Goal: Transaction & Acquisition: Obtain resource

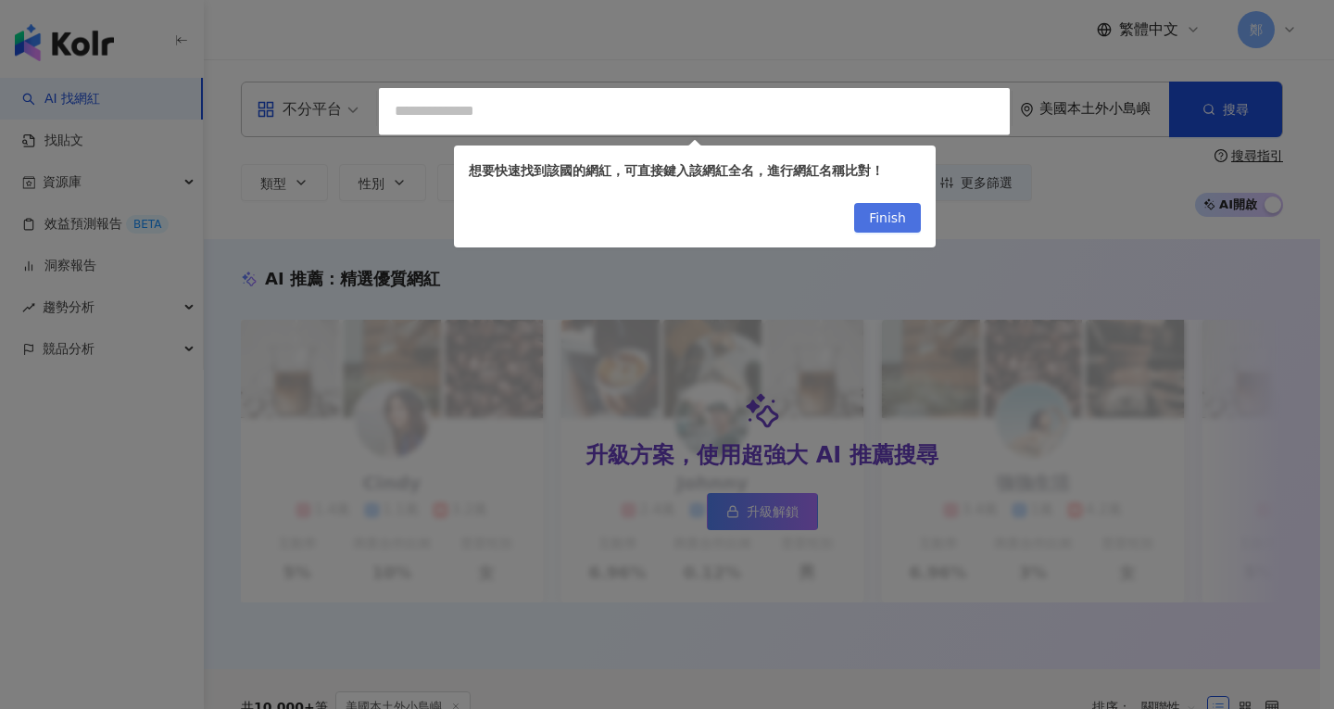
click at [869, 214] on button "Finish" at bounding box center [887, 218] width 67 height 30
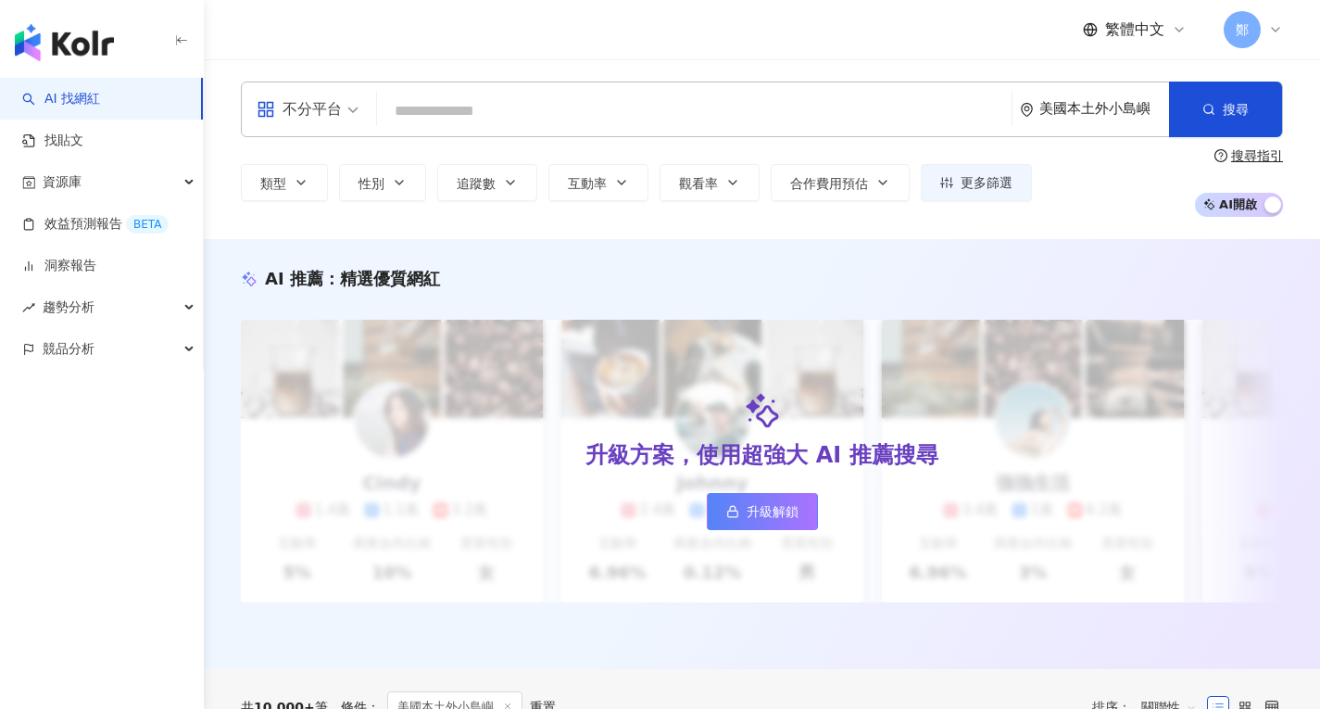
click at [881, 218] on div "不分平台 美國本土外小島嶼 搜尋 類型 性別 追蹤數 互動率 觀看率 合作費用預估 更多篩選 搜尋指引 AI 開啟 AI 關閉" at bounding box center [762, 149] width 1116 height 180
click at [1225, 117] on span "搜尋" at bounding box center [1236, 109] width 26 height 15
click at [1219, 119] on button "搜尋" at bounding box center [1225, 110] width 113 height 56
click at [1269, 39] on div "鄭" at bounding box center [1253, 29] width 59 height 37
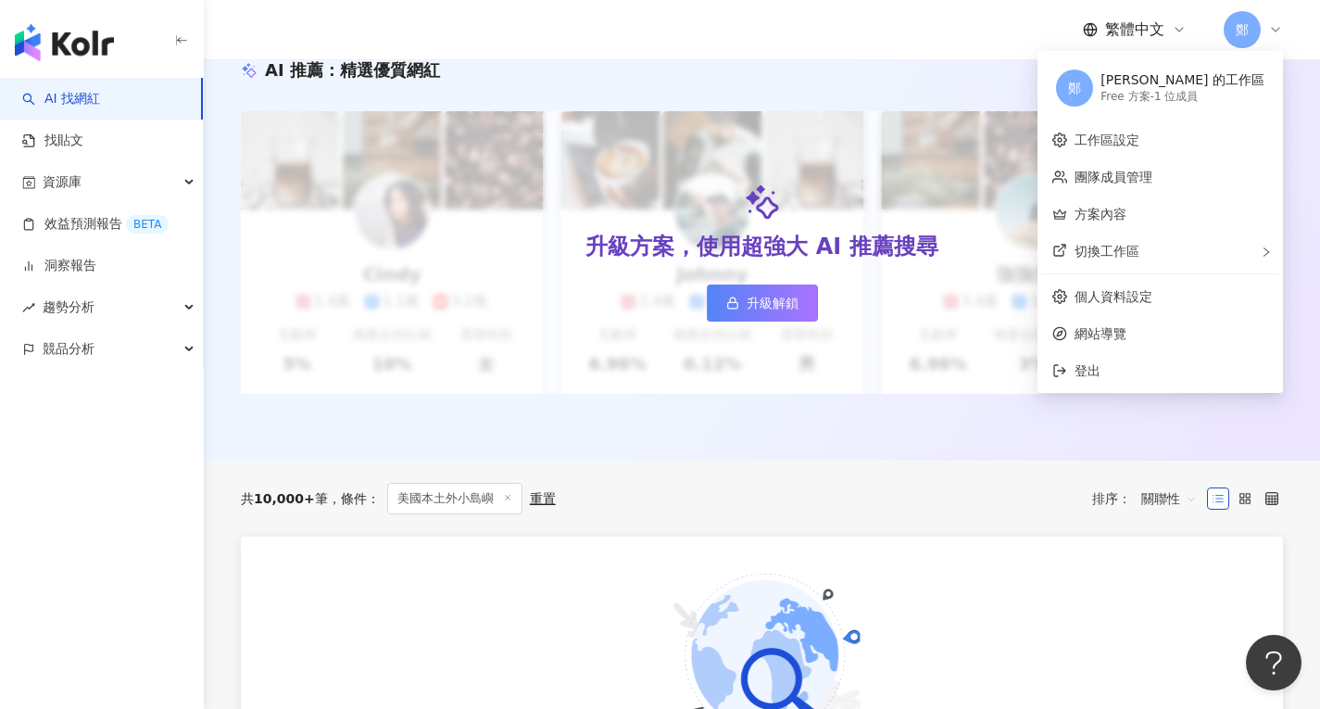
scroll to position [207, 0]
click at [1100, 370] on span "登出" at bounding box center [1087, 371] width 26 height 15
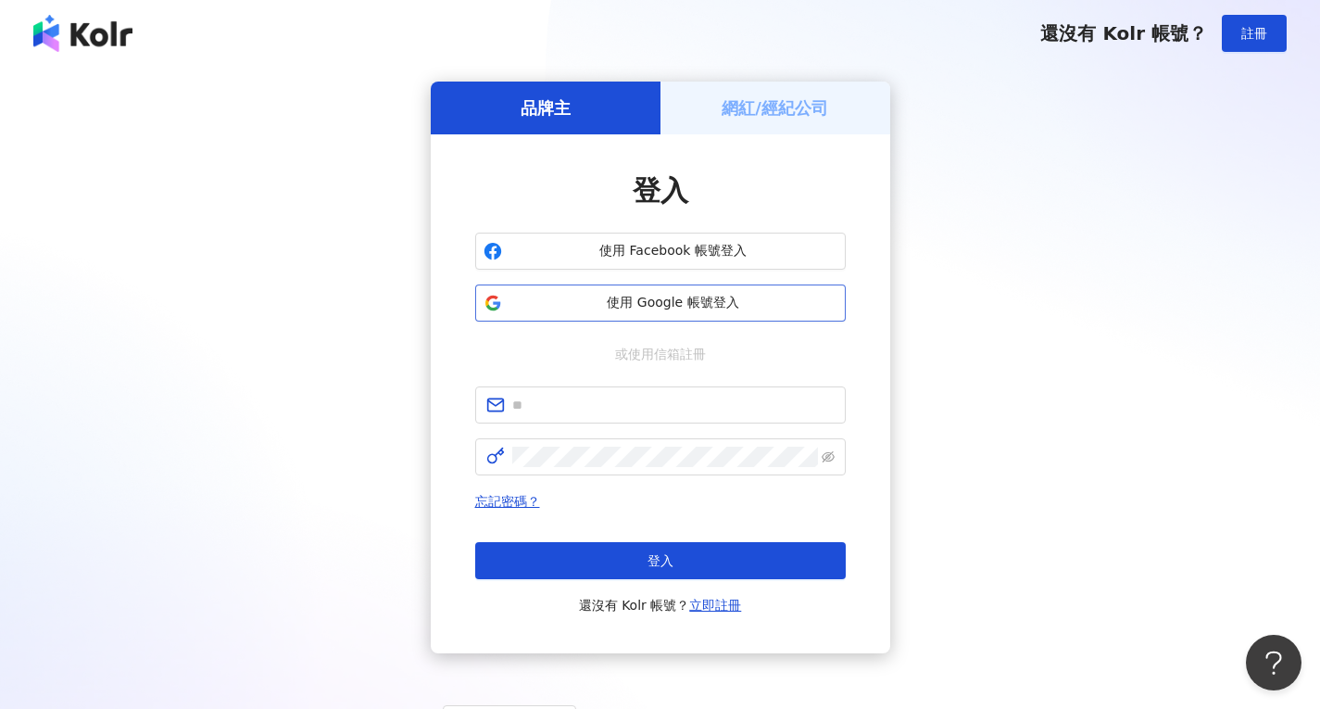
click at [660, 307] on span "使用 Google 帳號登入" at bounding box center [673, 303] width 328 height 19
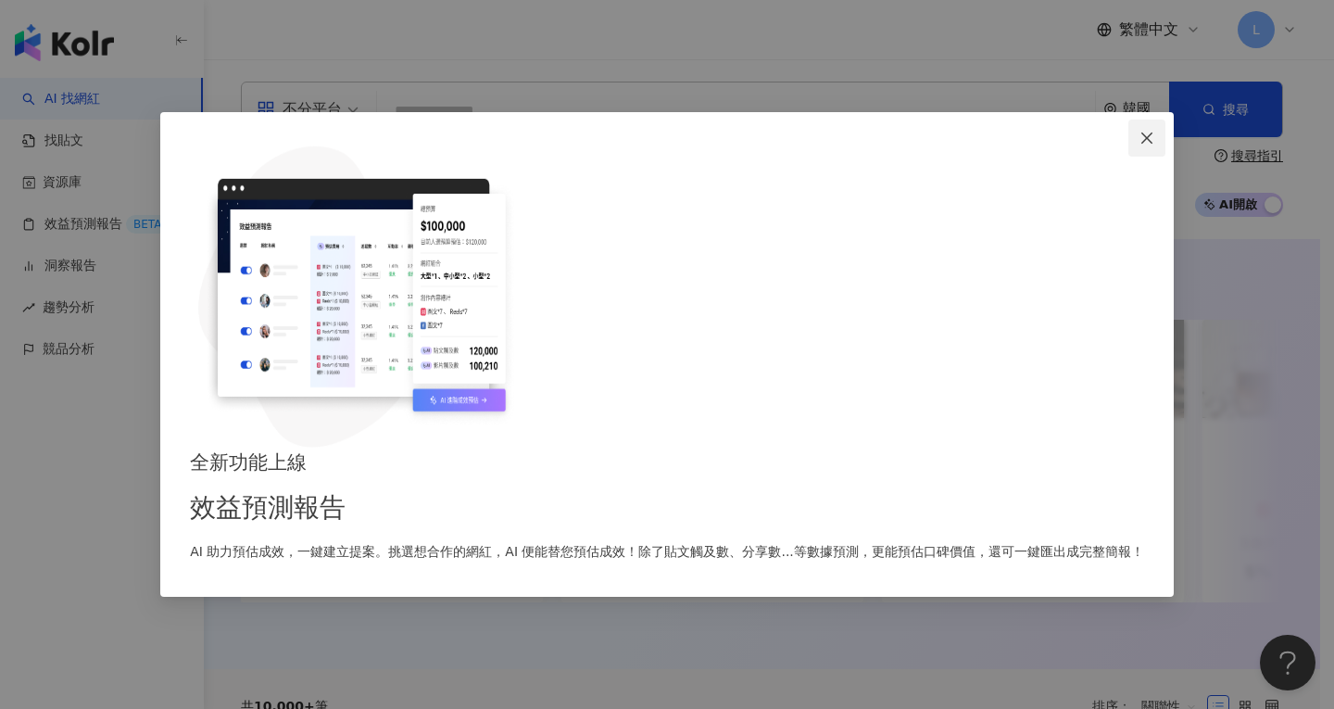
click at [1128, 157] on button "Close" at bounding box center [1146, 137] width 37 height 37
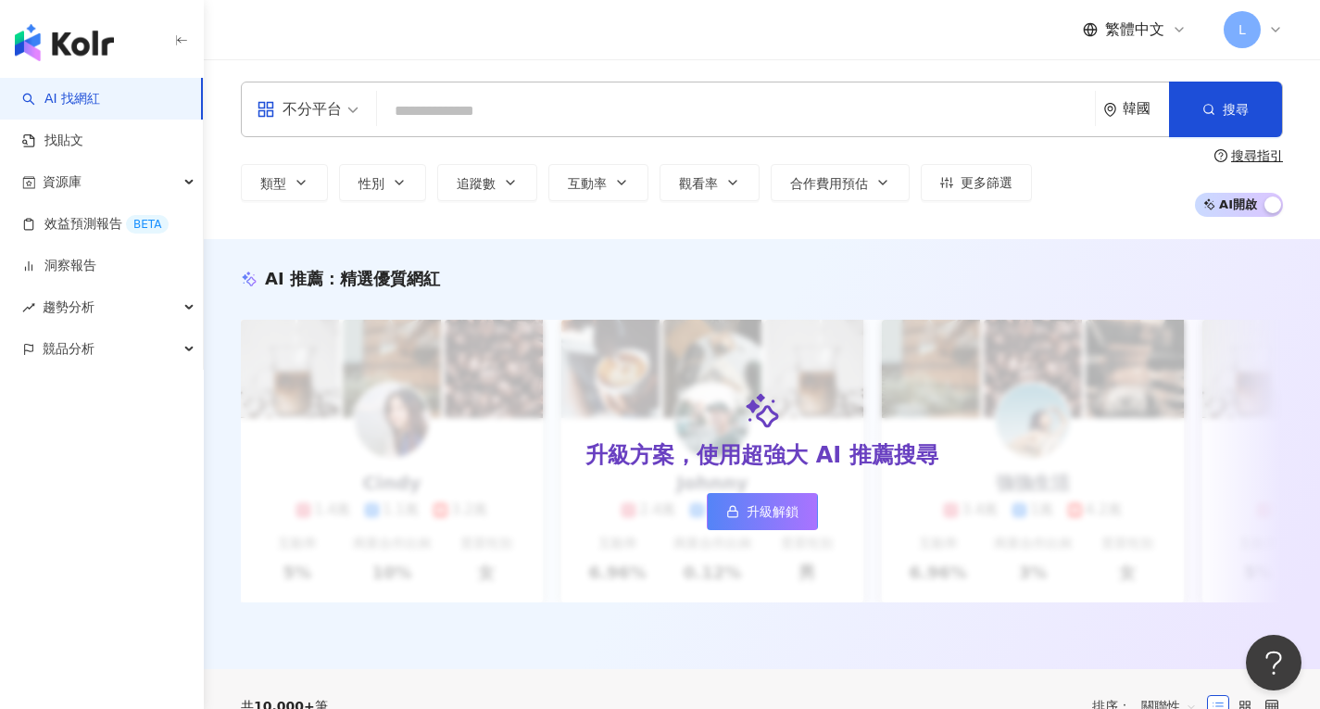
click at [1275, 28] on icon at bounding box center [1275, 29] width 15 height 15
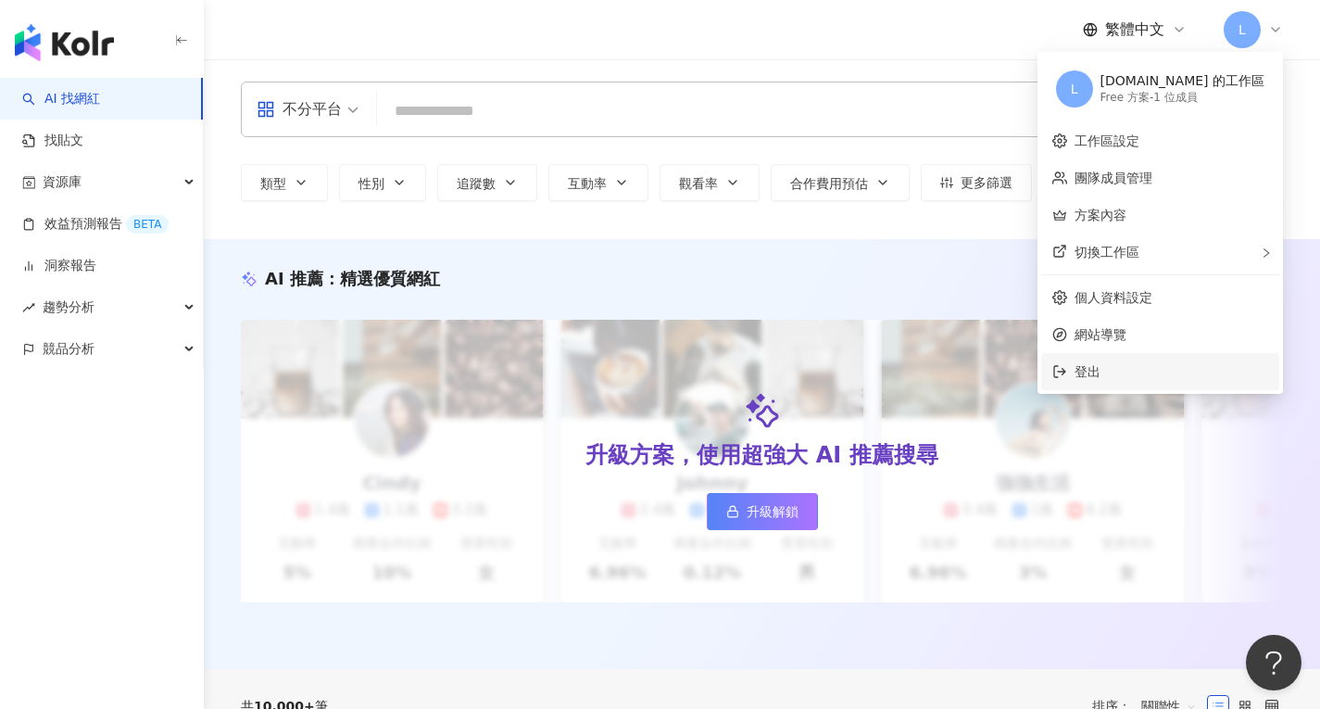
click at [1100, 371] on span "登出" at bounding box center [1087, 371] width 26 height 15
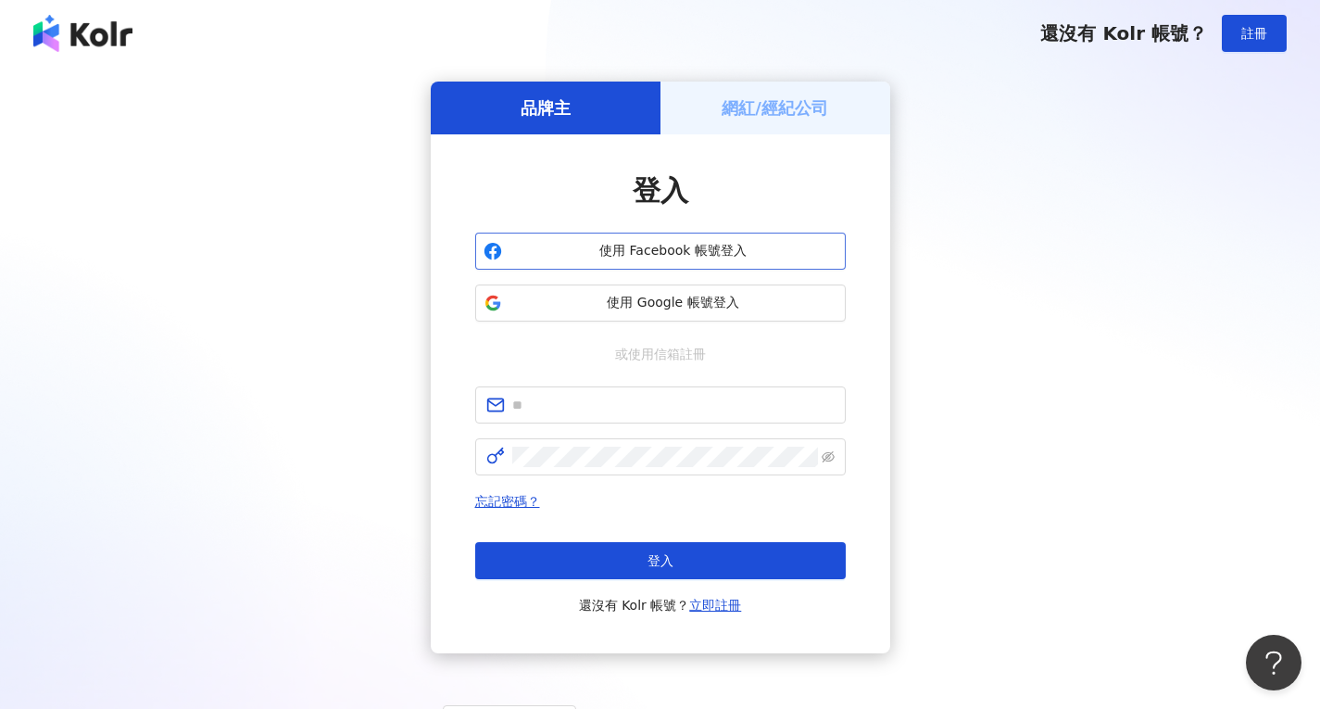
click at [697, 251] on span "使用 Facebook 帳號登入" at bounding box center [673, 251] width 328 height 19
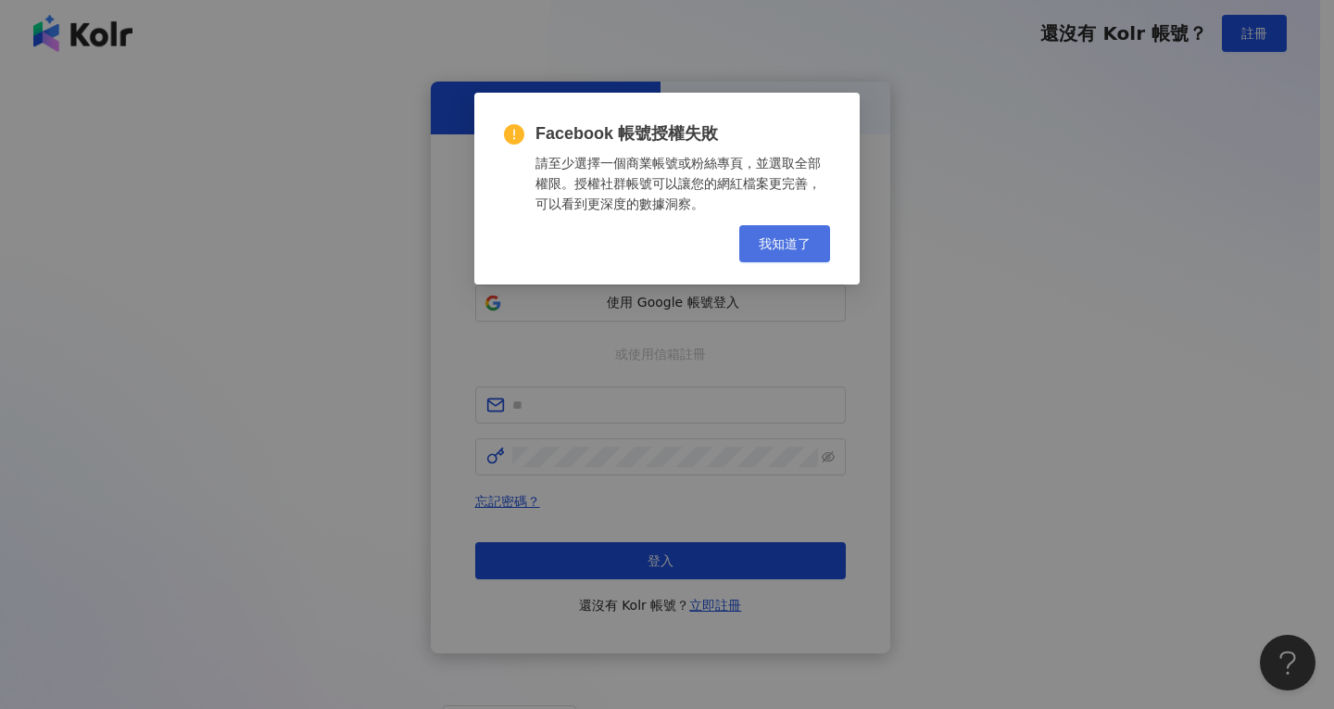
click at [780, 242] on span "我知道了" at bounding box center [785, 243] width 52 height 15
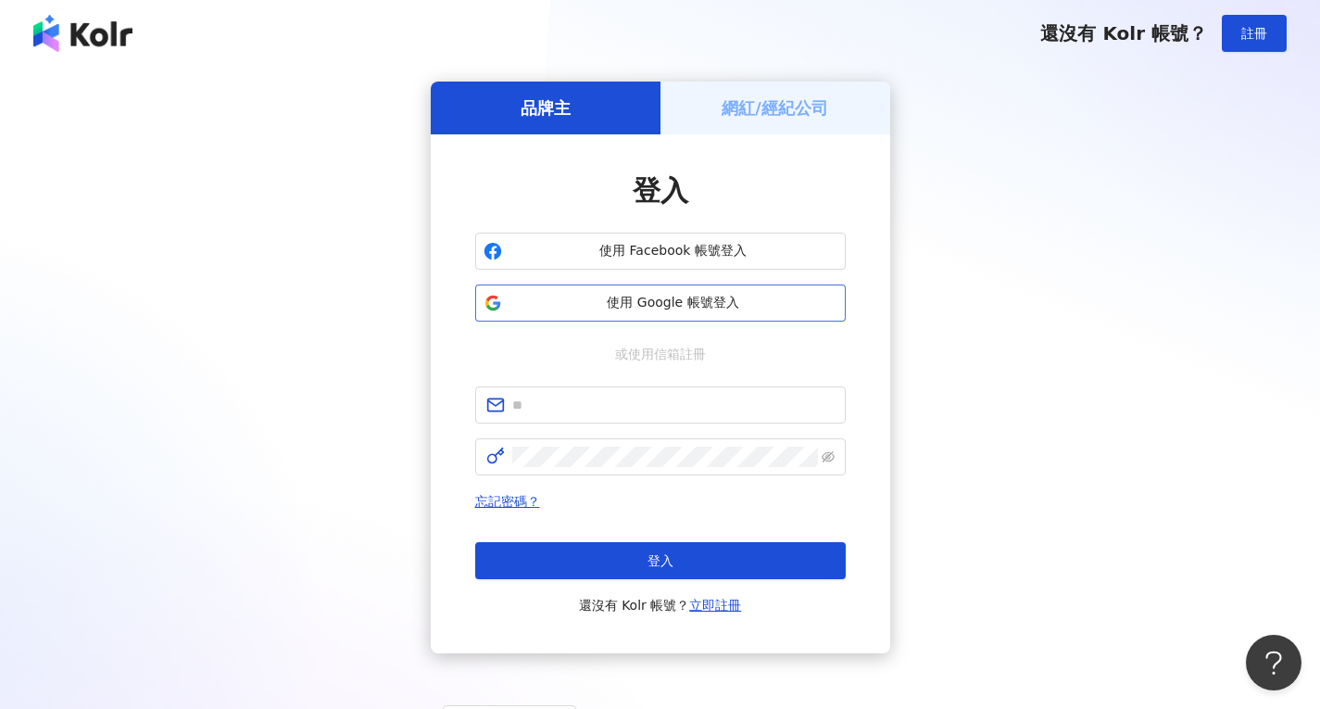
click at [676, 309] on span "使用 Google 帳號登入" at bounding box center [673, 303] width 328 height 19
click at [726, 602] on link "立即註冊" at bounding box center [715, 604] width 52 height 15
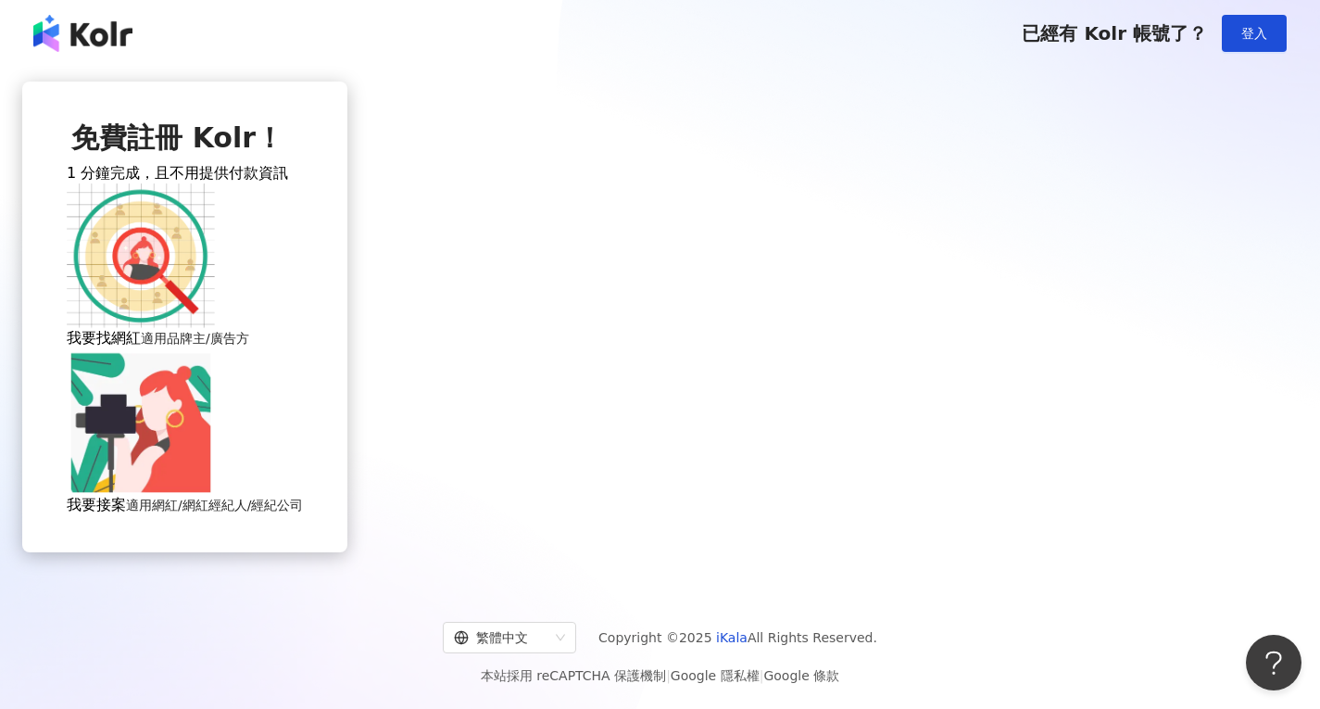
click at [303, 348] on div "我要找網紅 適用品牌主/廣告方" at bounding box center [185, 265] width 236 height 167
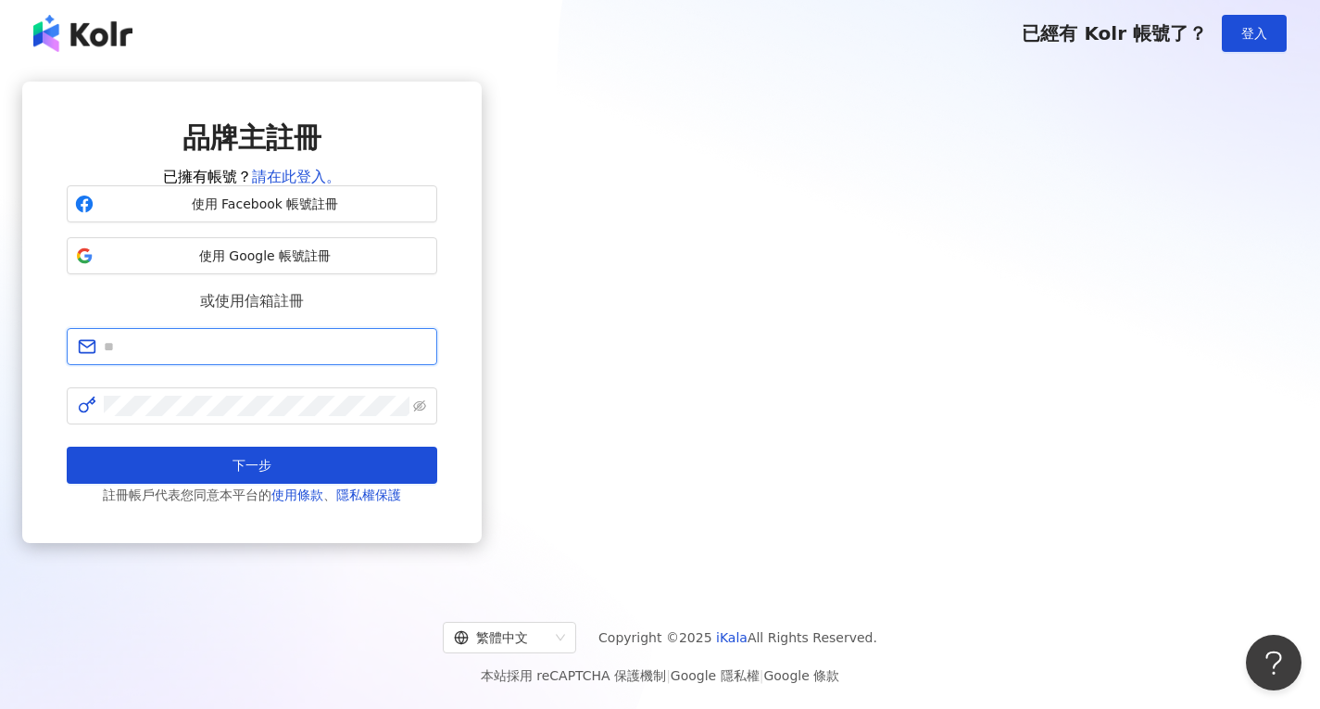
click at [426, 357] on input "text" at bounding box center [265, 346] width 322 height 20
type input "*"
type input "**********"
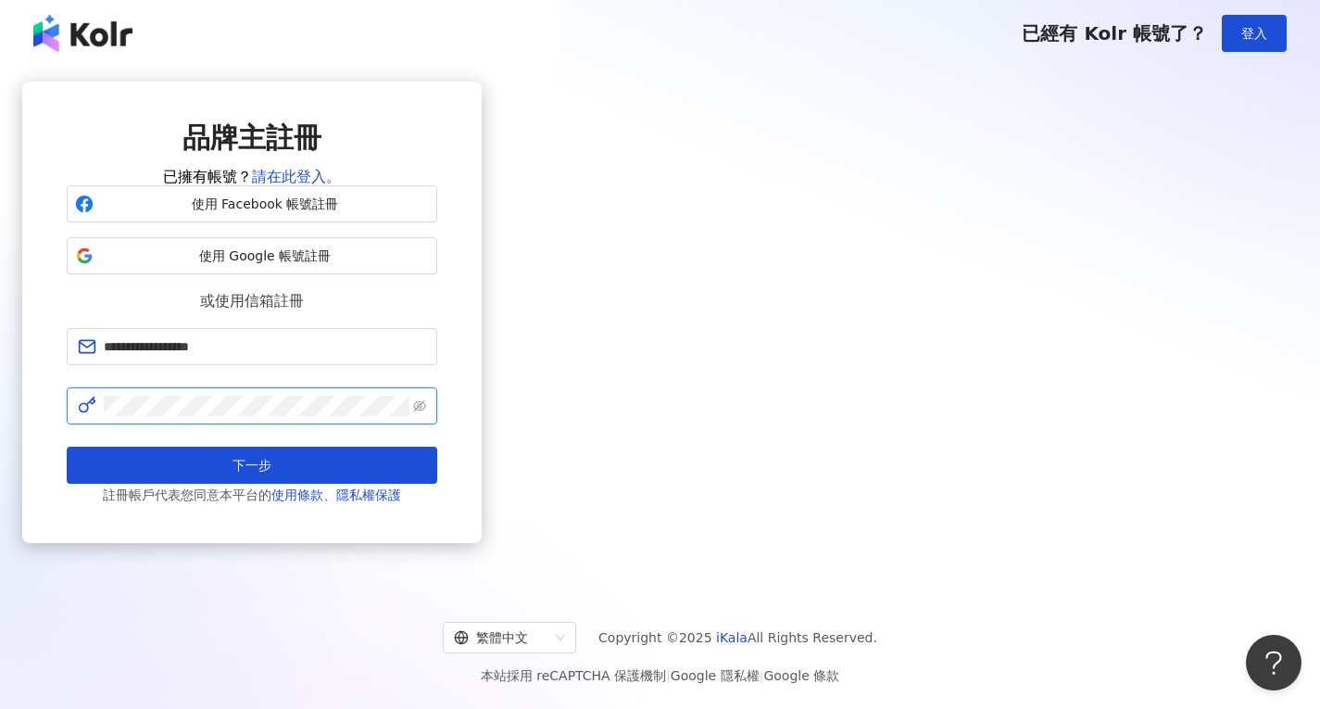
click at [67, 446] on button "下一步" at bounding box center [252, 464] width 370 height 37
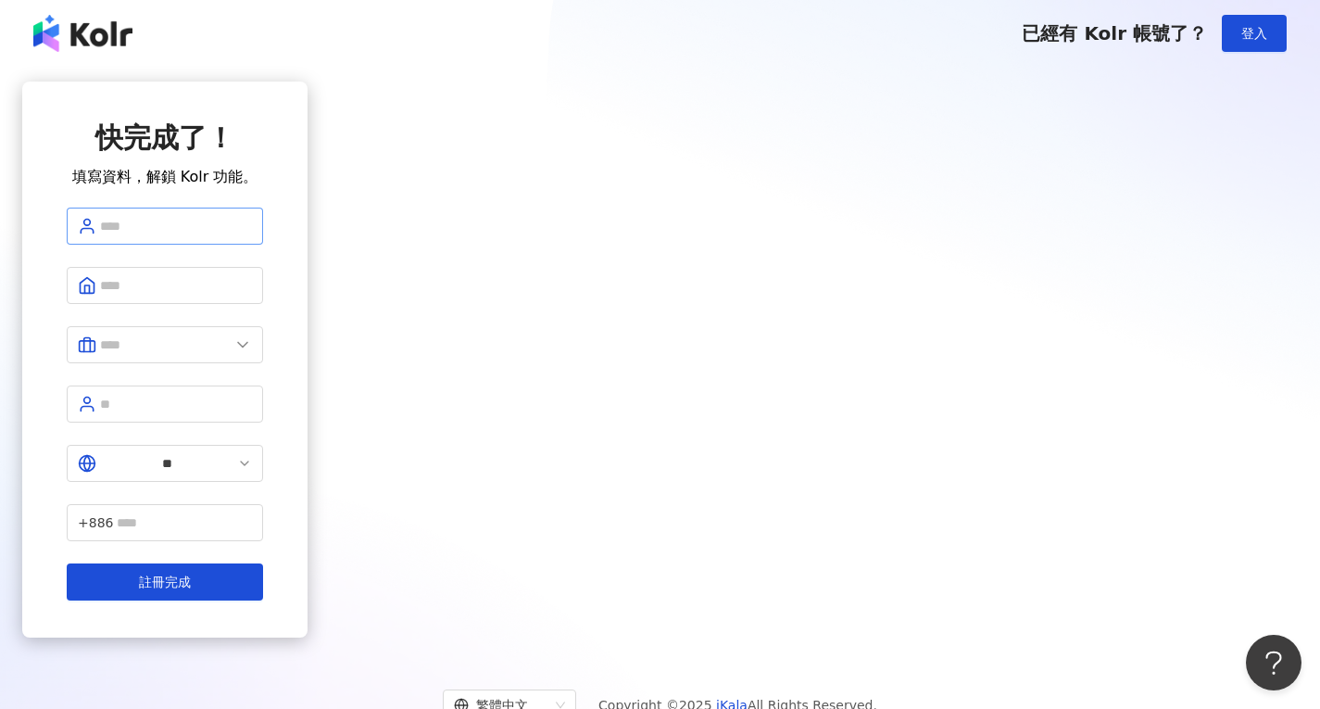
click at [263, 242] on span at bounding box center [165, 225] width 196 height 37
type input "**********"
type input "*******"
click at [263, 345] on span at bounding box center [165, 344] width 196 height 37
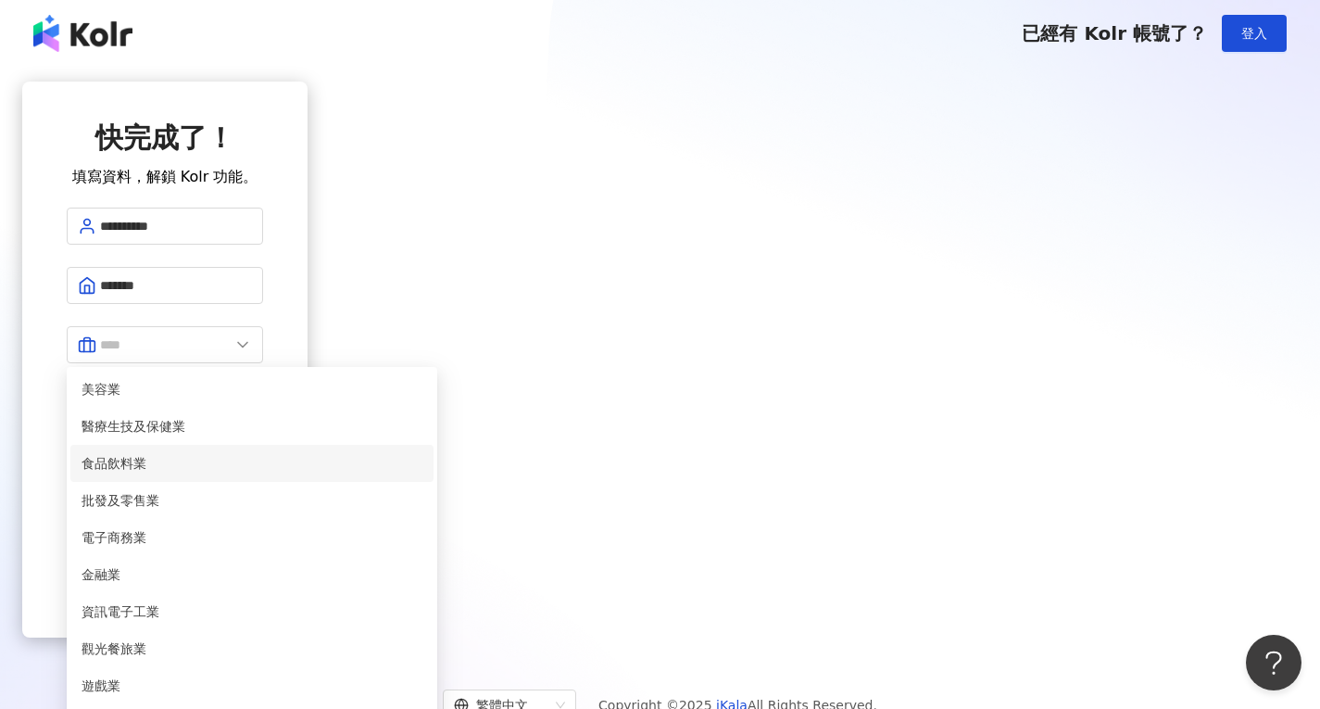
click at [422, 454] on span "食品飲料業" at bounding box center [252, 463] width 341 height 20
type input "*****"
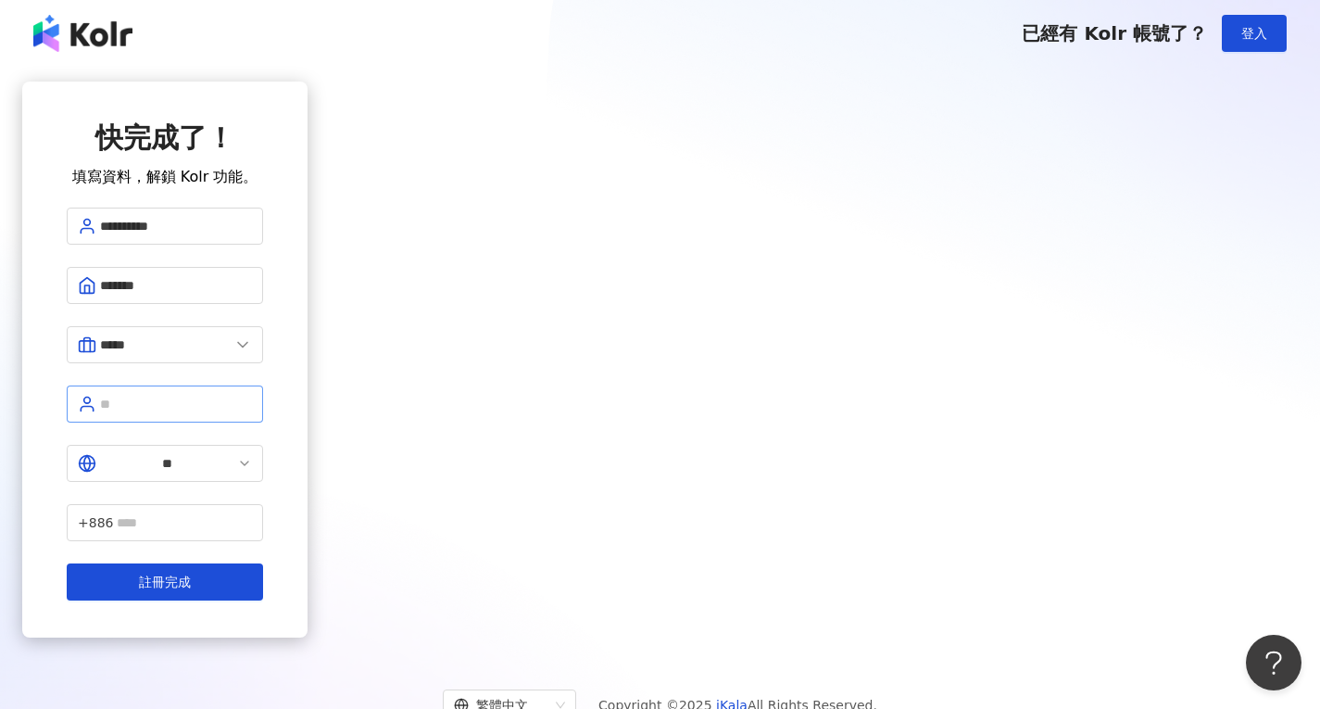
click at [263, 397] on span at bounding box center [165, 403] width 196 height 37
type input "*******"
click at [233, 453] on input "**" at bounding box center [166, 463] width 133 height 20
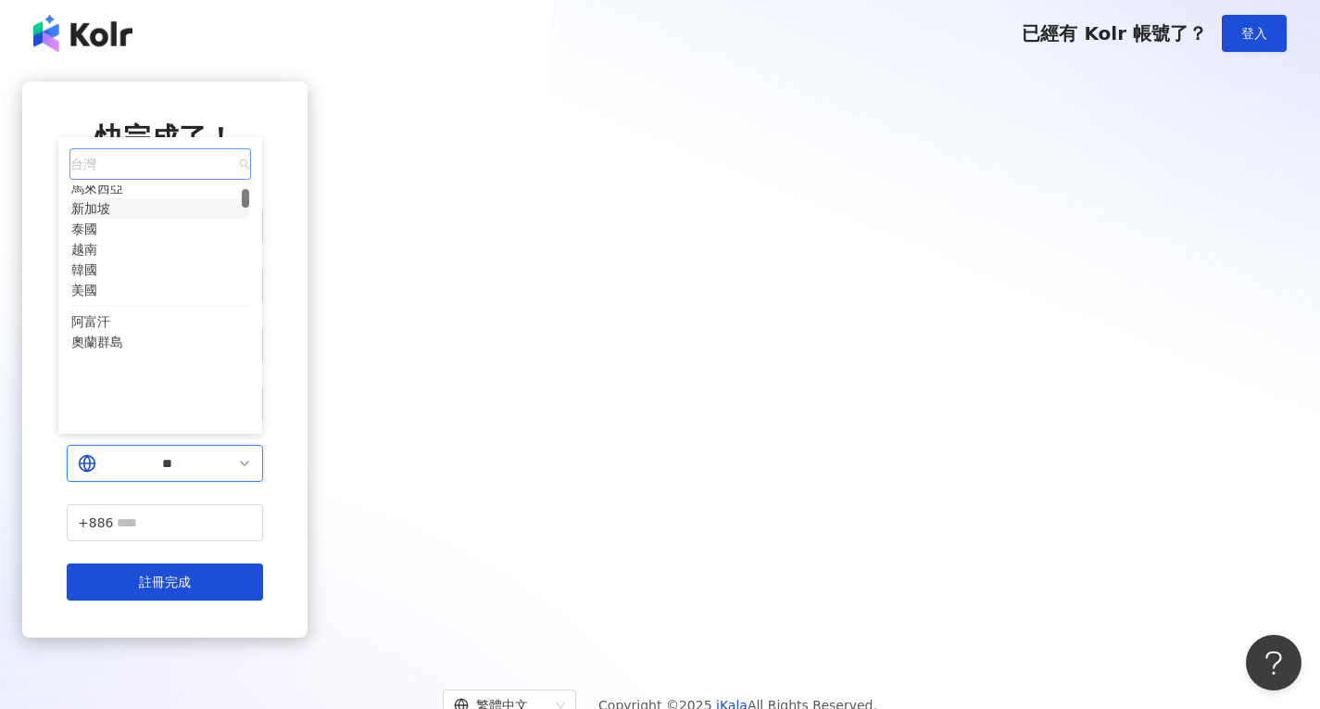
scroll to position [143, 0]
click at [97, 278] on div "韓國" at bounding box center [84, 267] width 26 height 20
type input "**"
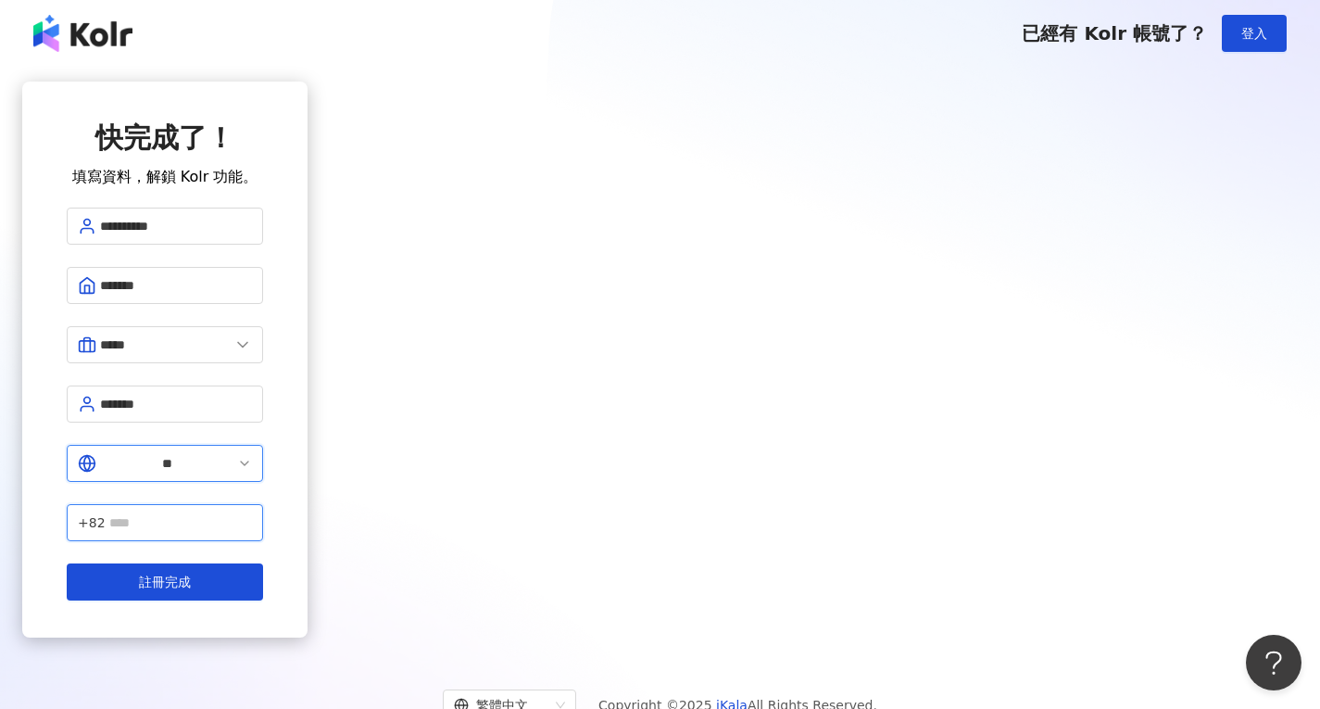
click at [252, 512] on input "text" at bounding box center [180, 522] width 143 height 20
type input "**********"
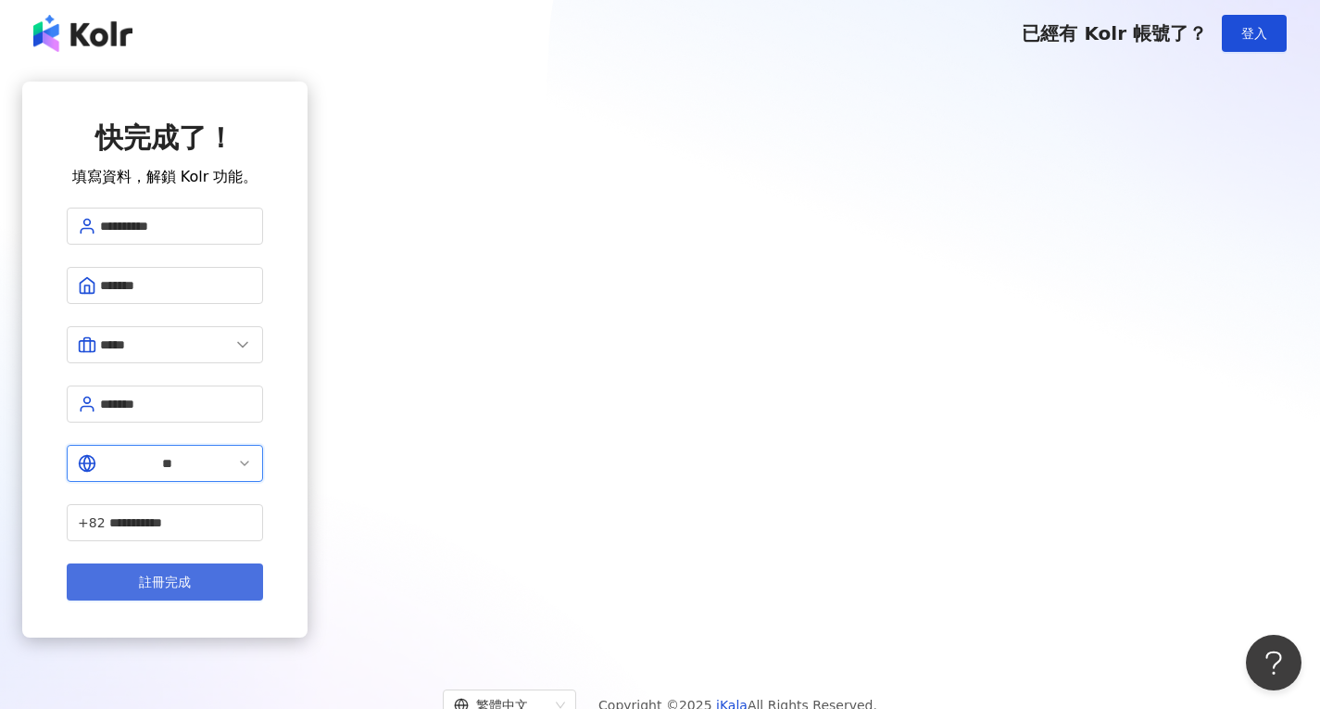
click at [191, 574] on span "註冊完成" at bounding box center [165, 581] width 52 height 15
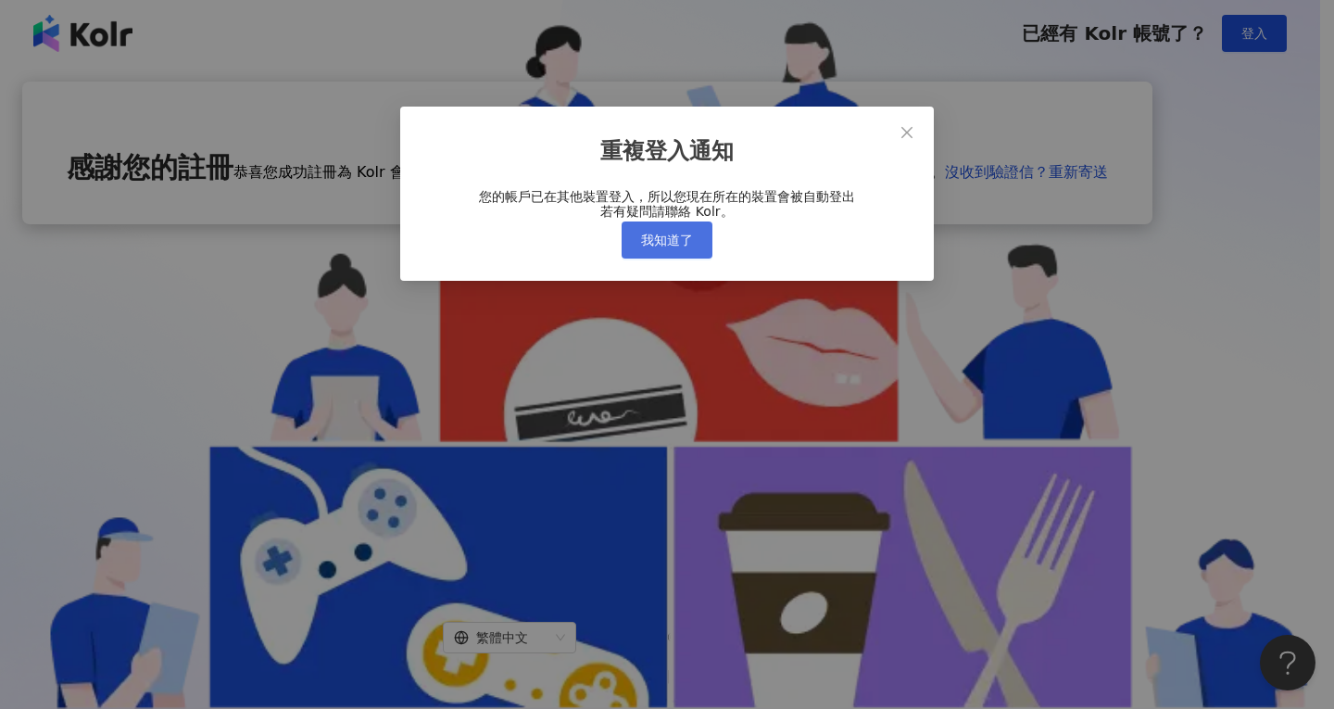
click at [672, 247] on span "我知道了" at bounding box center [667, 239] width 52 height 15
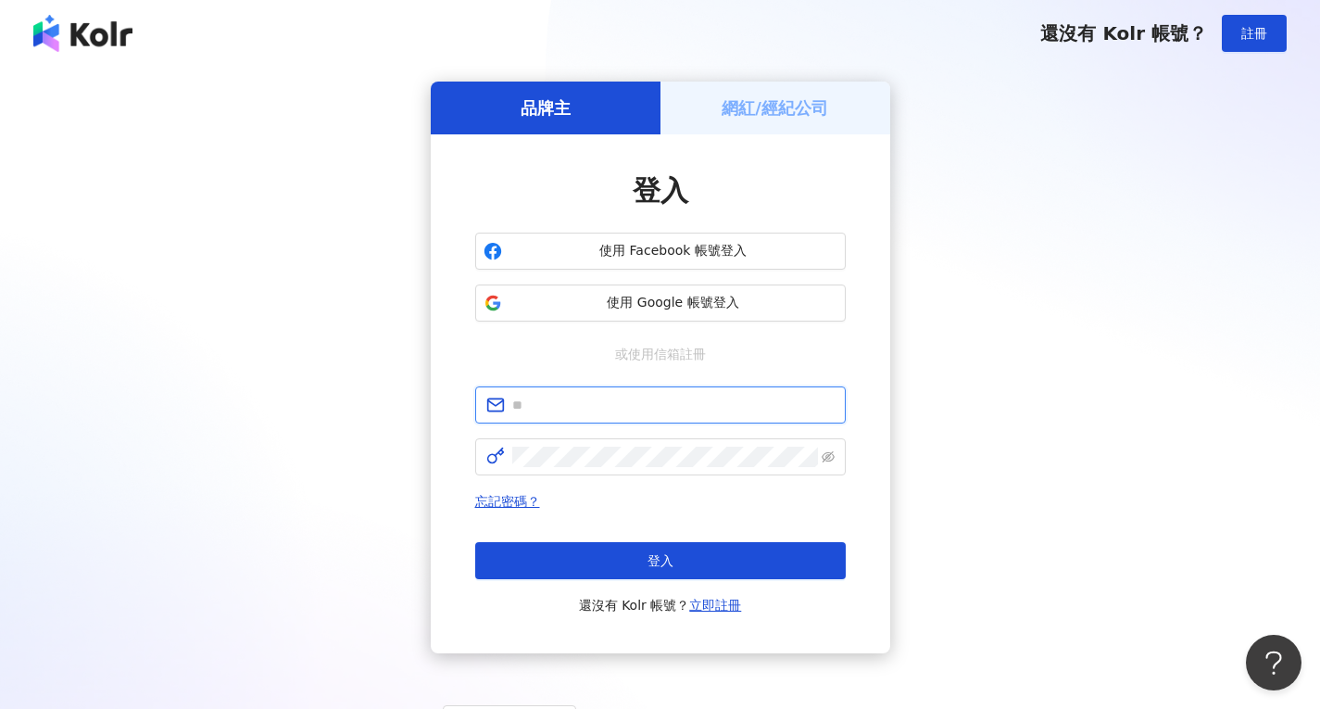
click at [543, 407] on input "text" at bounding box center [673, 405] width 322 height 20
type input "*"
type input "**********"
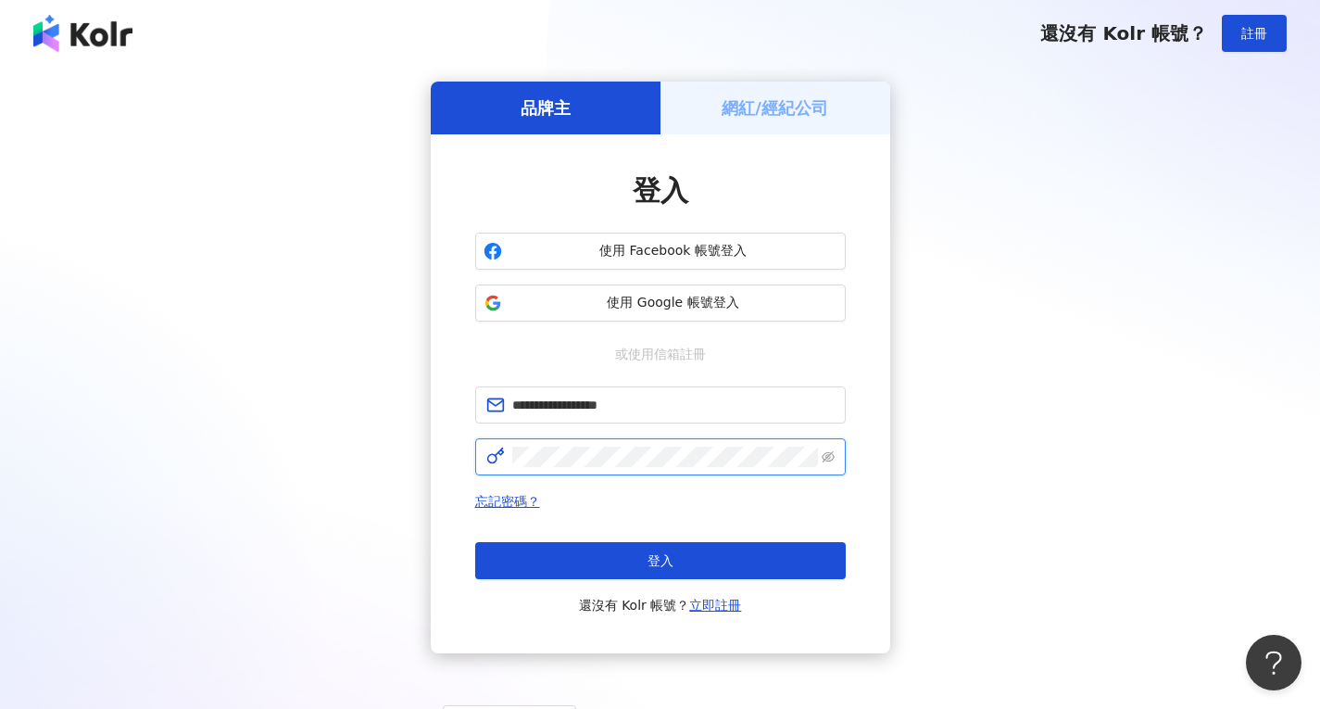
click button "登入" at bounding box center [660, 560] width 370 height 37
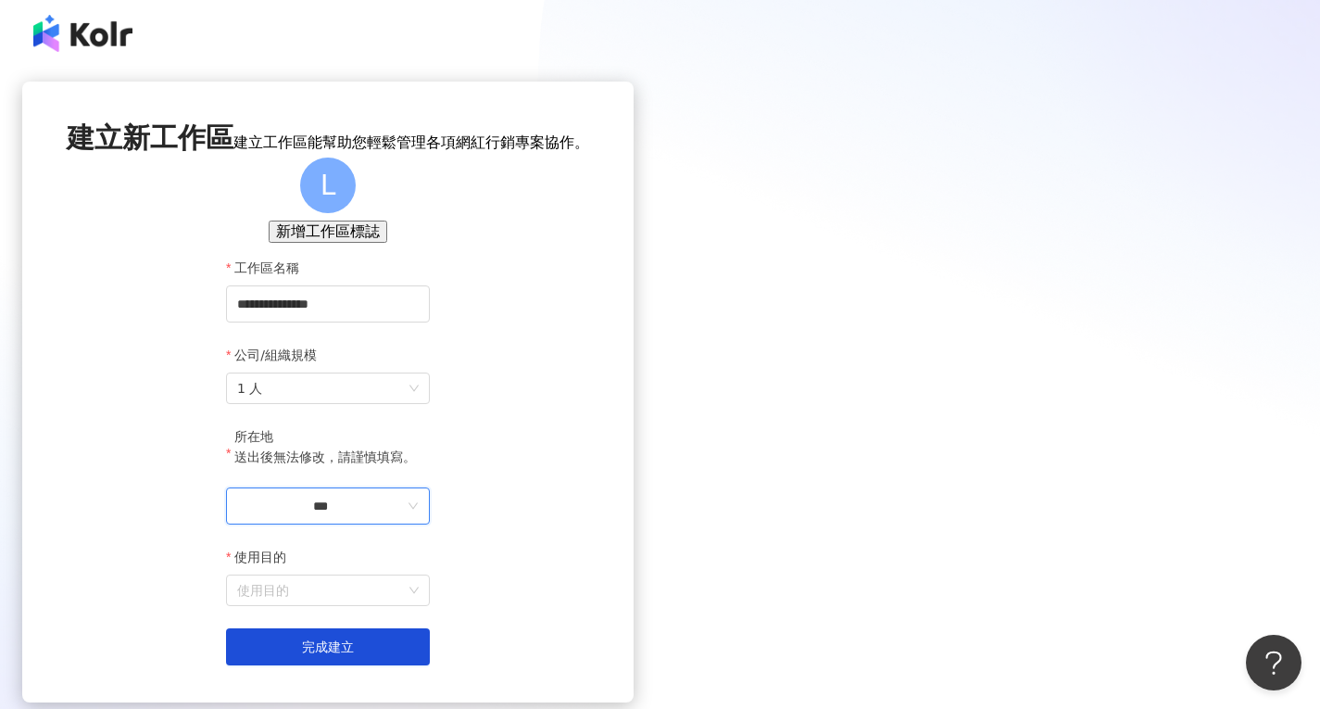
click at [404, 516] on input "***" at bounding box center [320, 506] width 167 height 20
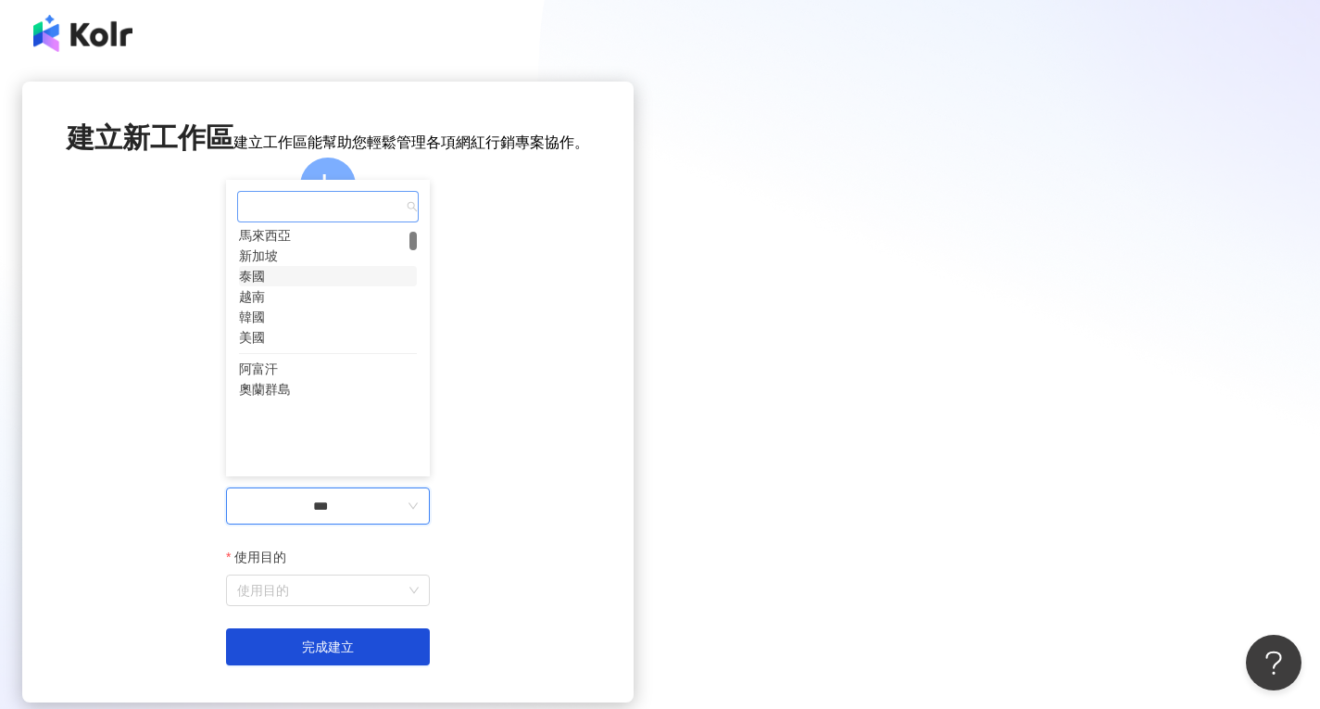
scroll to position [128, 0]
click at [265, 322] on div "韓國" at bounding box center [252, 312] width 26 height 20
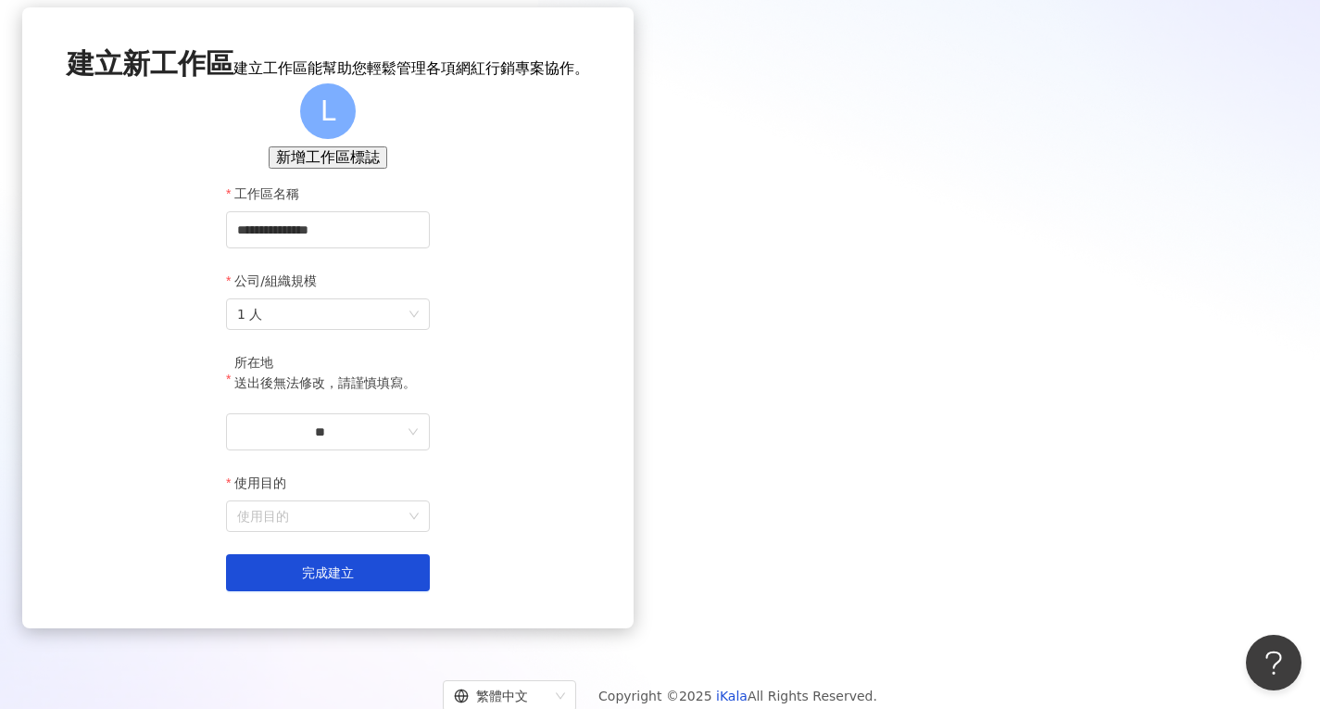
scroll to position [168, 0]
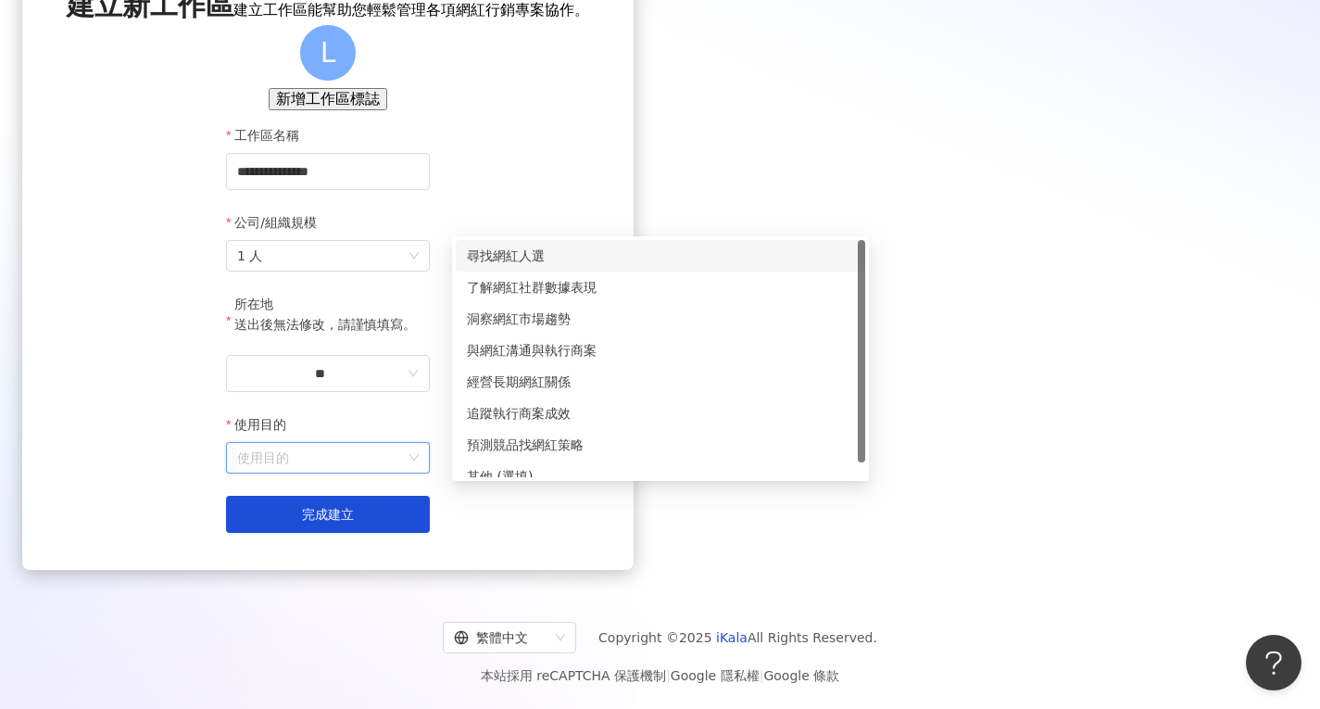
click at [419, 470] on input "使用目的" at bounding box center [328, 458] width 182 height 30
click at [521, 245] on div "尋找網紅人選" at bounding box center [660, 255] width 387 height 20
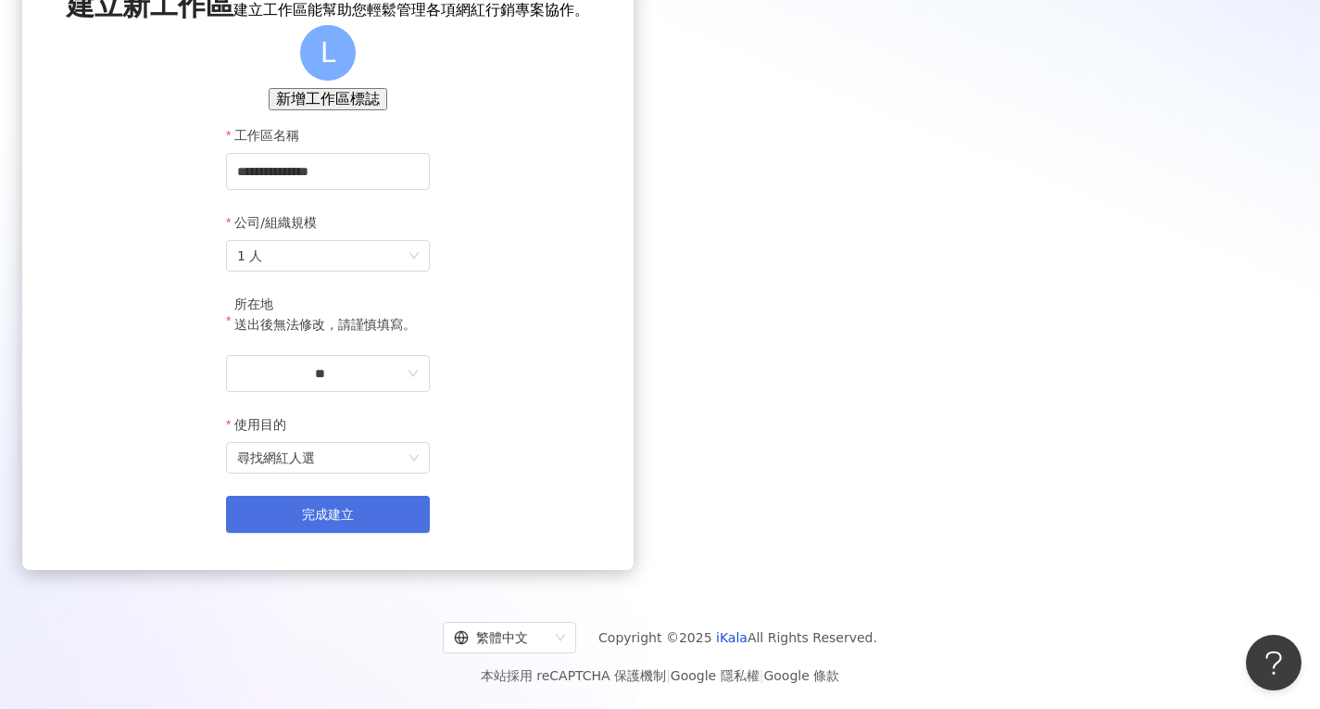
click at [430, 519] on button "完成建立" at bounding box center [328, 514] width 204 height 37
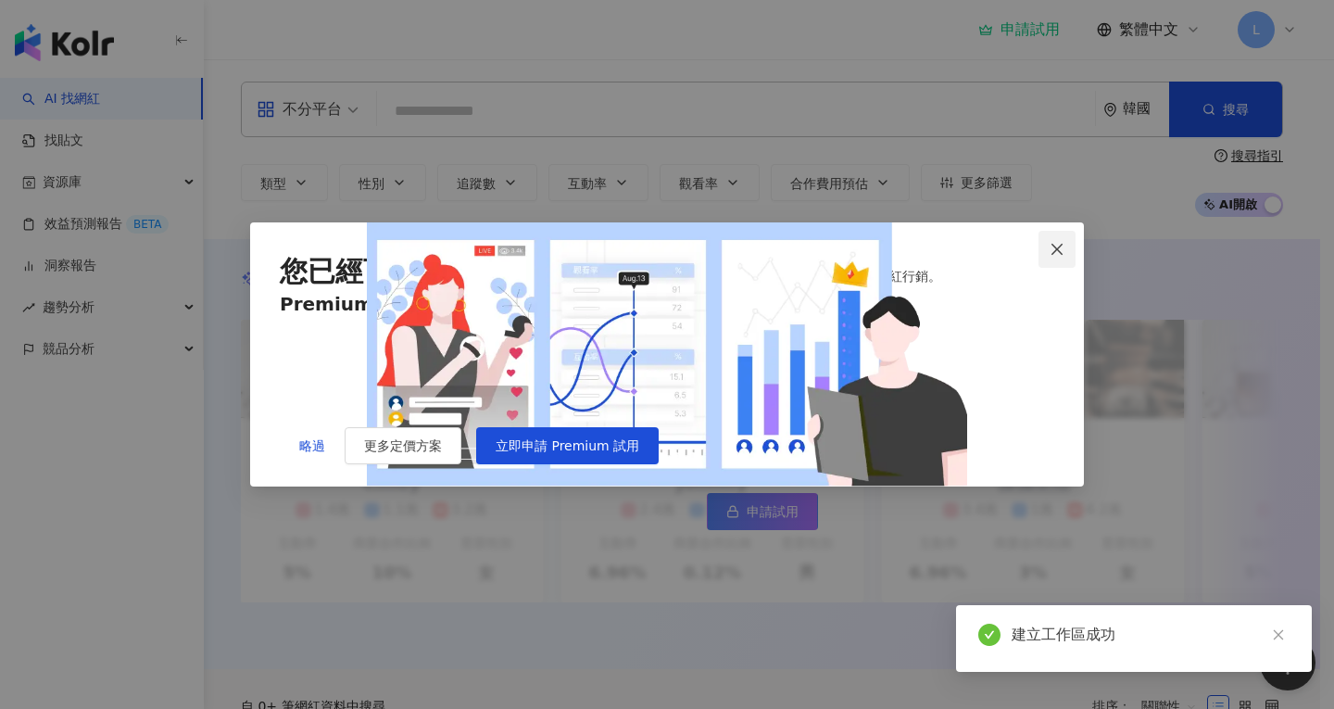
click at [1056, 242] on icon "close" at bounding box center [1056, 249] width 15 height 15
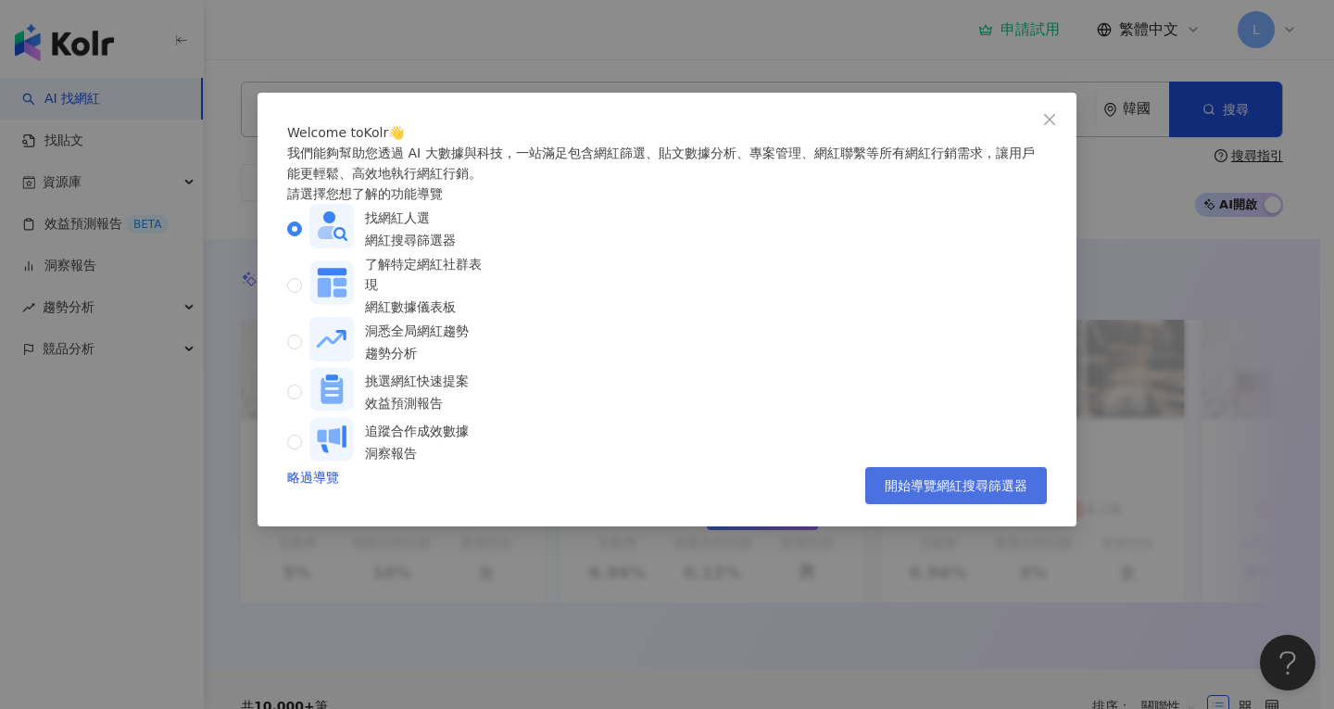
click at [959, 493] on span "開始導覽網紅搜尋篩選器" at bounding box center [956, 485] width 143 height 15
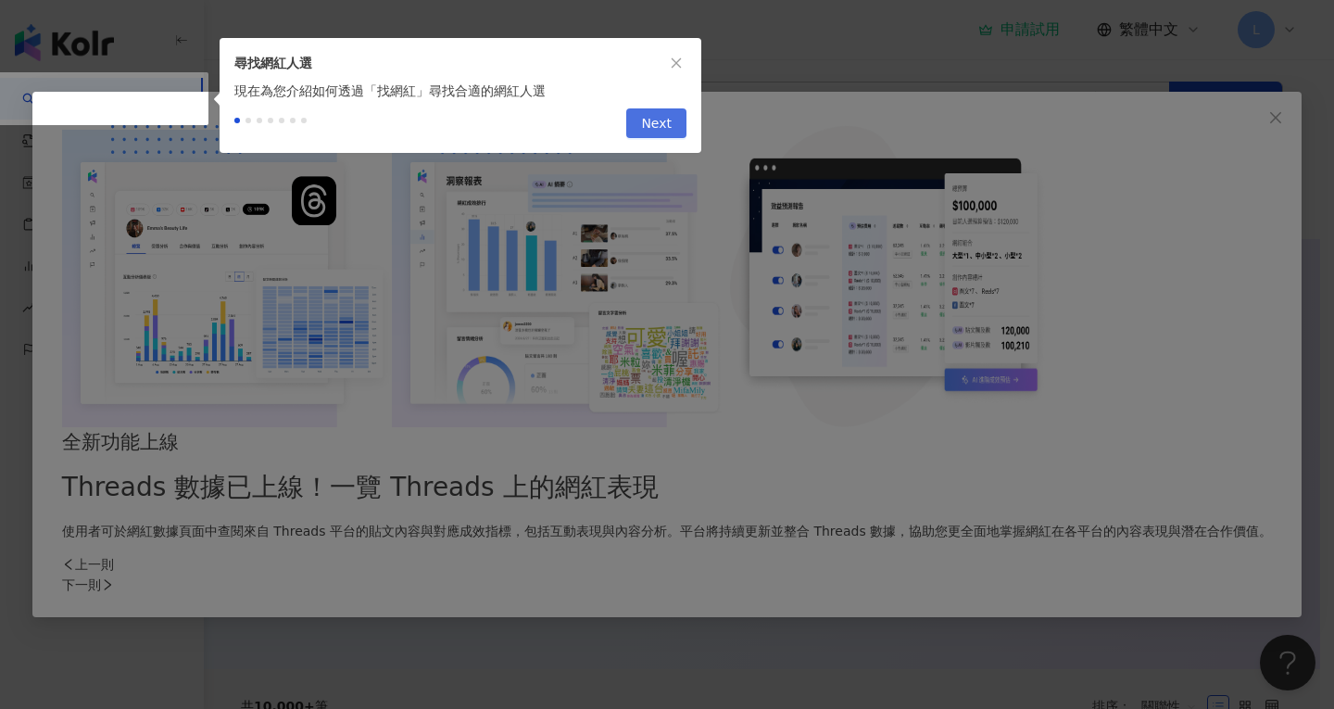
click at [645, 138] on span "Next" at bounding box center [656, 124] width 31 height 30
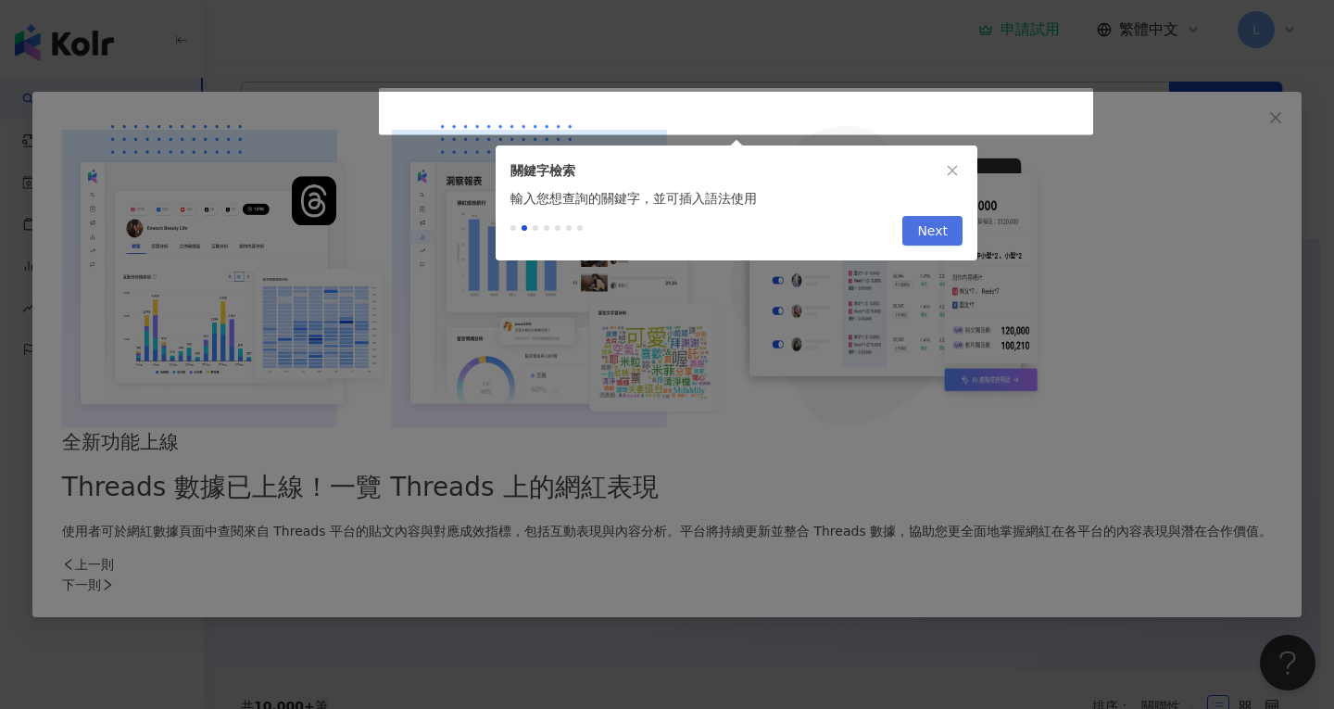
type input "**********"
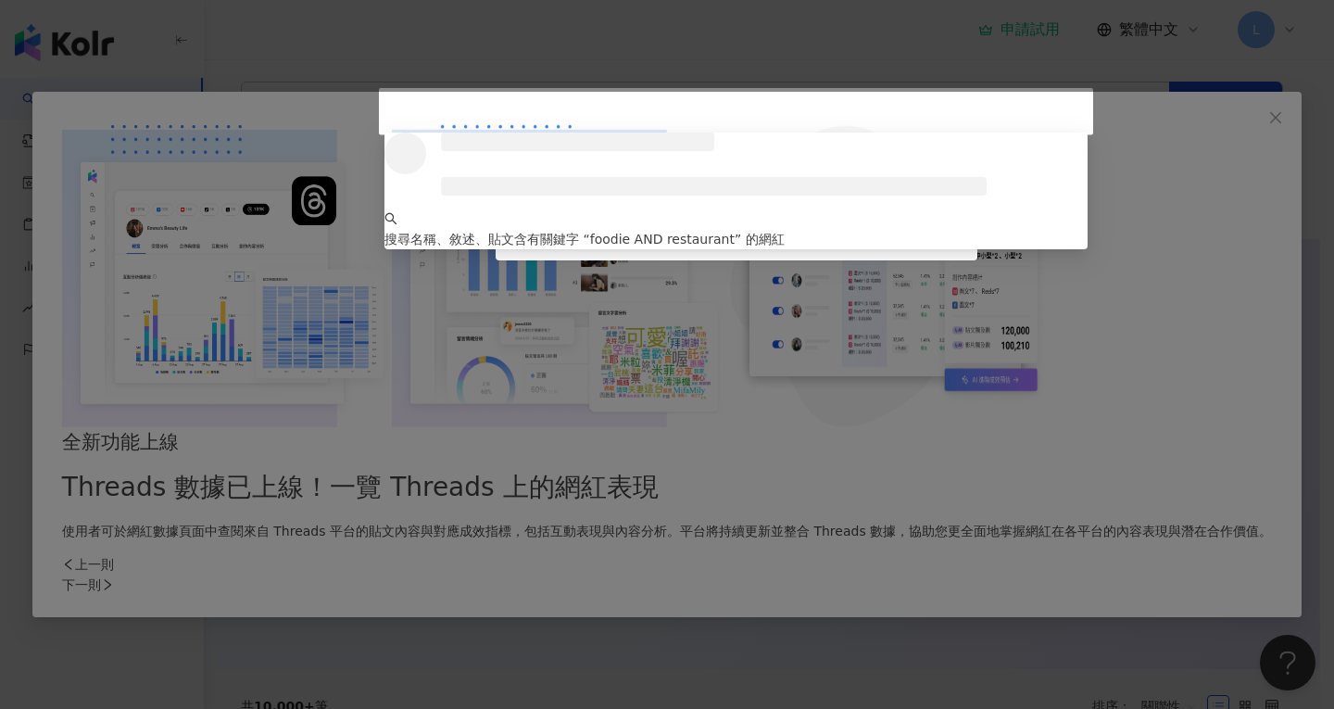
click at [920, 245] on span "Next" at bounding box center [932, 232] width 31 height 30
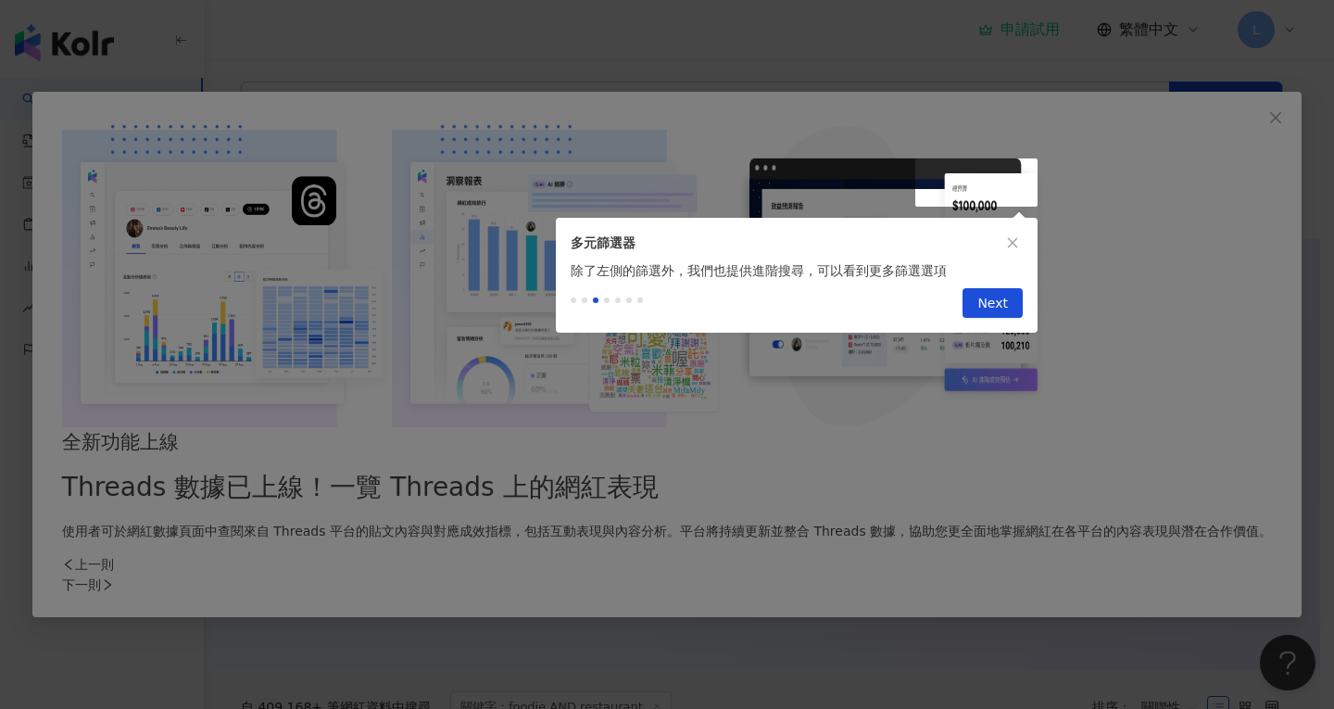
click at [990, 290] on div "Previous Next" at bounding box center [797, 307] width 482 height 52
click at [990, 308] on span "Next" at bounding box center [992, 304] width 31 height 30
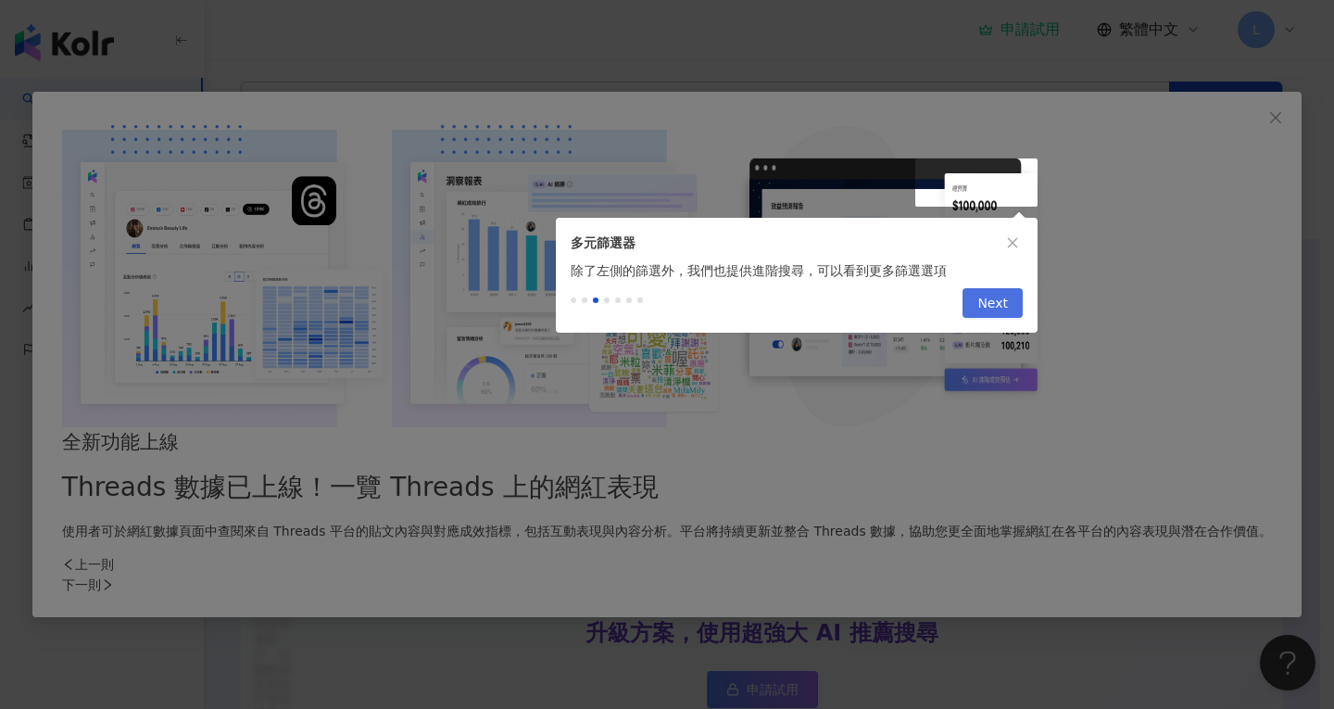
click at [990, 308] on span "Next" at bounding box center [992, 304] width 31 height 30
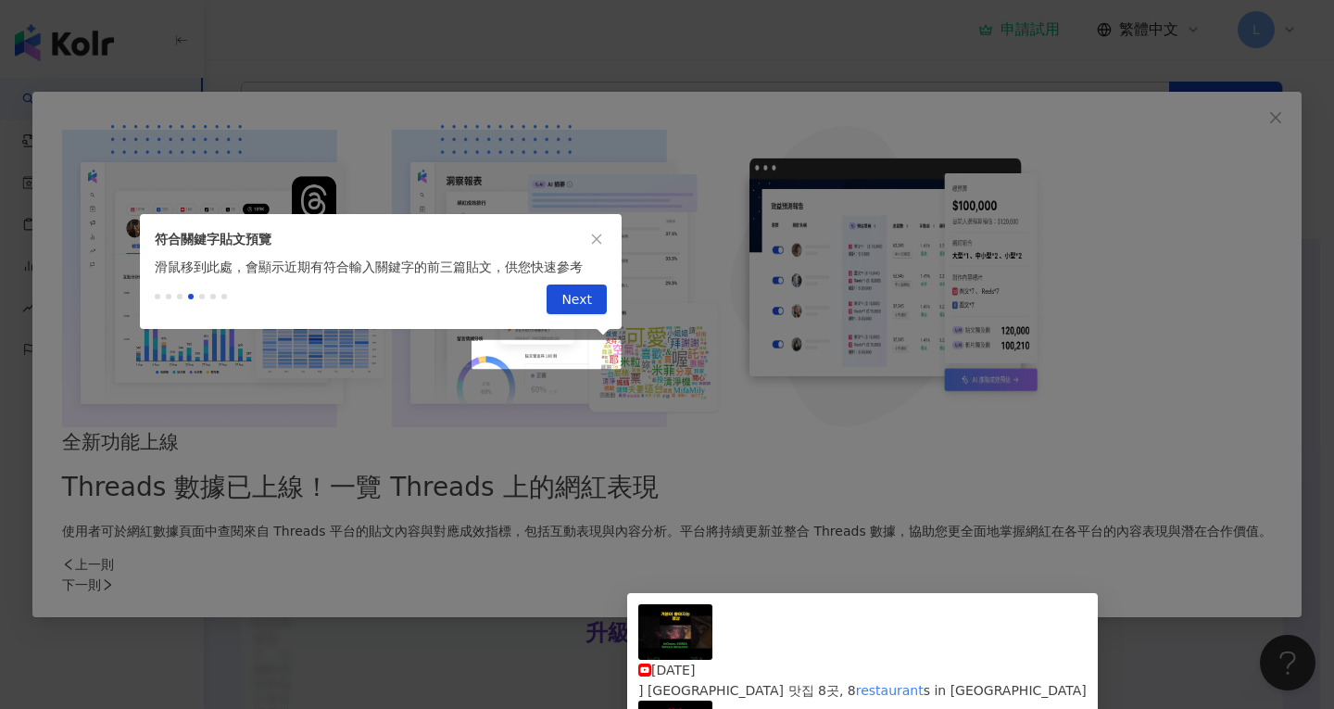
click at [1010, 241] on div at bounding box center [667, 354] width 1334 height 709
click at [571, 303] on span "Next" at bounding box center [576, 300] width 31 height 30
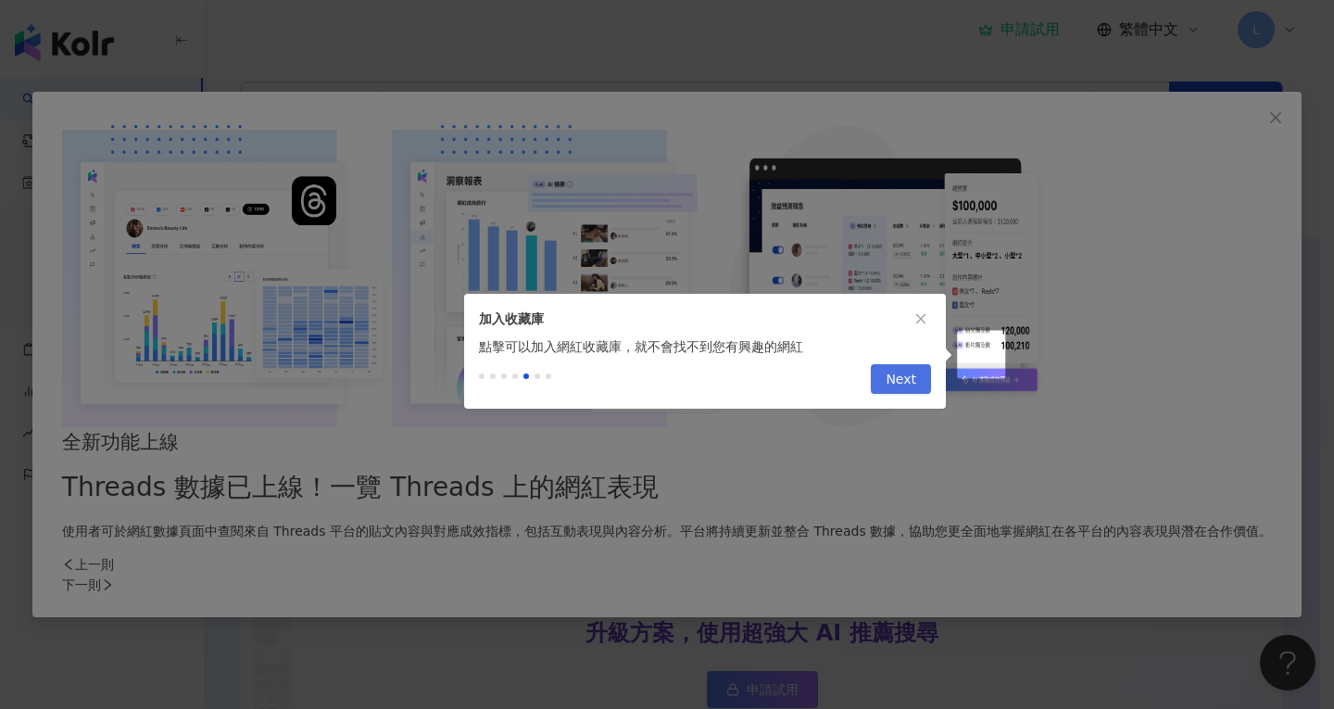
click at [914, 379] on span "Next" at bounding box center [900, 380] width 31 height 30
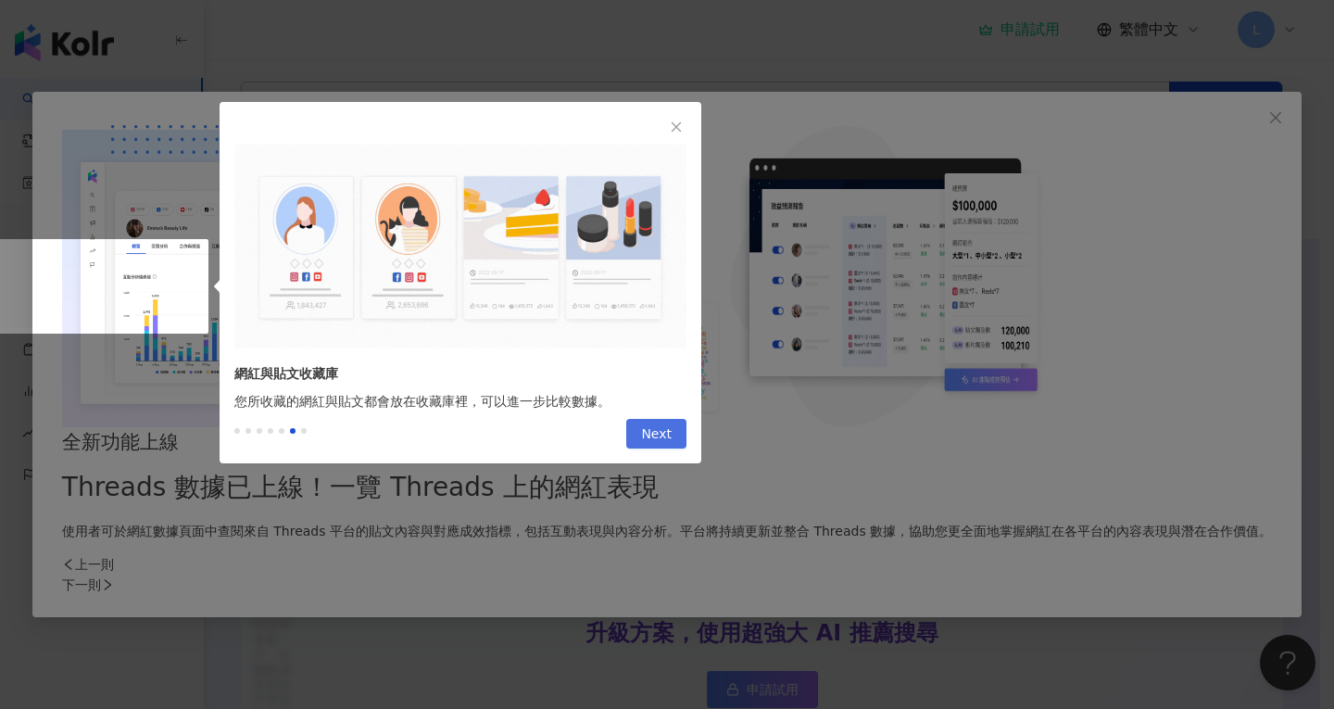
click at [645, 442] on span "Next" at bounding box center [656, 435] width 31 height 30
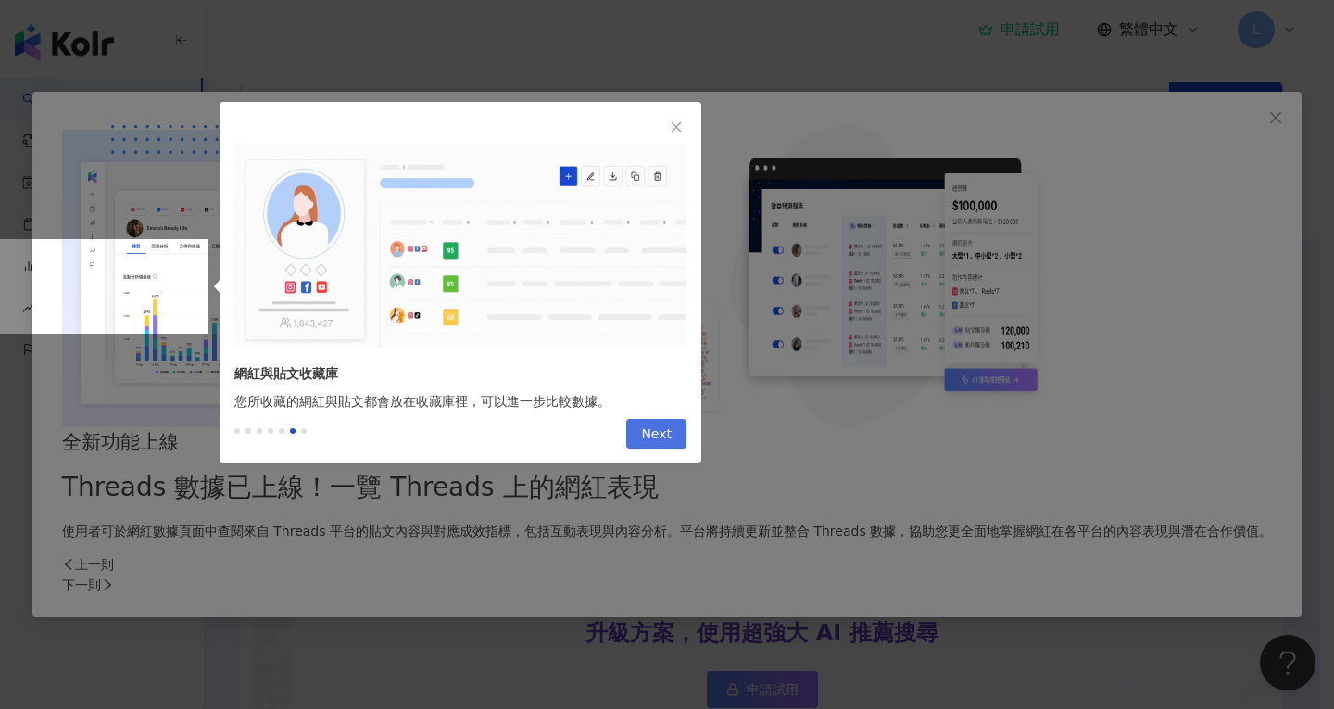
click at [645, 442] on span "Next" at bounding box center [656, 435] width 31 height 30
click at [660, 433] on span "Next" at bounding box center [656, 435] width 31 height 30
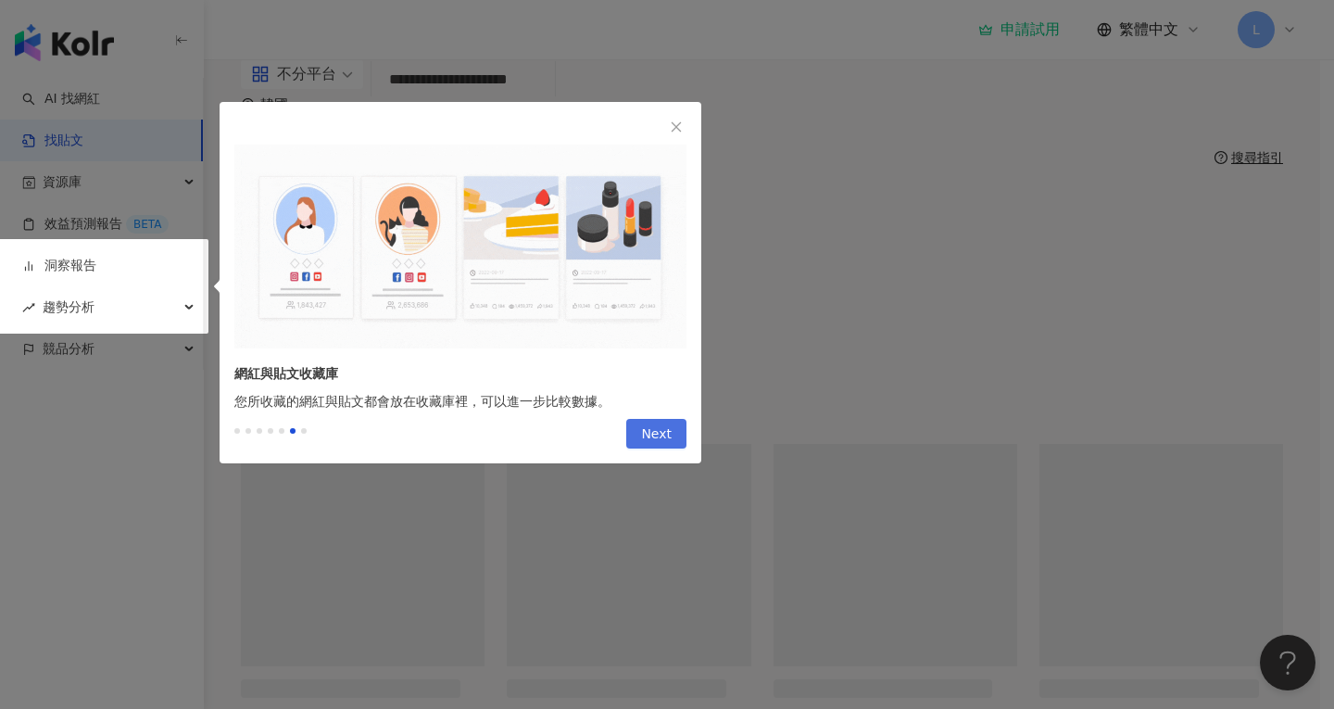
click at [660, 433] on span "Next" at bounding box center [656, 435] width 31 height 30
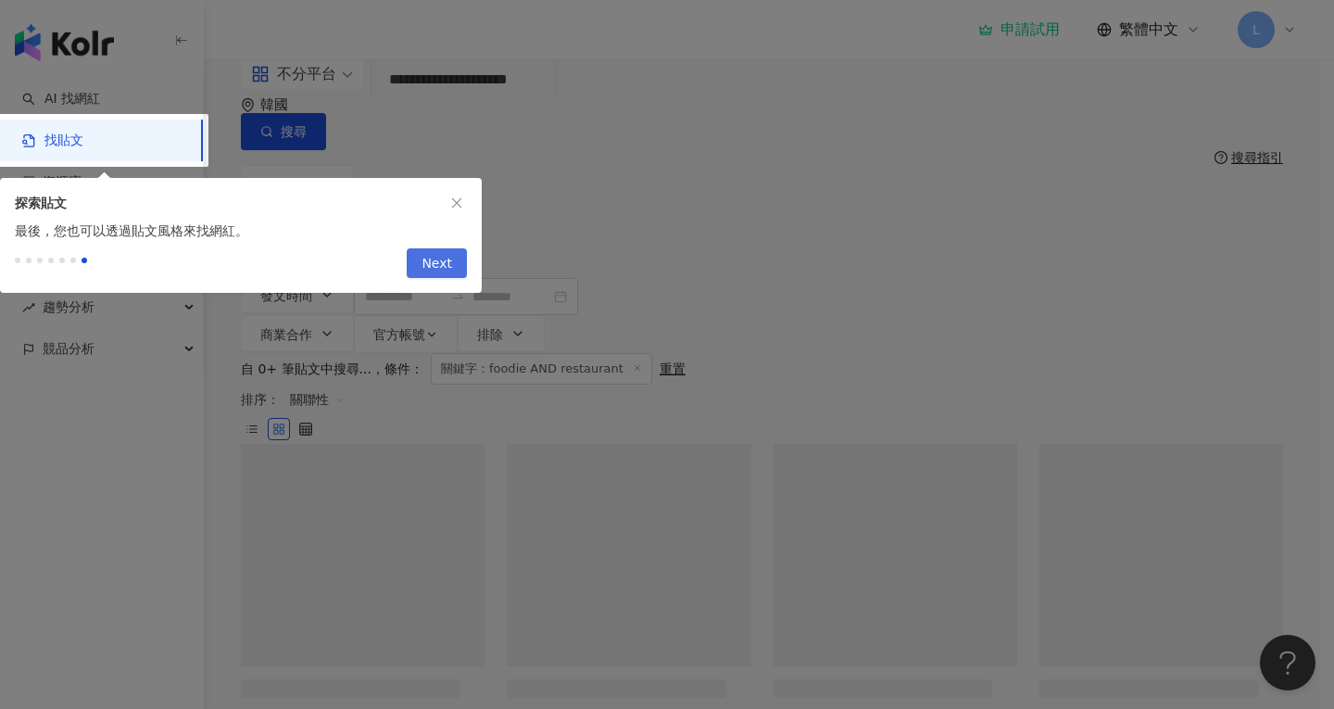
click at [430, 275] on span "Next" at bounding box center [436, 264] width 31 height 30
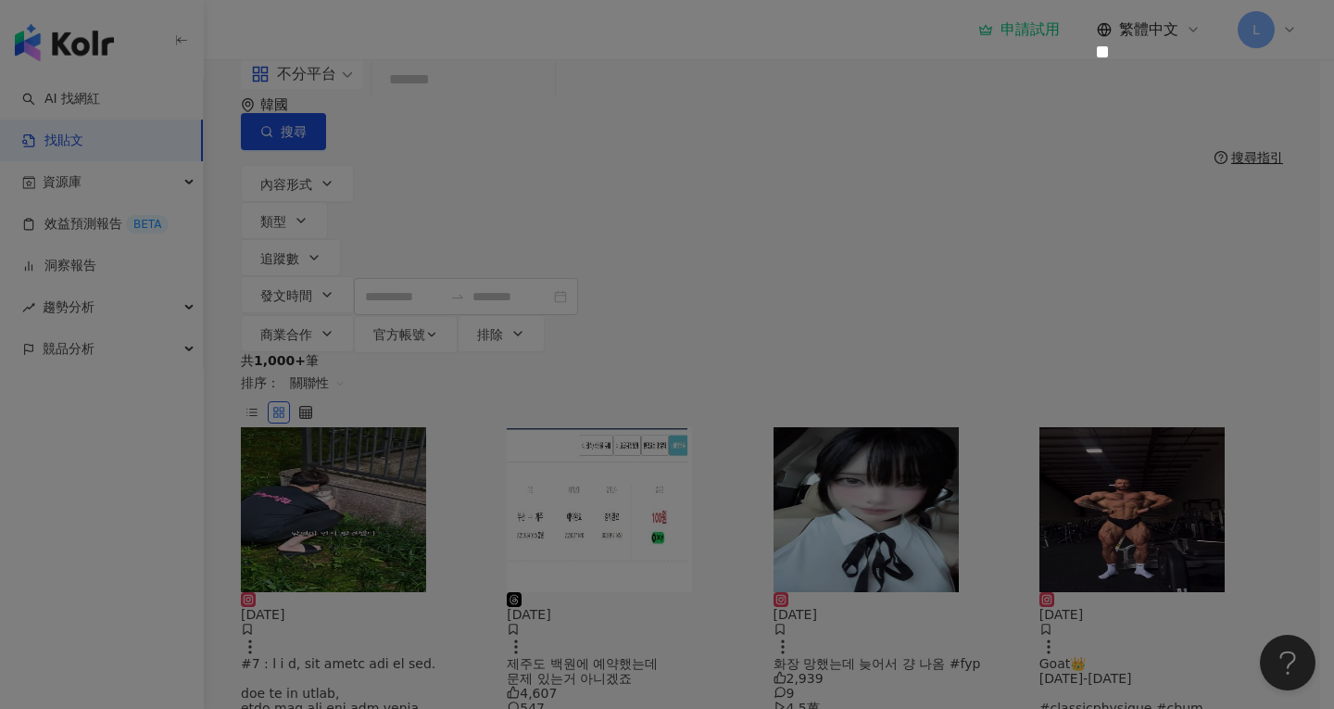
click at [1134, 99] on body "AI 找網紅 找貼文 資源庫 網紅管理 網紅收藏 貼文收藏 效益預測報告 BETA 洞察報告 趨勢分析 競品分析 申請試用 繁體中文 L 不分平台 韓國 搜尋…" at bounding box center [660, 354] width 1320 height 709
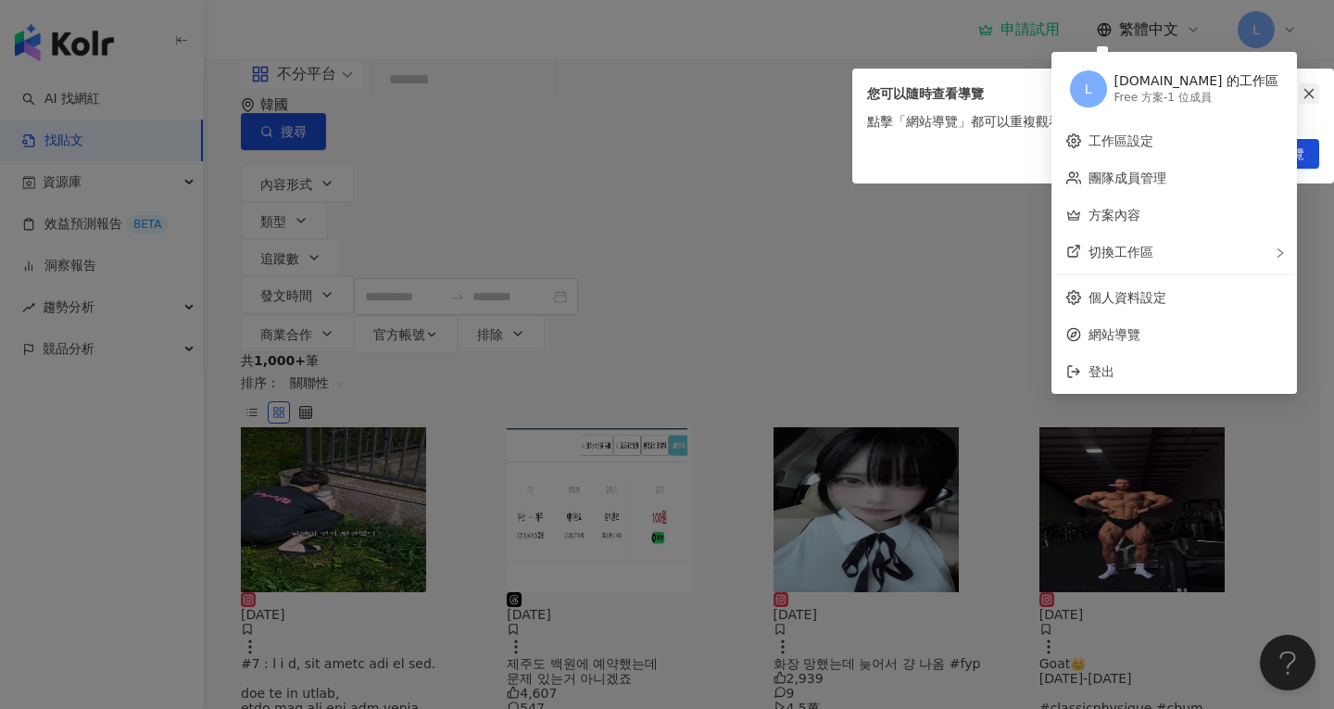
click at [1311, 92] on icon "close" at bounding box center [1309, 94] width 10 height 10
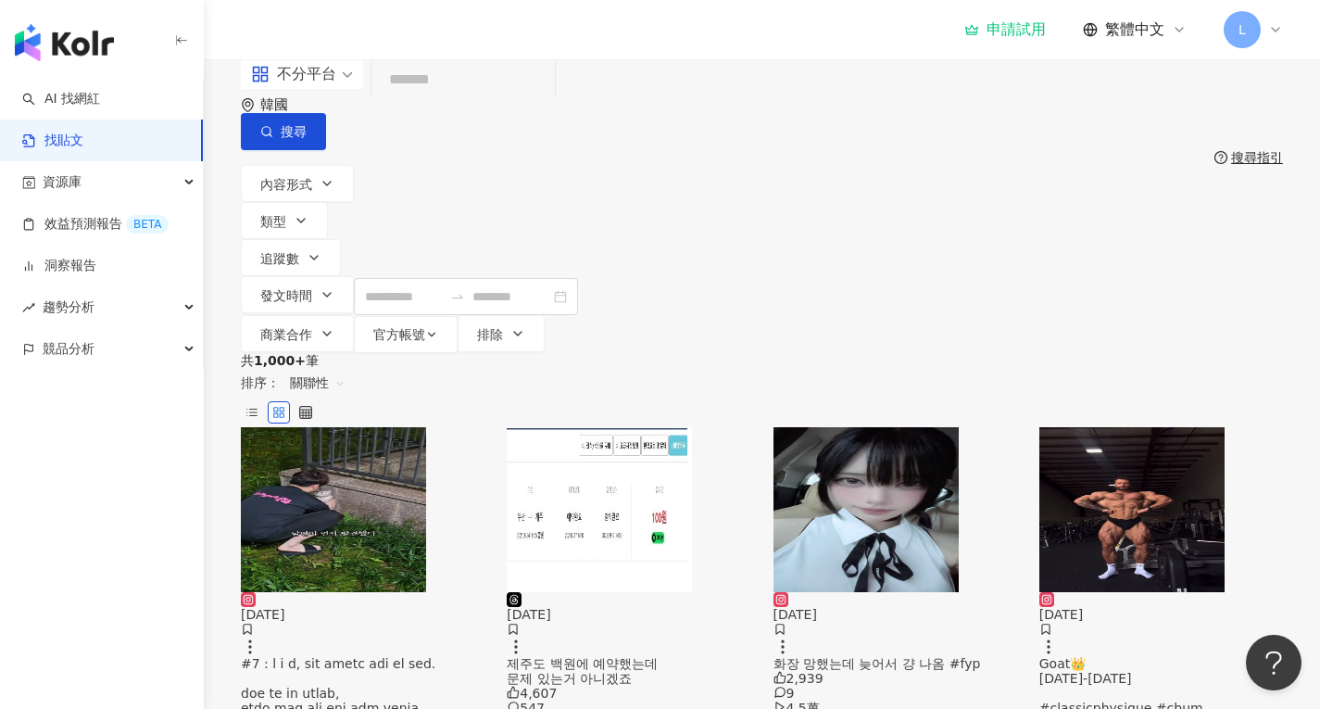
click at [255, 111] on icon "environment" at bounding box center [248, 105] width 14 height 14
click at [1020, 167] on span "韓國" at bounding box center [998, 152] width 43 height 30
type input "*"
type input "**"
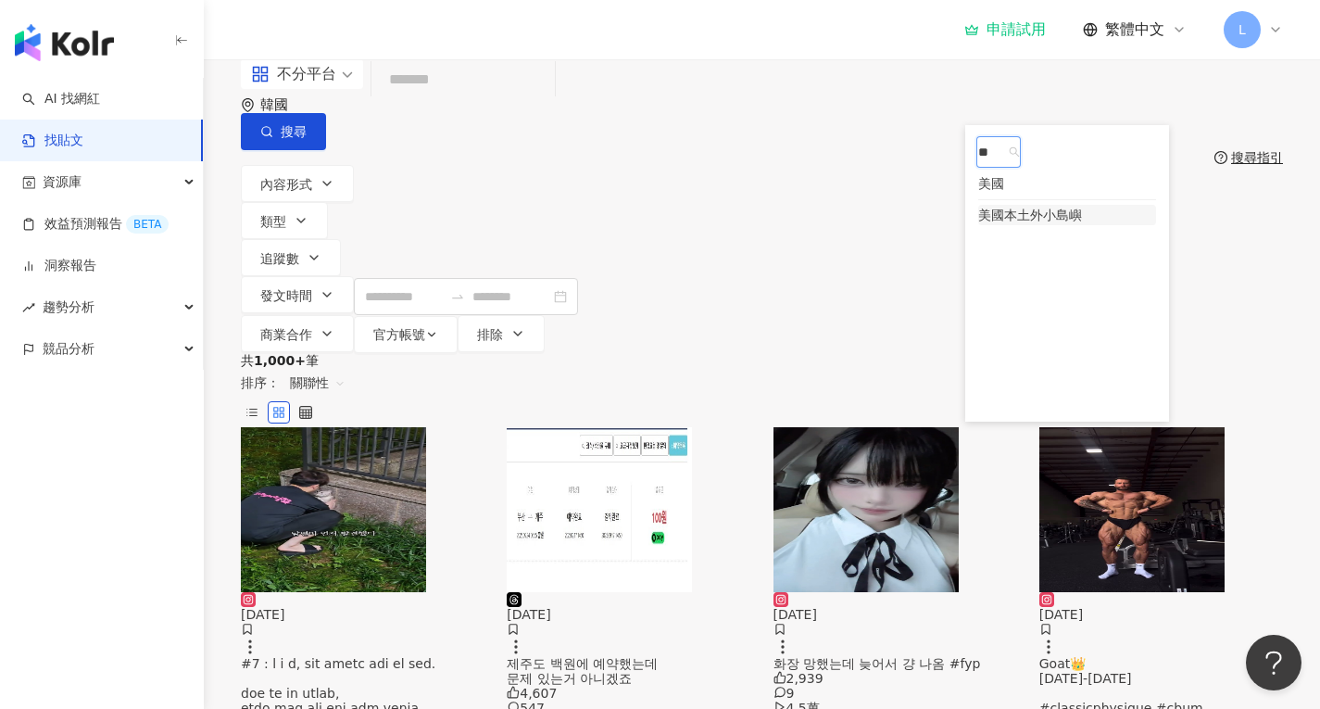
click at [1032, 225] on div "美國本土外小島嶼" at bounding box center [1030, 215] width 104 height 20
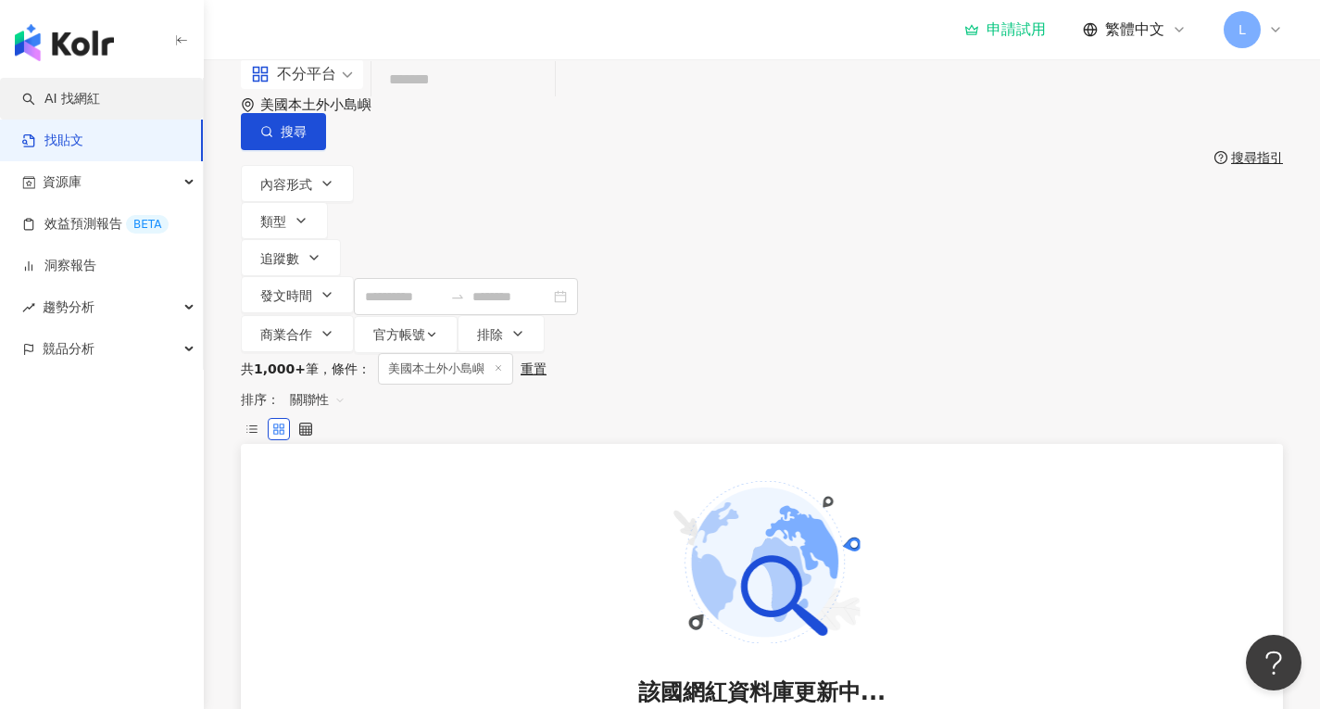
click at [100, 107] on link "AI 找網紅" at bounding box center [61, 99] width 78 height 19
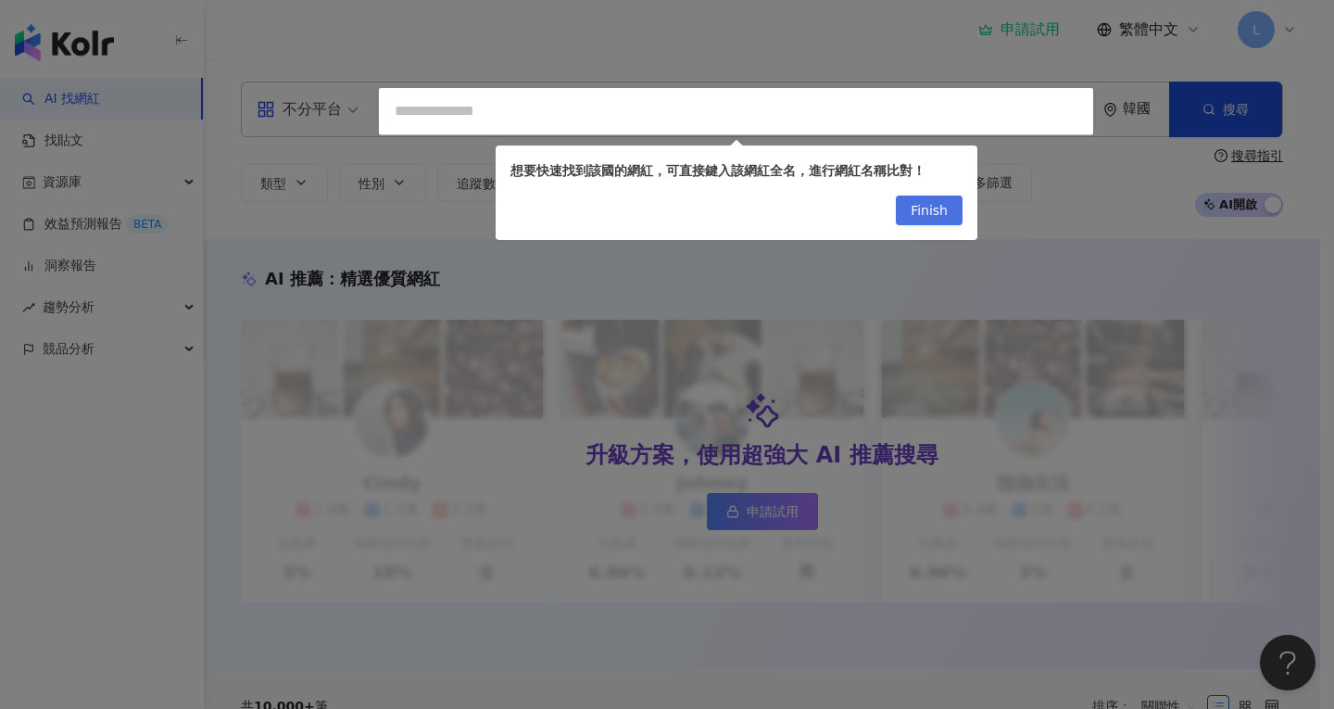
click at [925, 218] on span "Finish" at bounding box center [928, 211] width 37 height 30
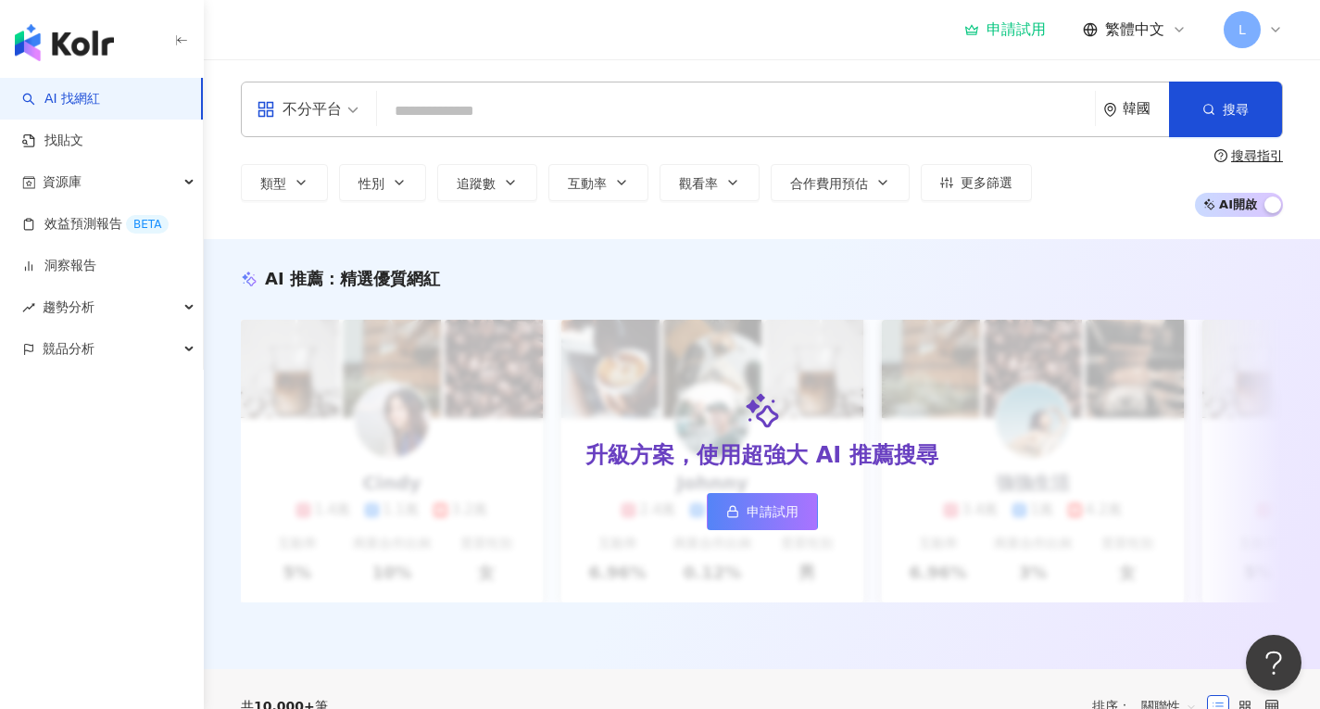
click at [1009, 29] on div "申請試用" at bounding box center [1005, 29] width 82 height 19
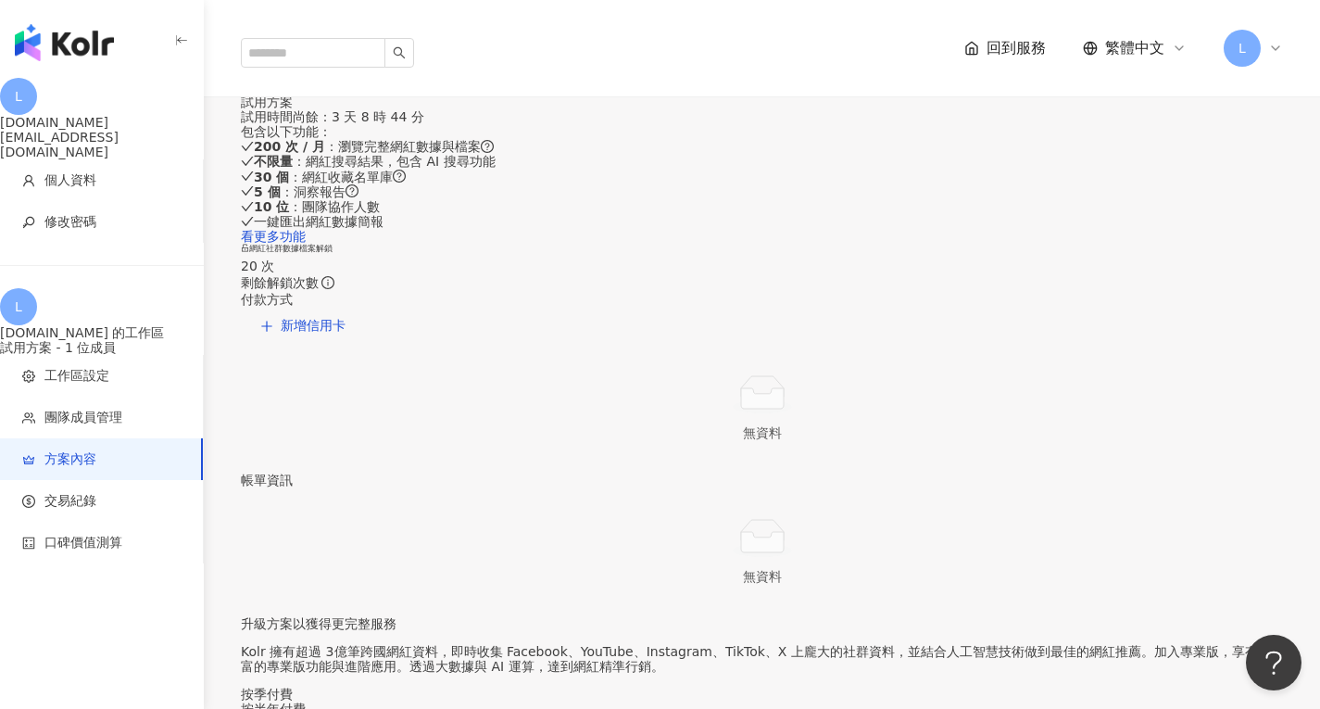
click at [75, 52] on img "button" at bounding box center [64, 42] width 99 height 37
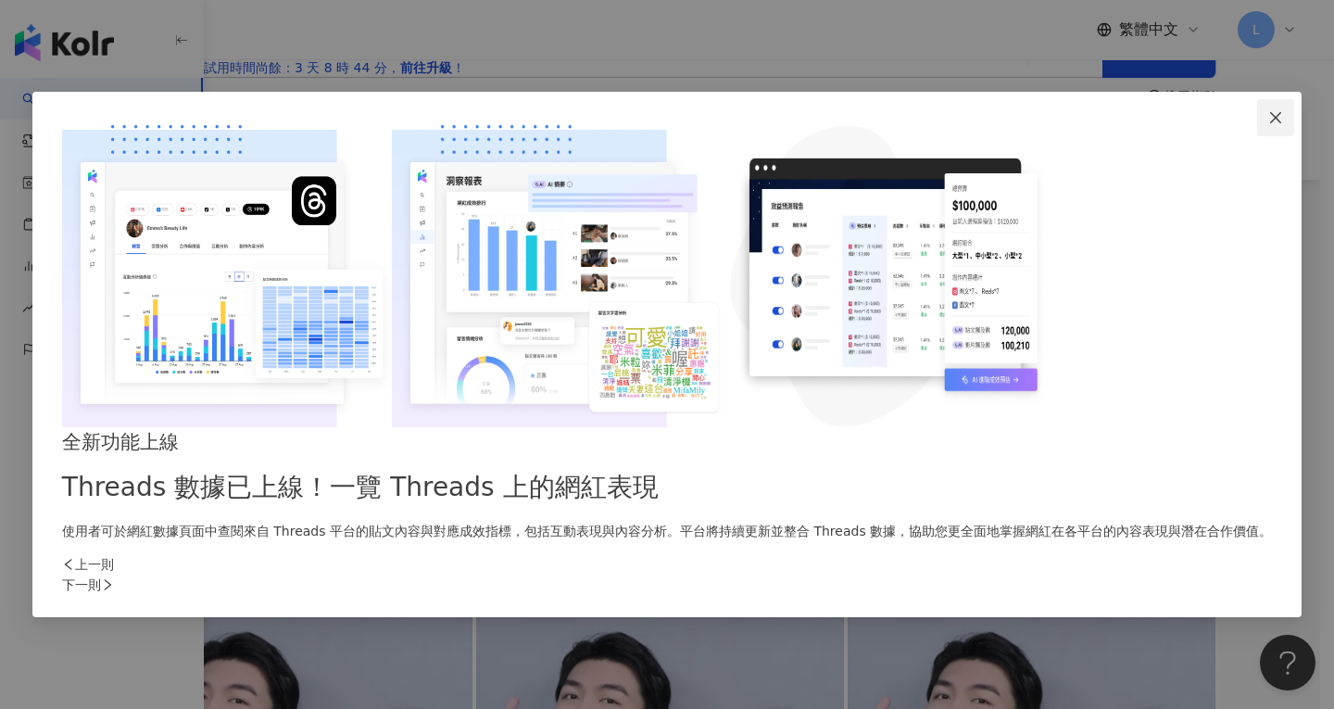
click at [1268, 125] on icon "close" at bounding box center [1275, 117] width 15 height 15
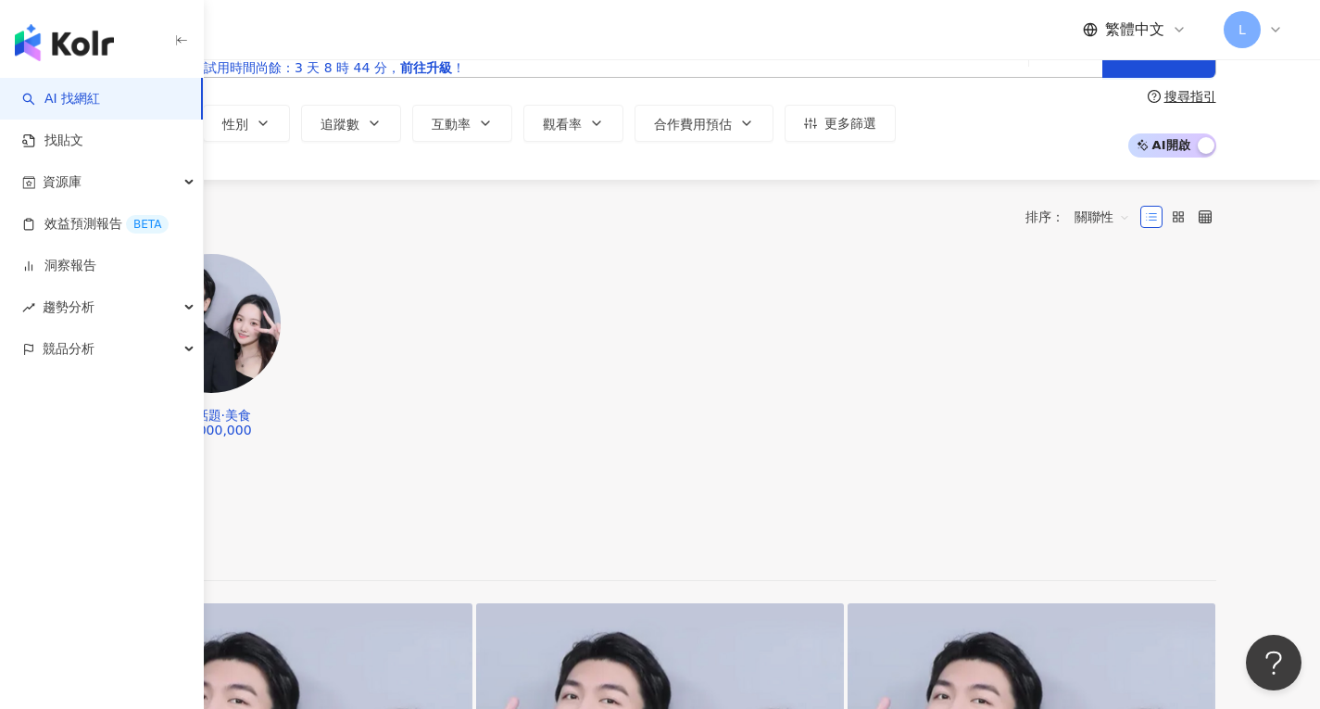
click at [1048, 57] on icon "environment" at bounding box center [1042, 51] width 11 height 14
click at [953, 130] on span "韓國" at bounding box center [931, 115] width 43 height 30
type input "**"
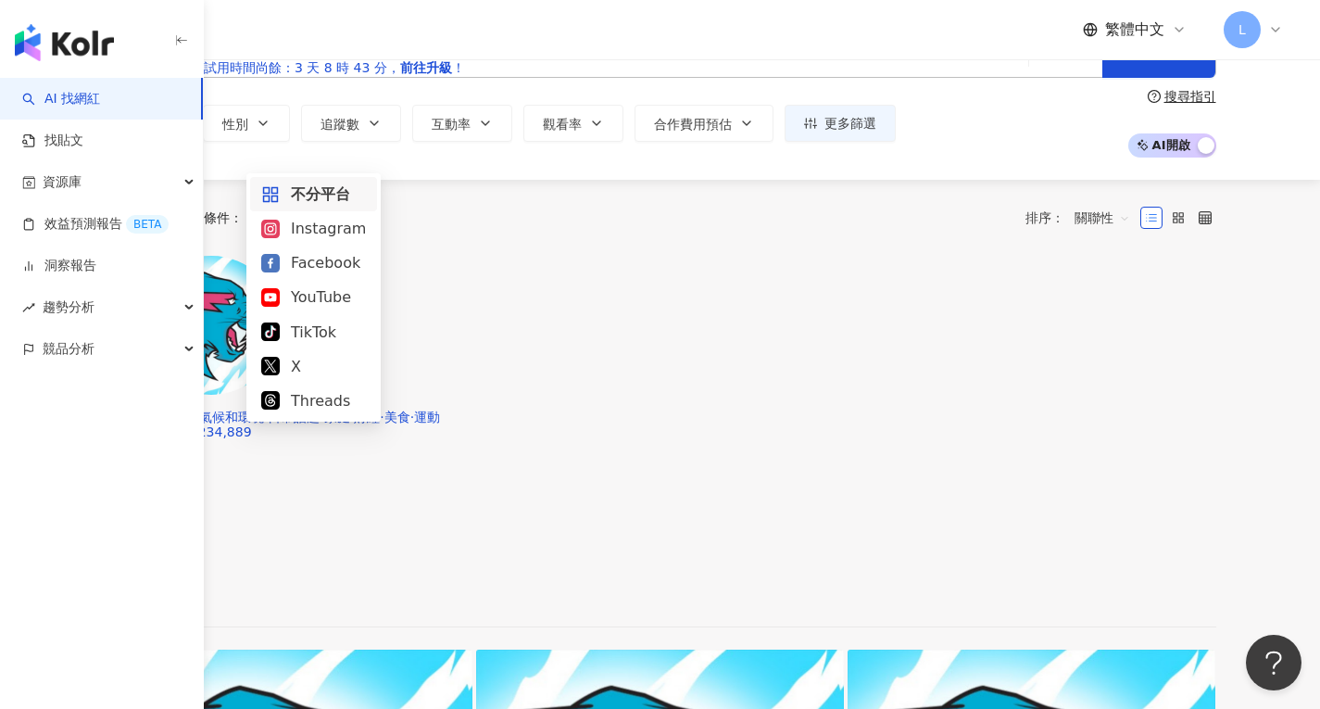
click at [222, 77] on span at bounding box center [171, 50] width 102 height 54
click at [318, 338] on div "TikTok" at bounding box center [313, 331] width 105 height 23
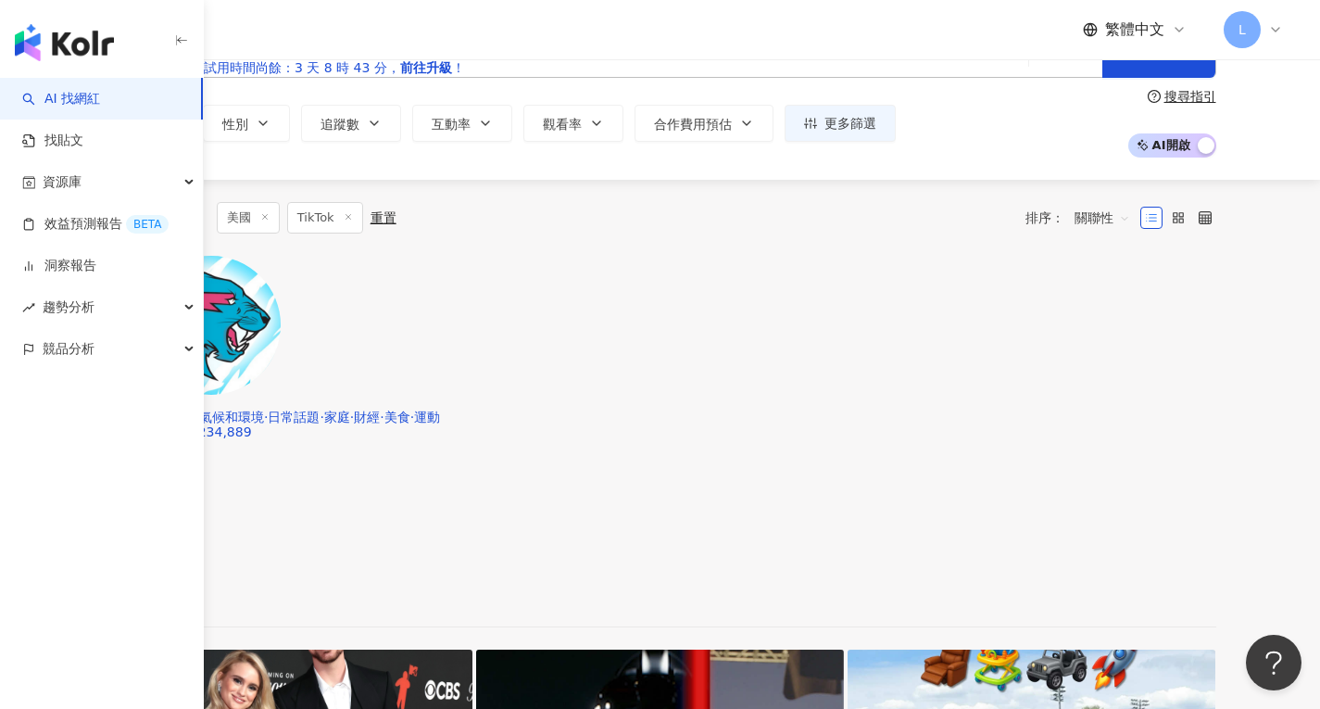
click at [192, 142] on button "類型" at bounding box center [148, 123] width 87 height 37
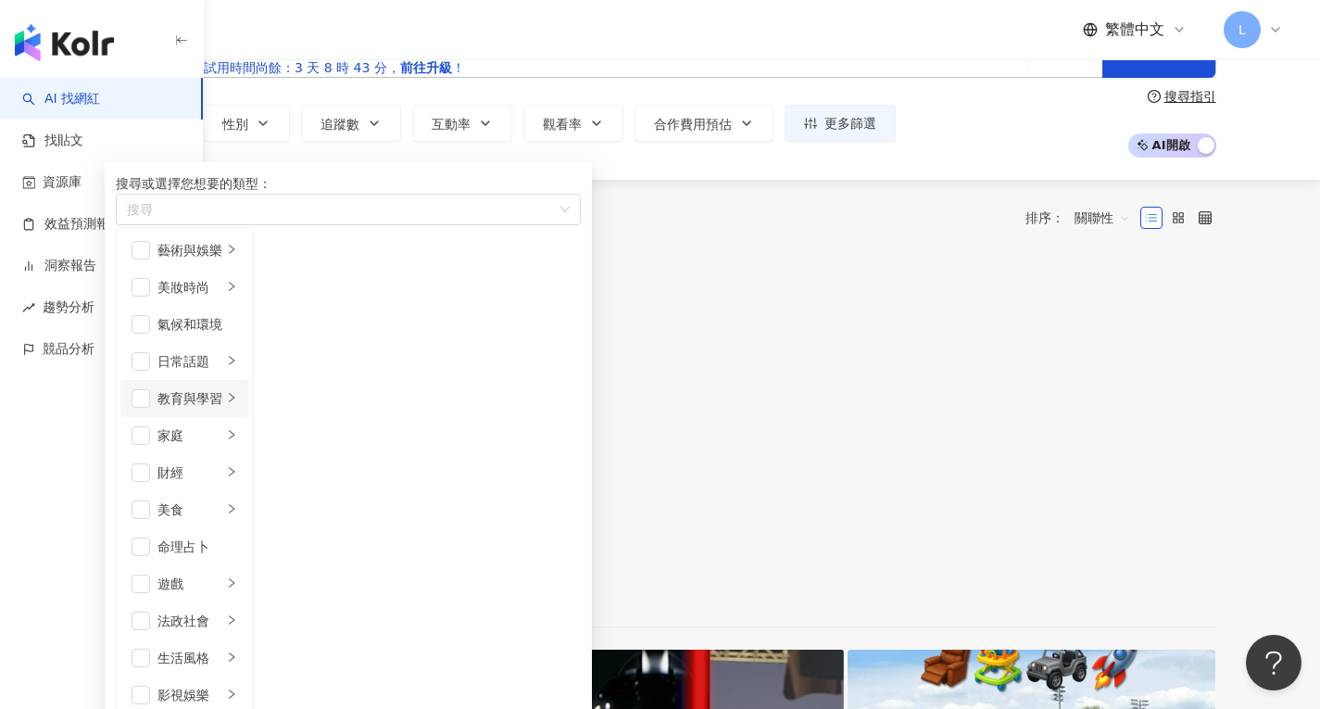
scroll to position [159, 0]
click at [150, 500] on span "button" at bounding box center [141, 509] width 19 height 19
click at [370, 343] on li "營養與保健" at bounding box center [313, 324] width 113 height 37
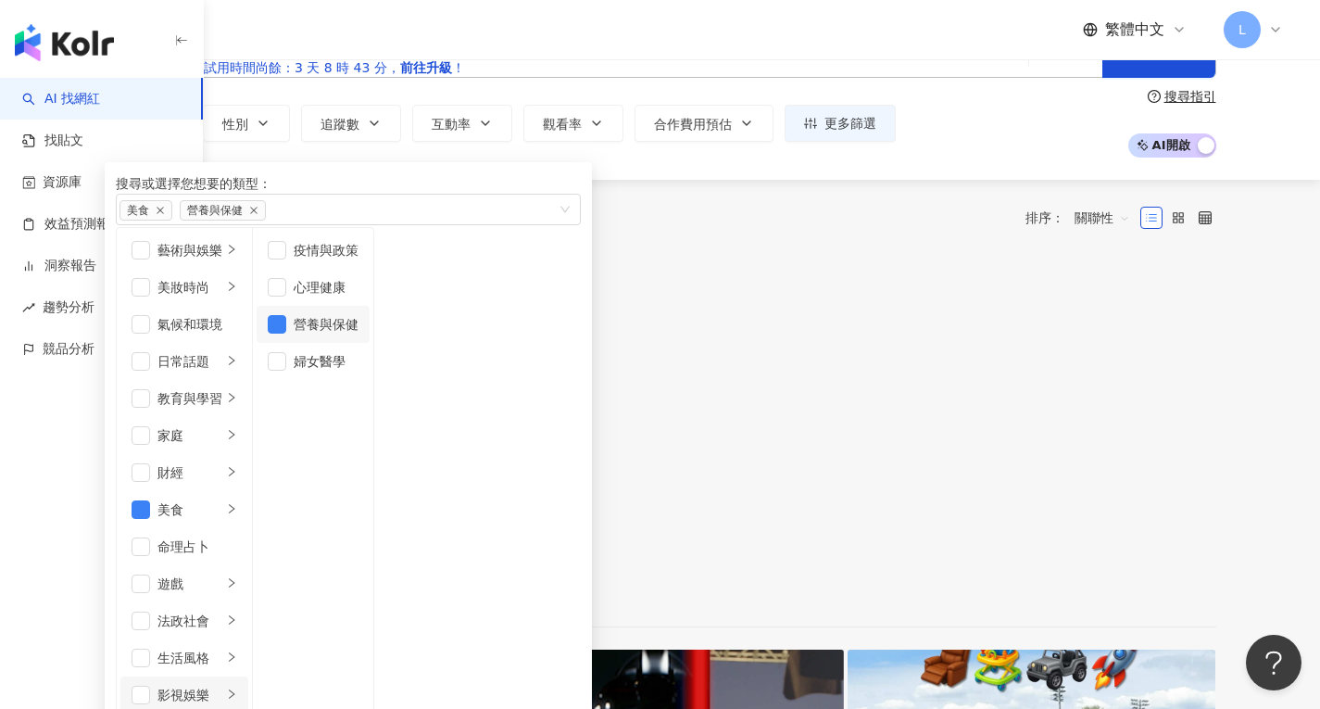
scroll to position [248, 0]
click at [237, 503] on icon "right" at bounding box center [231, 508] width 11 height 11
click at [286, 296] on span "button" at bounding box center [277, 287] width 19 height 19
click at [286, 370] on span "button" at bounding box center [277, 361] width 19 height 19
click at [286, 408] on span "button" at bounding box center [277, 398] width 19 height 19
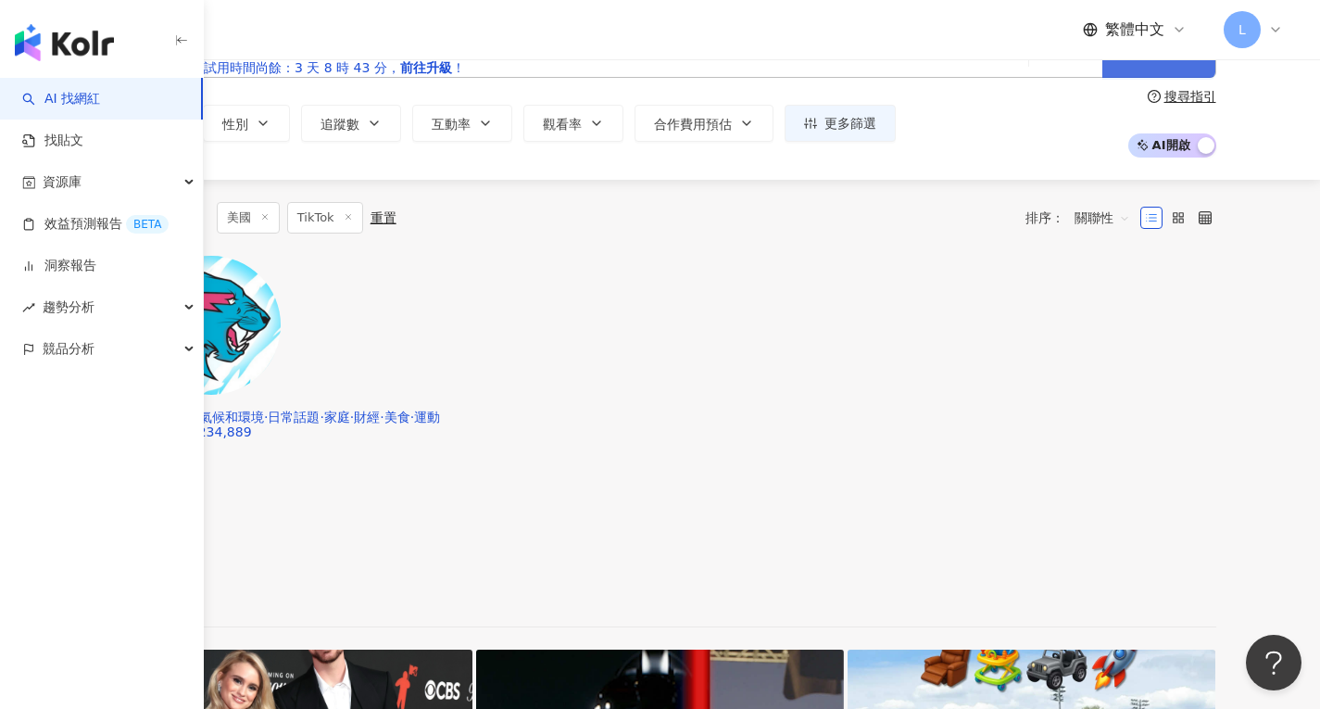
click at [1215, 78] on button "搜尋" at bounding box center [1158, 50] width 113 height 56
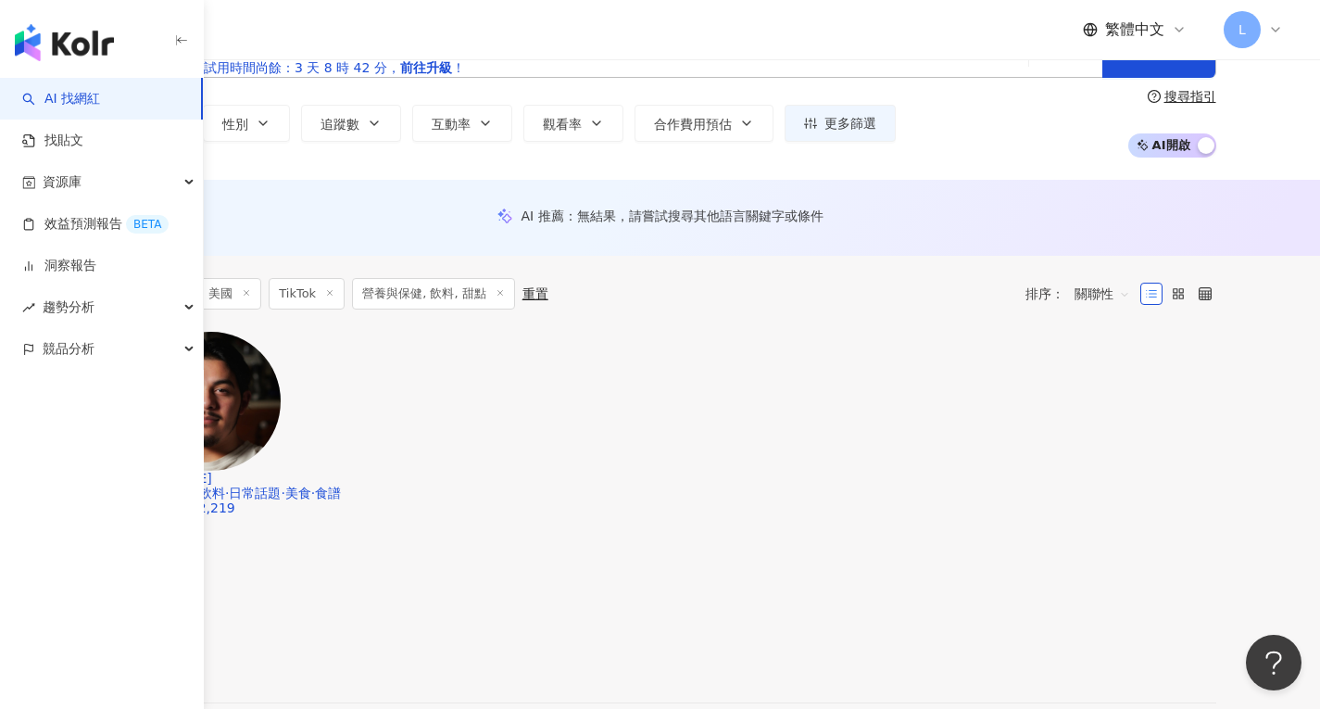
click at [192, 142] on button "類型" at bounding box center [148, 123] width 87 height 37
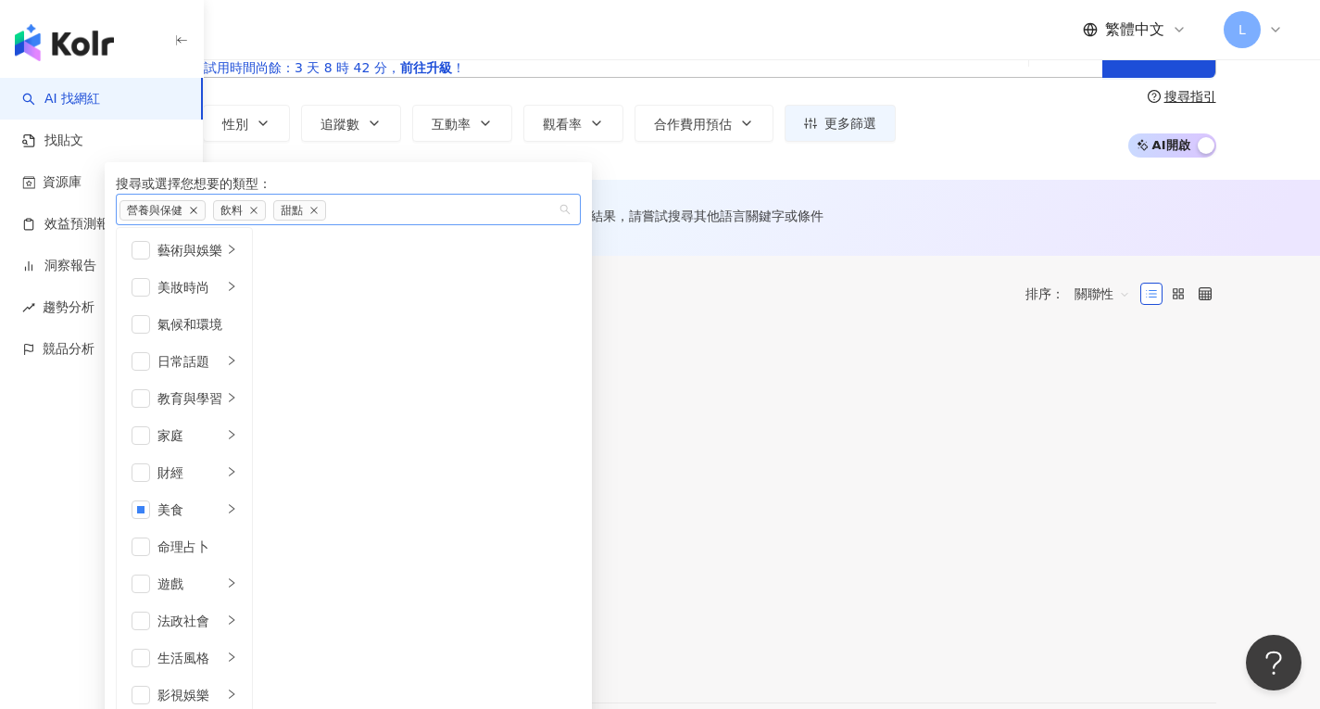
click at [198, 215] on icon "close" at bounding box center [193, 210] width 9 height 9
click at [164, 214] on icon "close" at bounding box center [160, 210] width 7 height 7
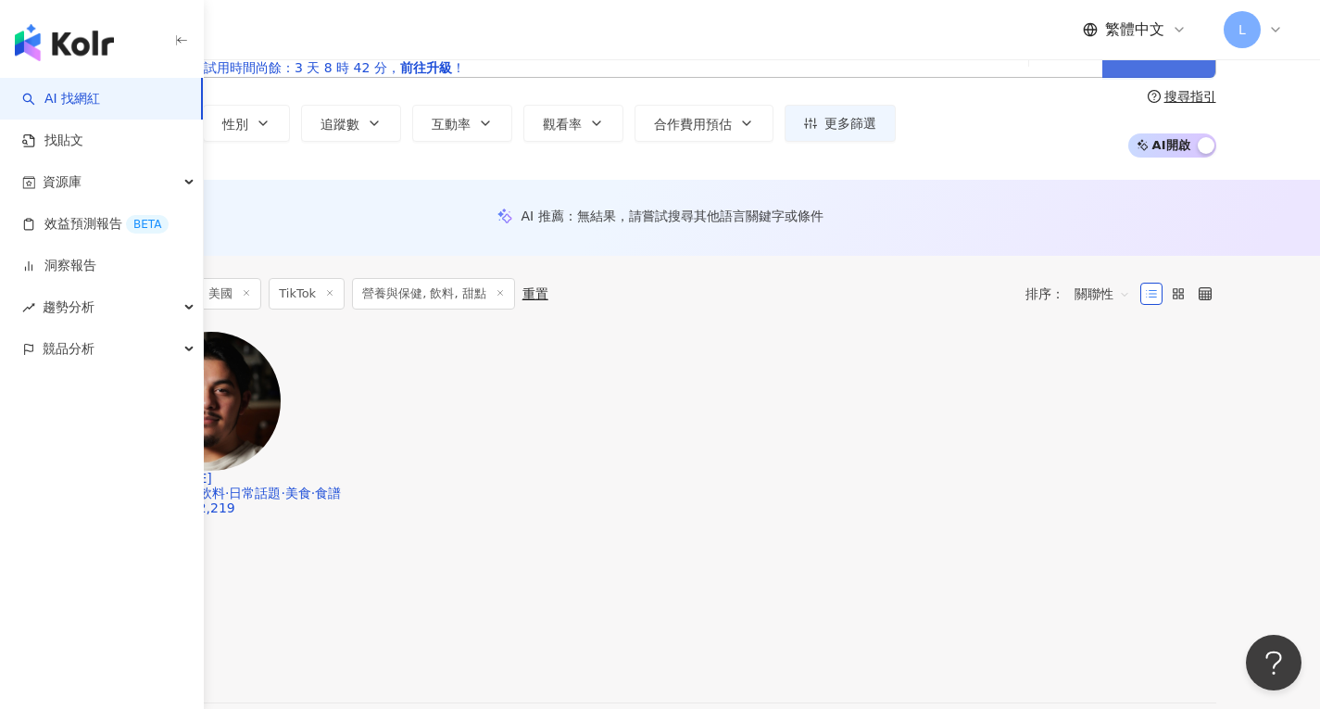
click at [1215, 78] on button "搜尋" at bounding box center [1158, 50] width 113 height 56
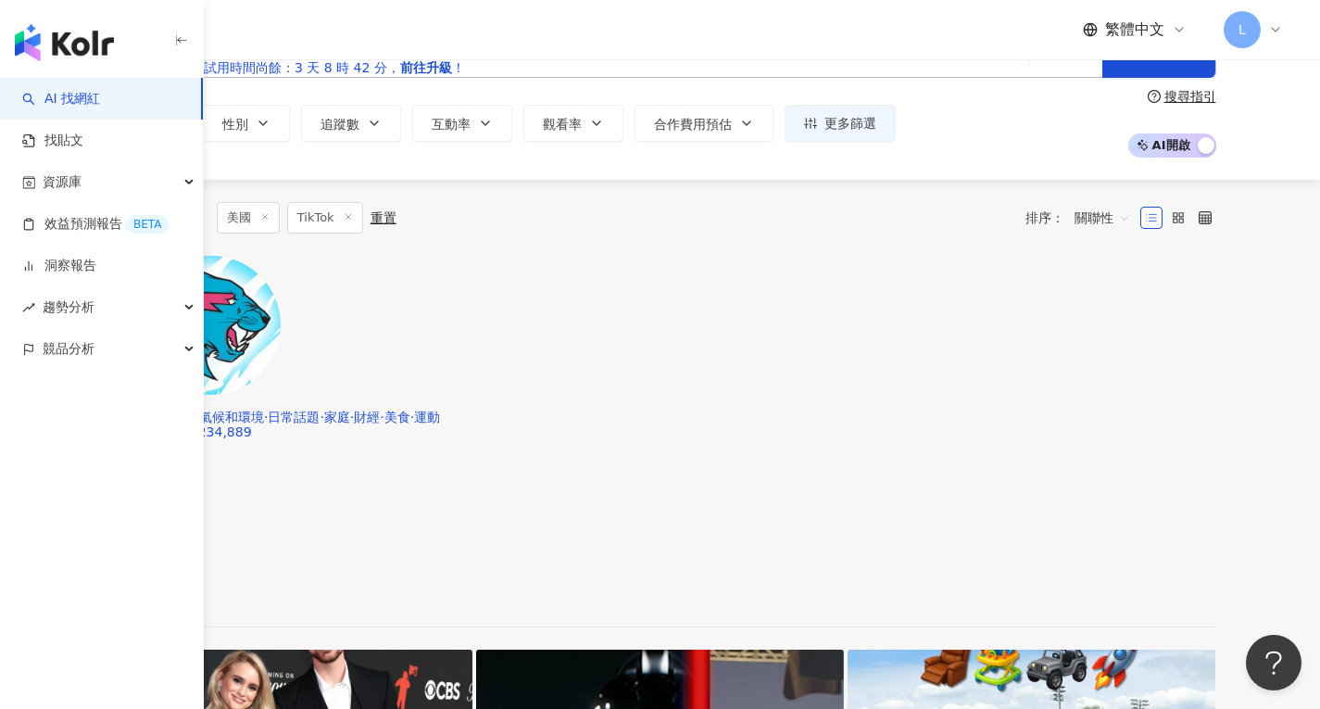
click at [172, 131] on icon "button" at bounding box center [164, 123] width 15 height 15
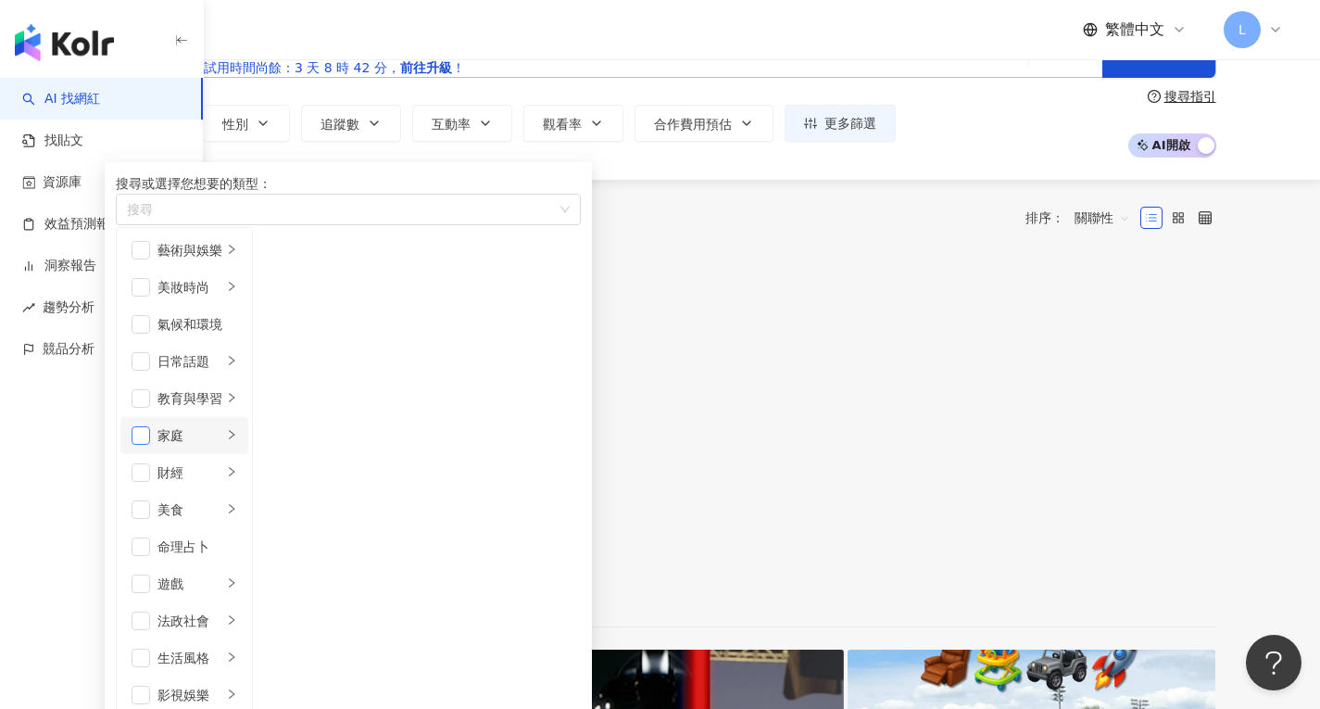
scroll to position [175, 0]
click at [150, 500] on span "button" at bounding box center [141, 509] width 19 height 19
click at [370, 343] on li "營養與保健" at bounding box center [313, 324] width 113 height 37
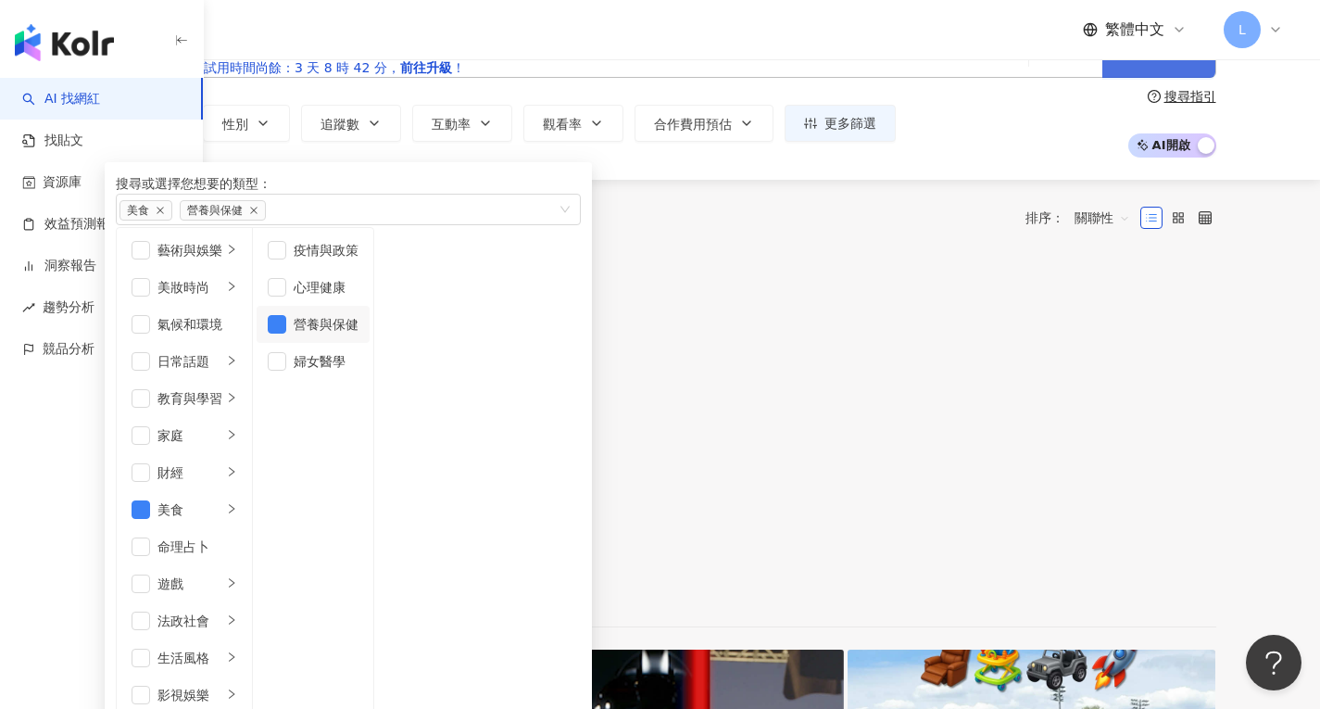
click at [1215, 78] on button "搜尋" at bounding box center [1158, 50] width 113 height 56
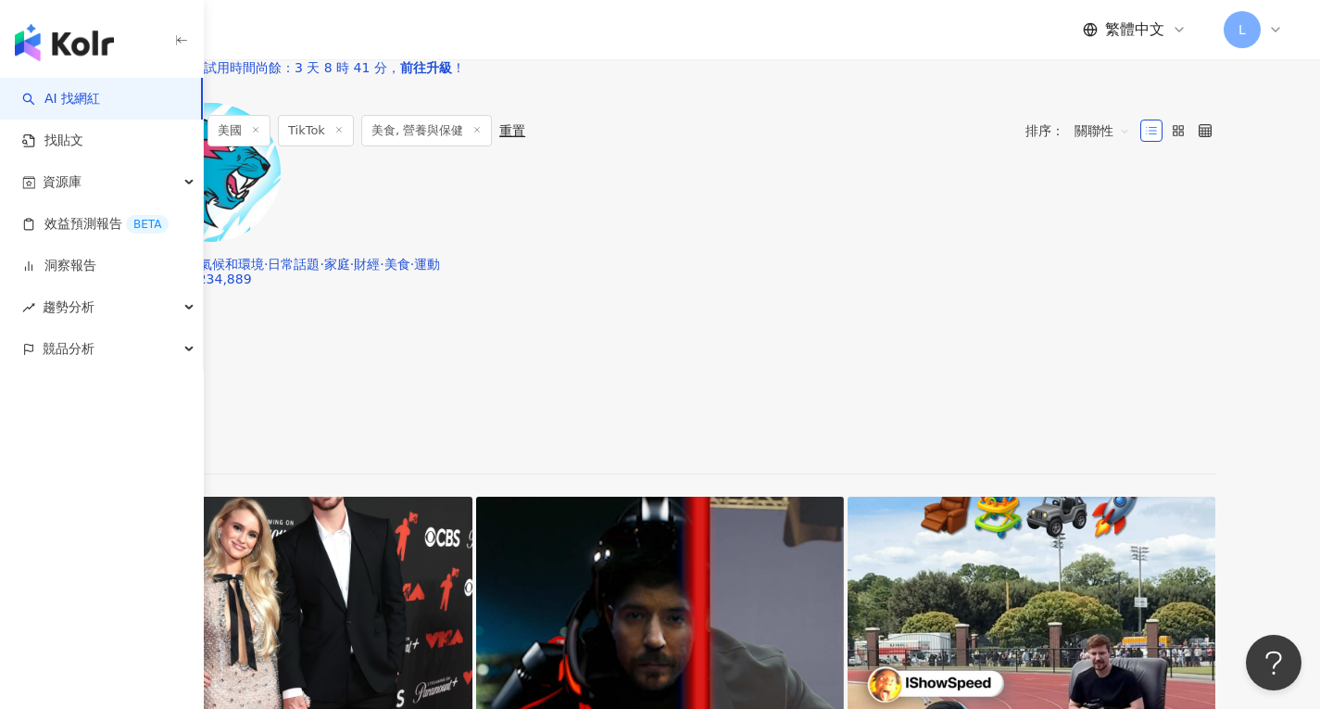
scroll to position [149, 0]
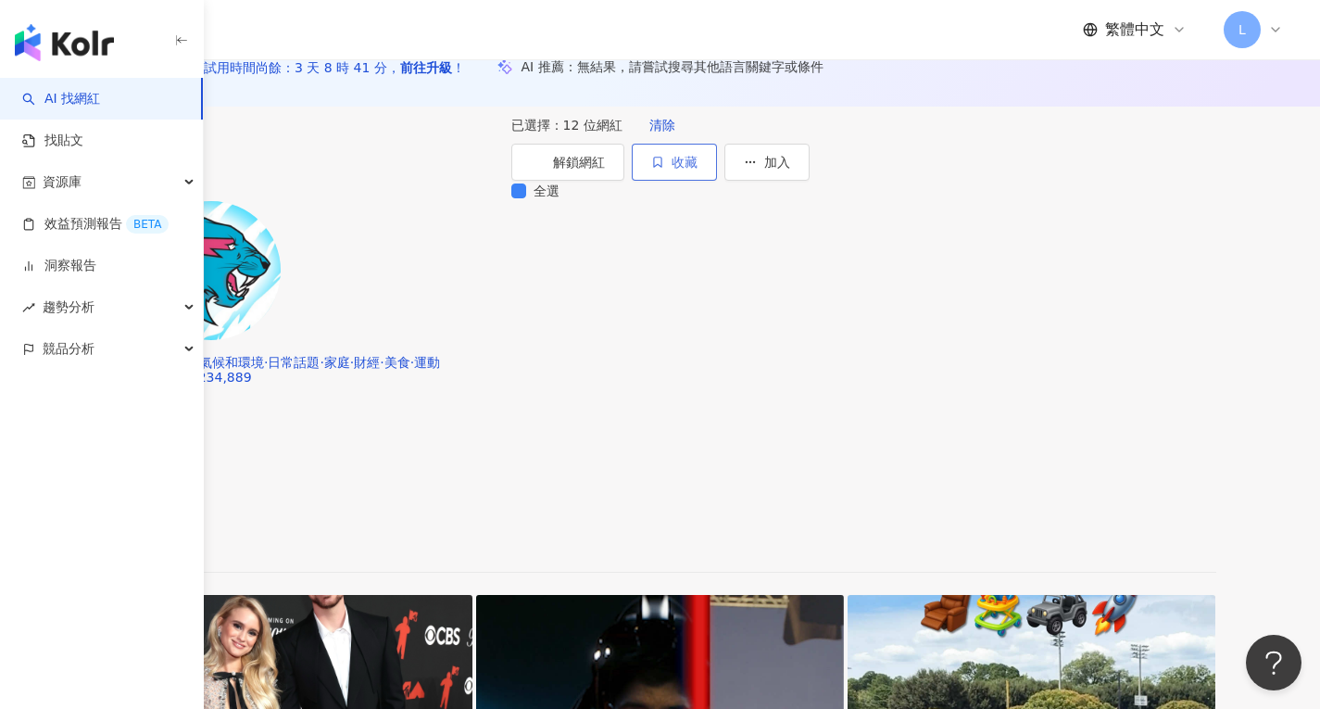
click at [697, 169] on span "收藏" at bounding box center [684, 162] width 26 height 15
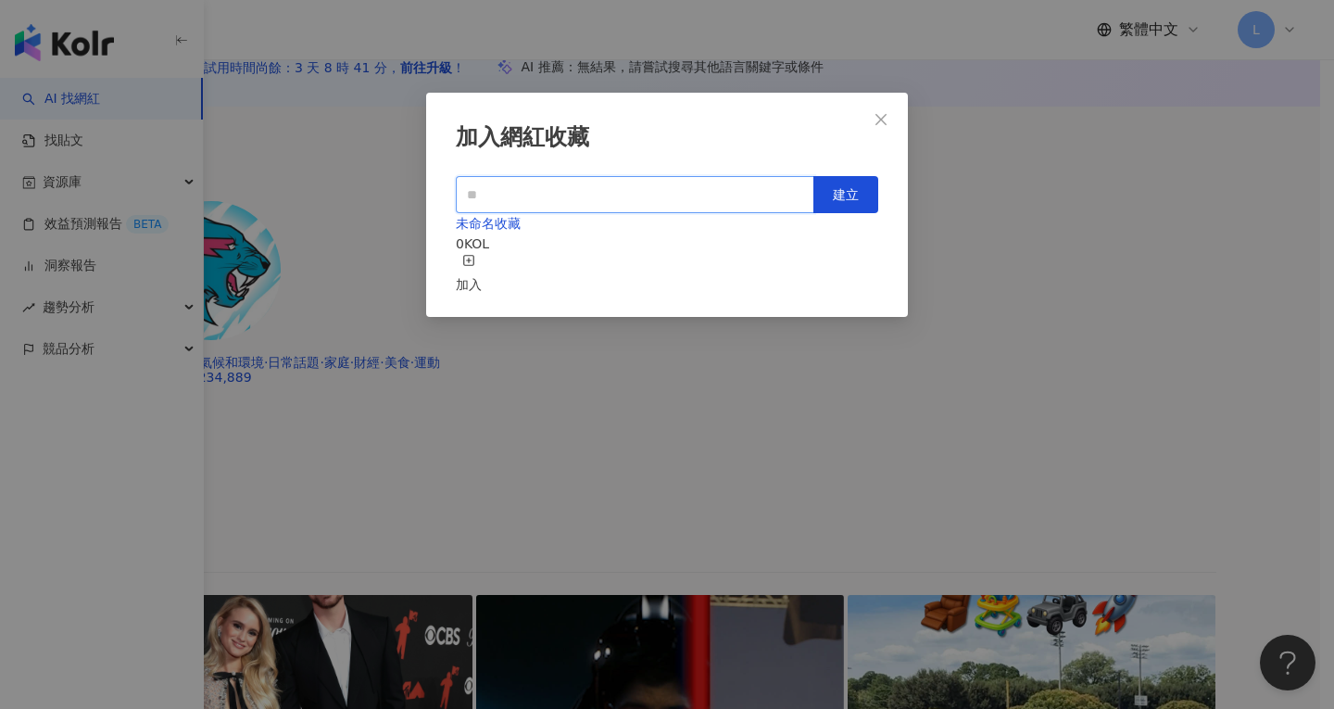
type input "*"
click at [702, 191] on input "*" at bounding box center [635, 194] width 358 height 37
click at [702, 191] on input "text" at bounding box center [635, 194] width 358 height 37
type input "*"
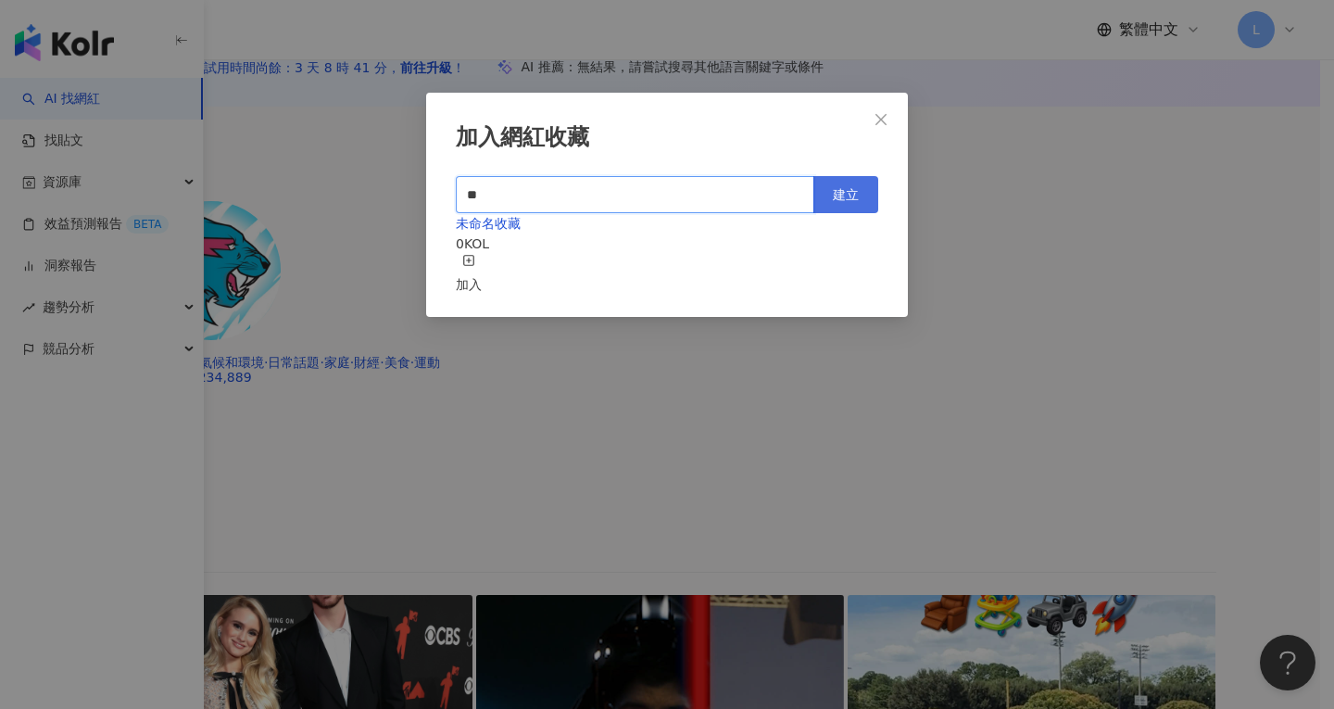
click at [844, 195] on span "建立" at bounding box center [846, 194] width 26 height 15
type input "**"
click at [482, 258] on div "加入" at bounding box center [469, 274] width 26 height 41
click at [874, 113] on icon "close" at bounding box center [880, 119] width 15 height 15
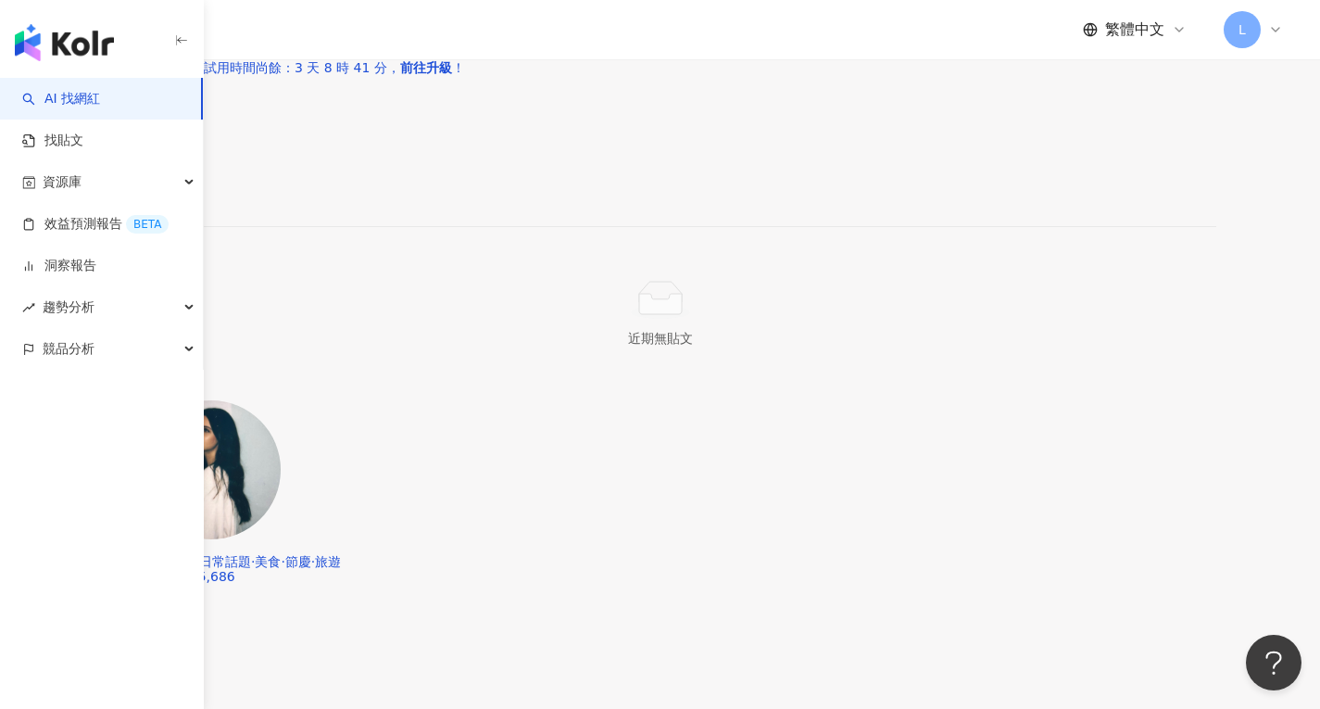
scroll to position [3671, 0]
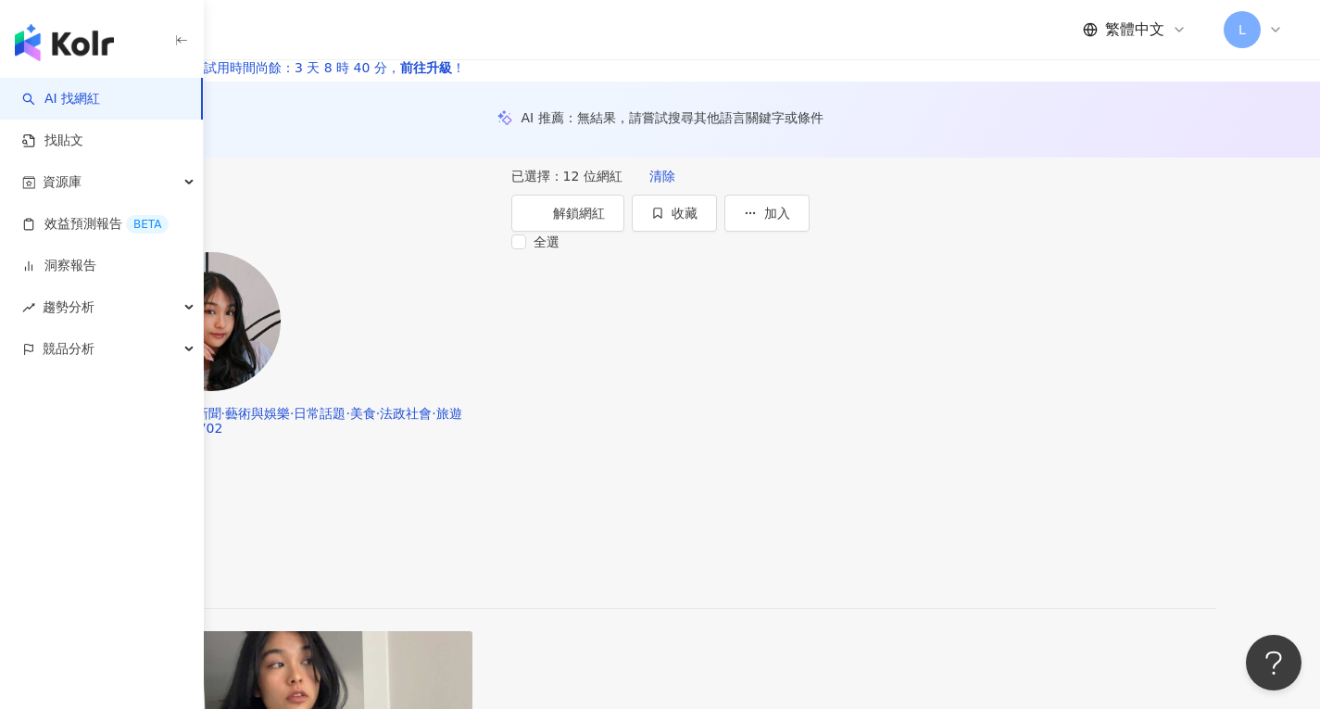
scroll to position [74, 0]
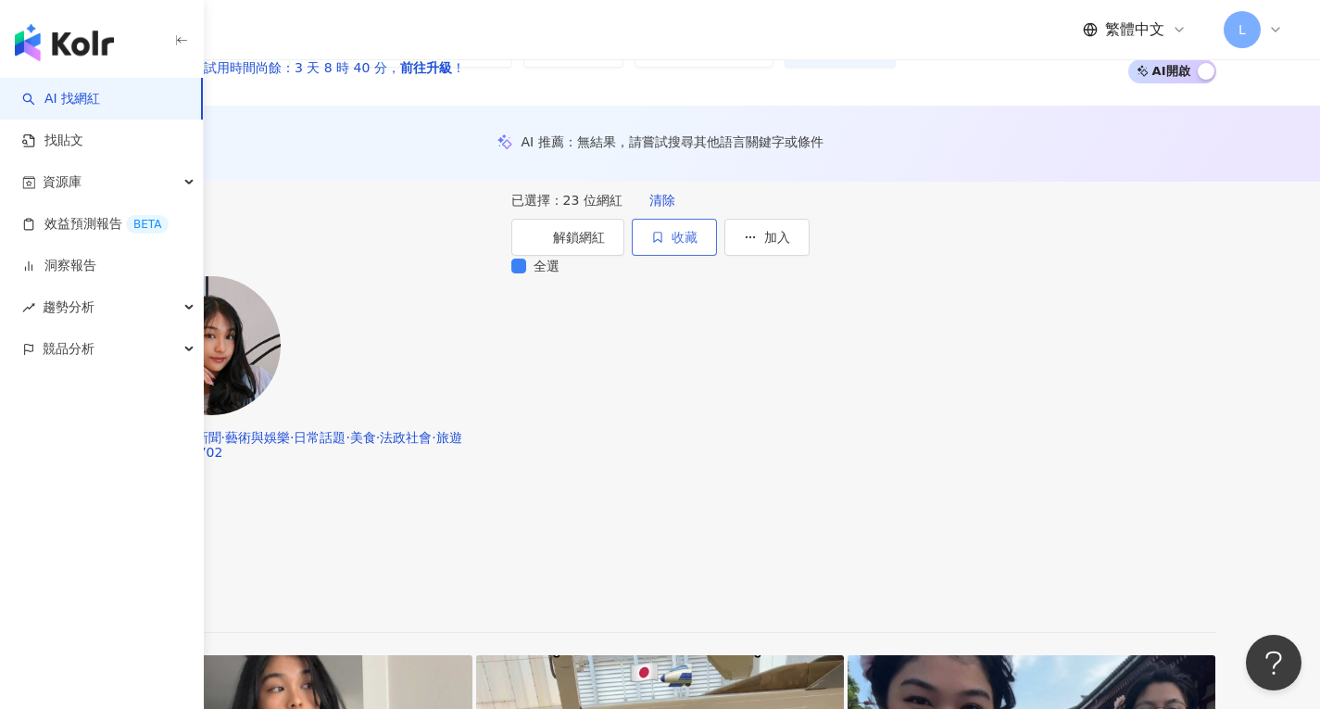
click at [697, 245] on span "收藏" at bounding box center [684, 237] width 26 height 15
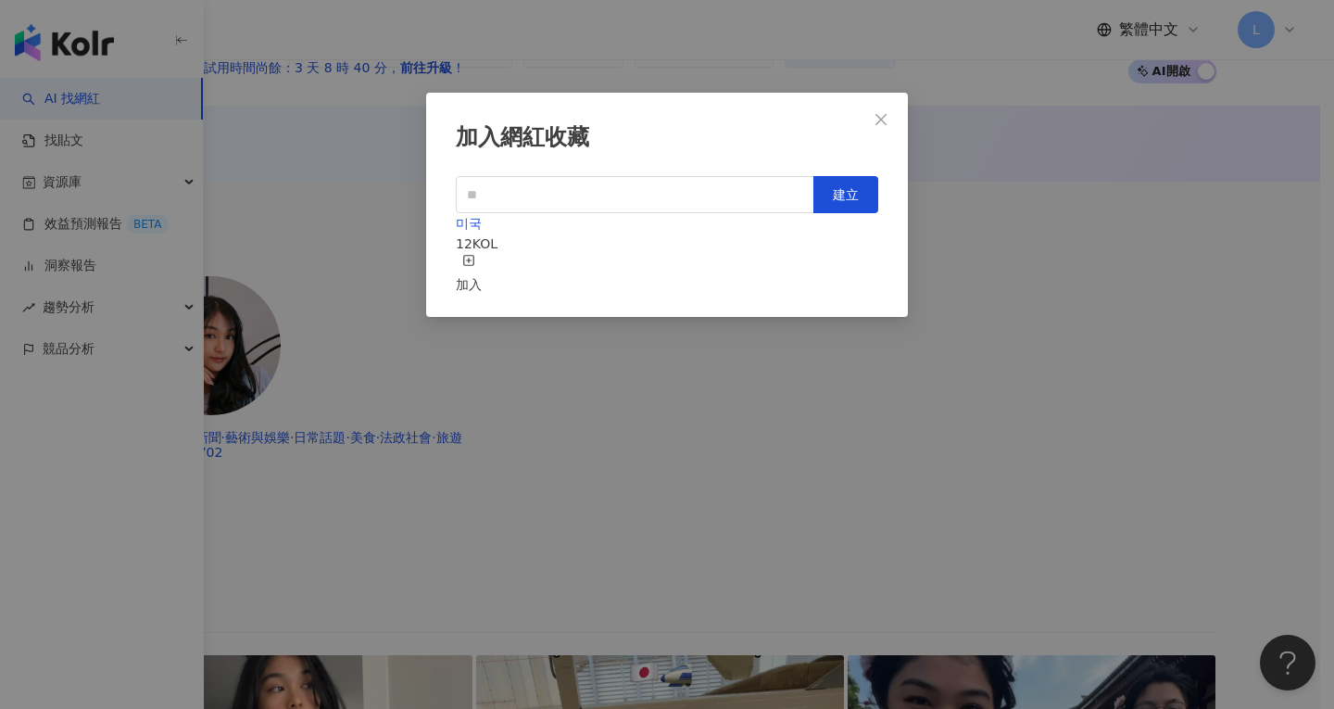
click at [475, 257] on icon "button" at bounding box center [468, 260] width 13 height 13
click at [885, 122] on icon "close" at bounding box center [880, 118] width 11 height 11
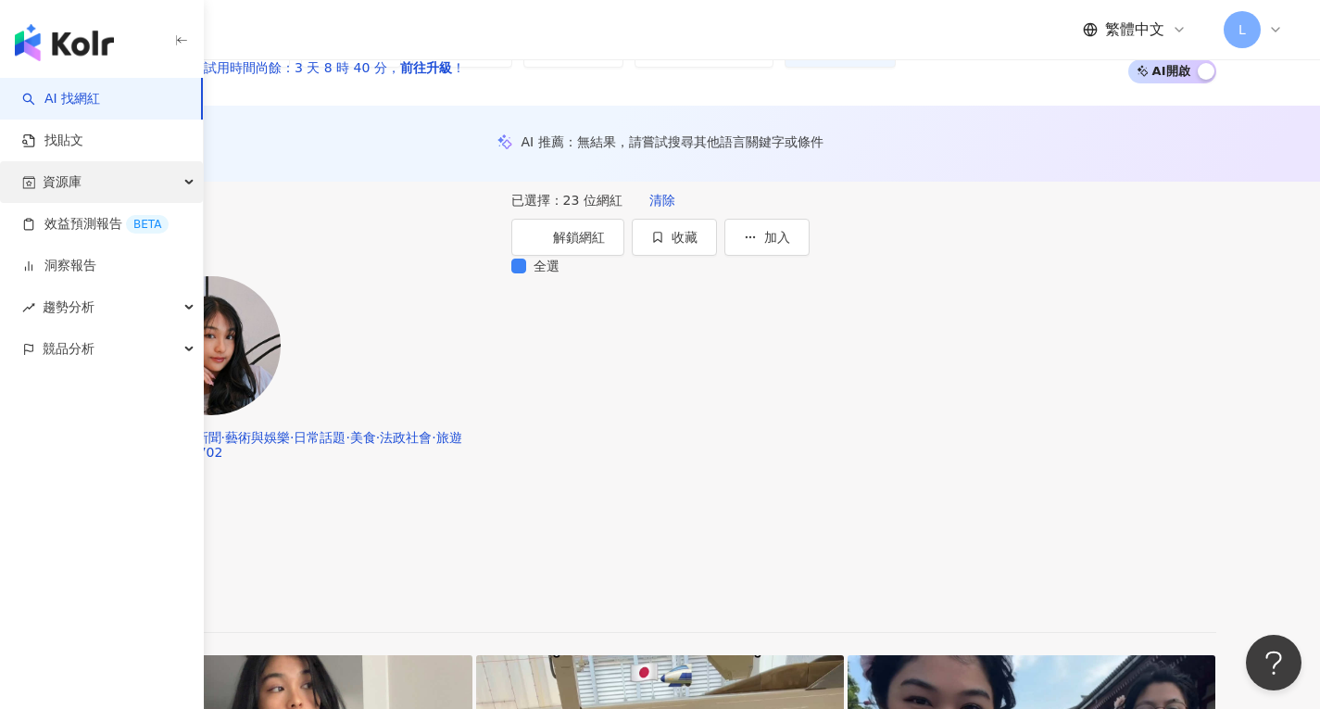
click at [88, 190] on div "資源庫" at bounding box center [101, 182] width 203 height 42
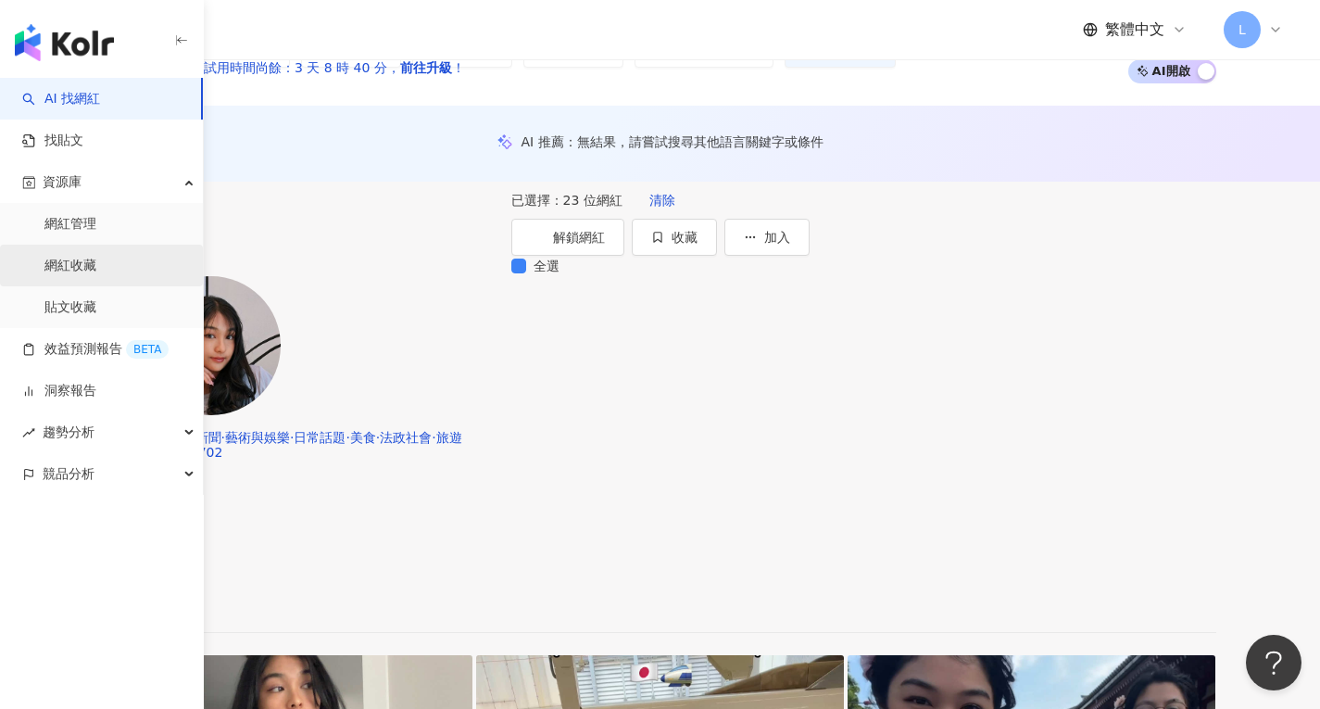
click at [72, 275] on link "網紅收藏" at bounding box center [70, 266] width 52 height 19
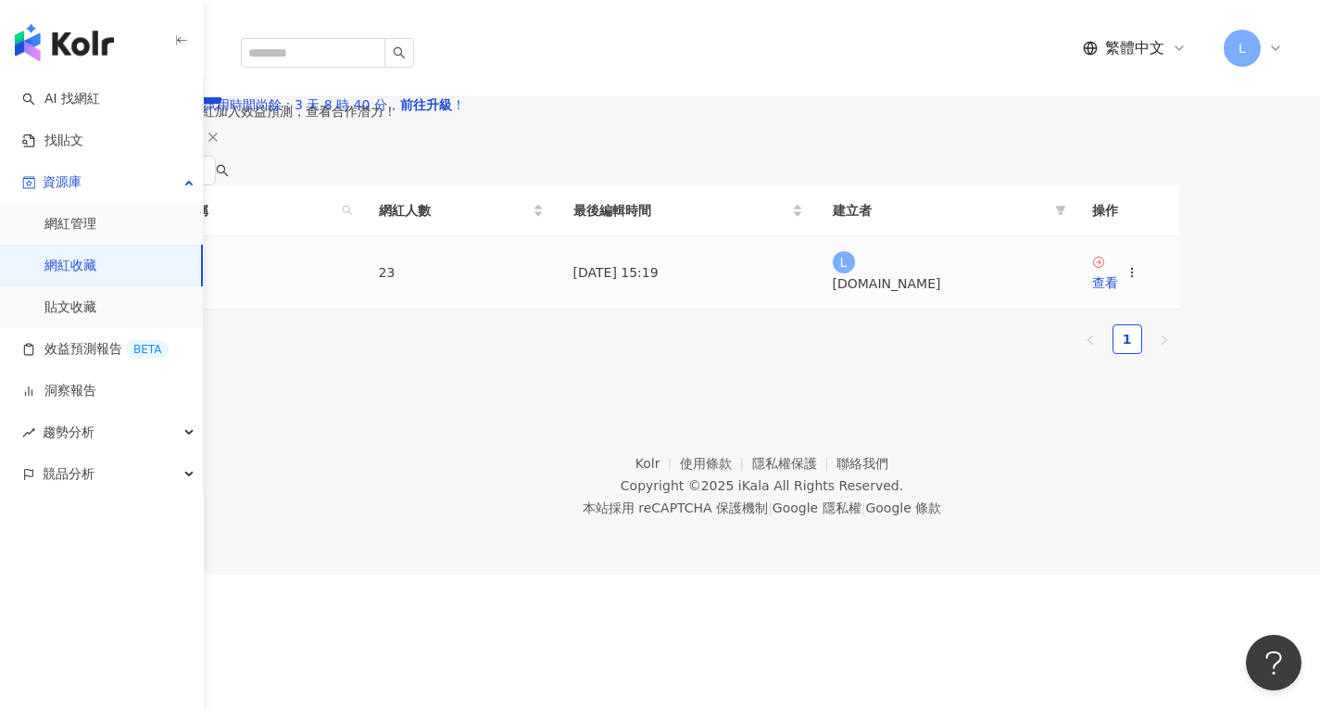
click at [310, 309] on td "미국" at bounding box center [253, 272] width 222 height 73
click at [1118, 293] on div "查看" at bounding box center [1105, 282] width 26 height 20
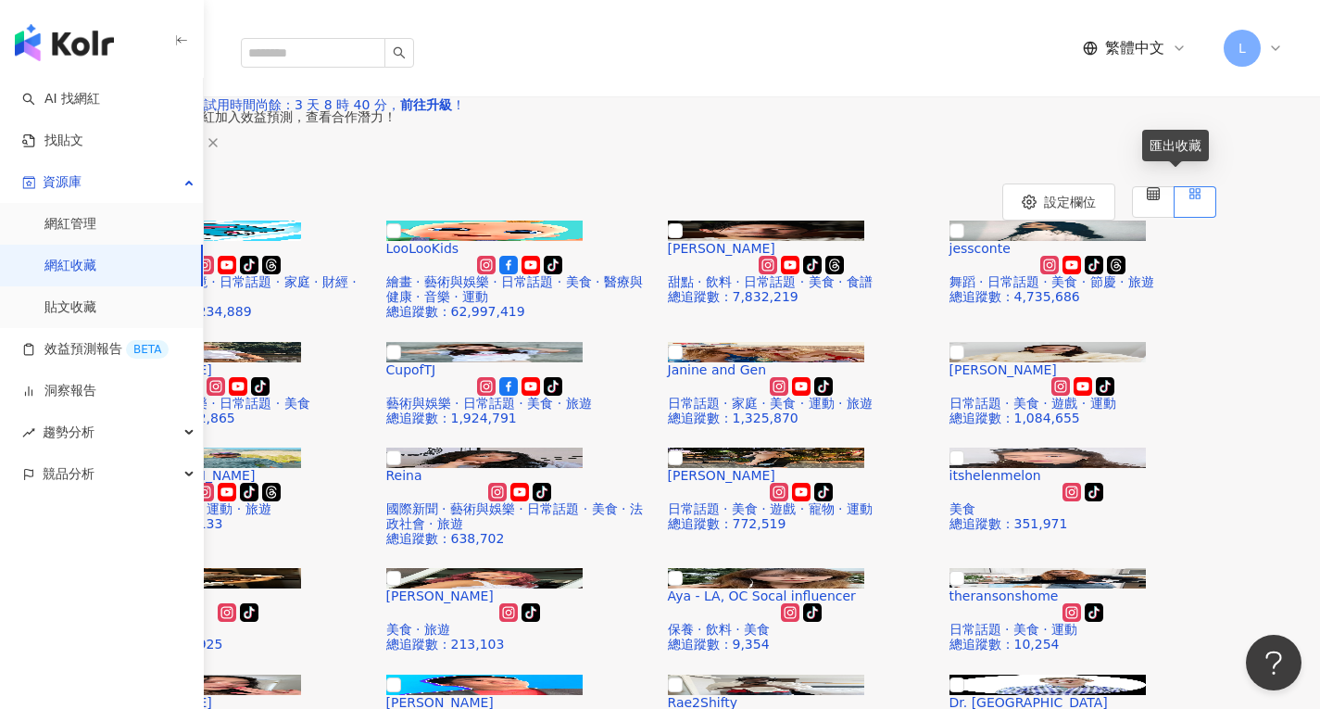
click at [295, 61] on icon "download" at bounding box center [287, 52] width 17 height 17
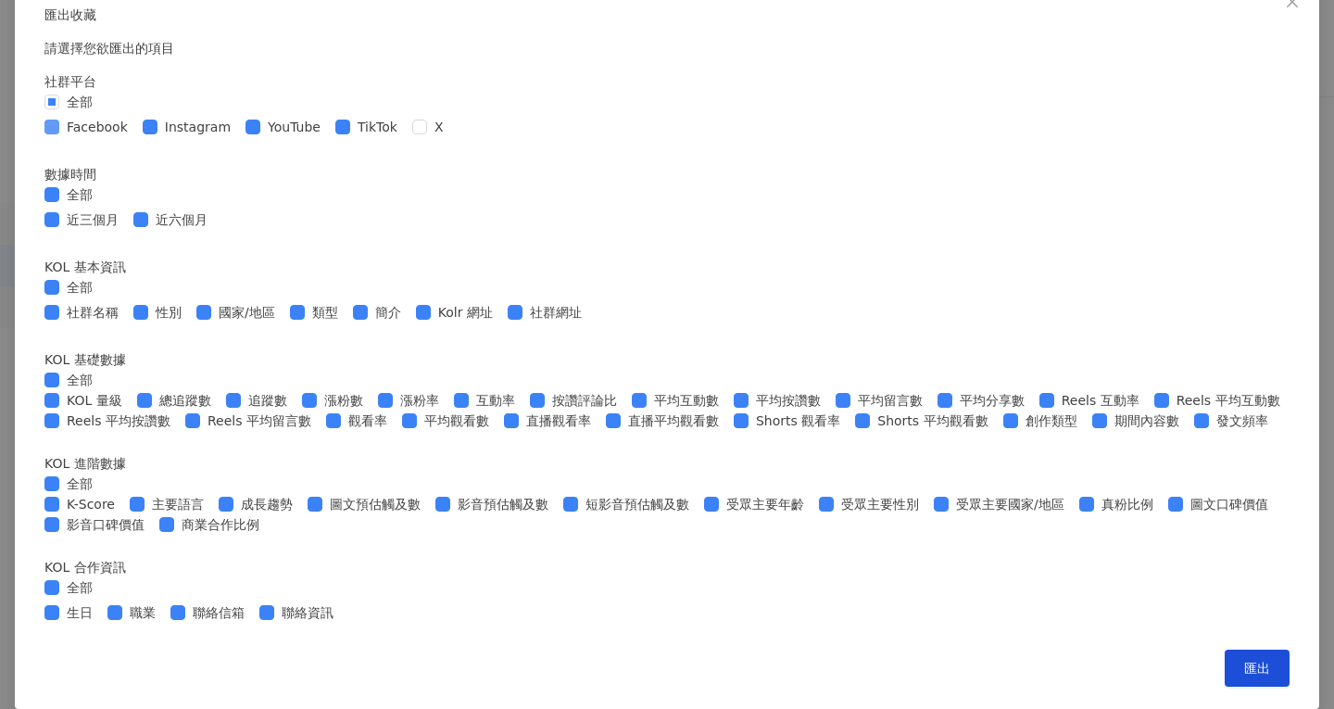
scroll to position [730, 0]
click at [1244, 660] on span "匯出" at bounding box center [1257, 667] width 26 height 15
click at [1142, 102] on div "匯出收藏 請選擇您欲匯出的項目 社群平台 全部 Facebook Instagram YouTube TikTok X 數據時間 全部 近三個月 近六個月 K…" at bounding box center [667, 354] width 1334 height 709
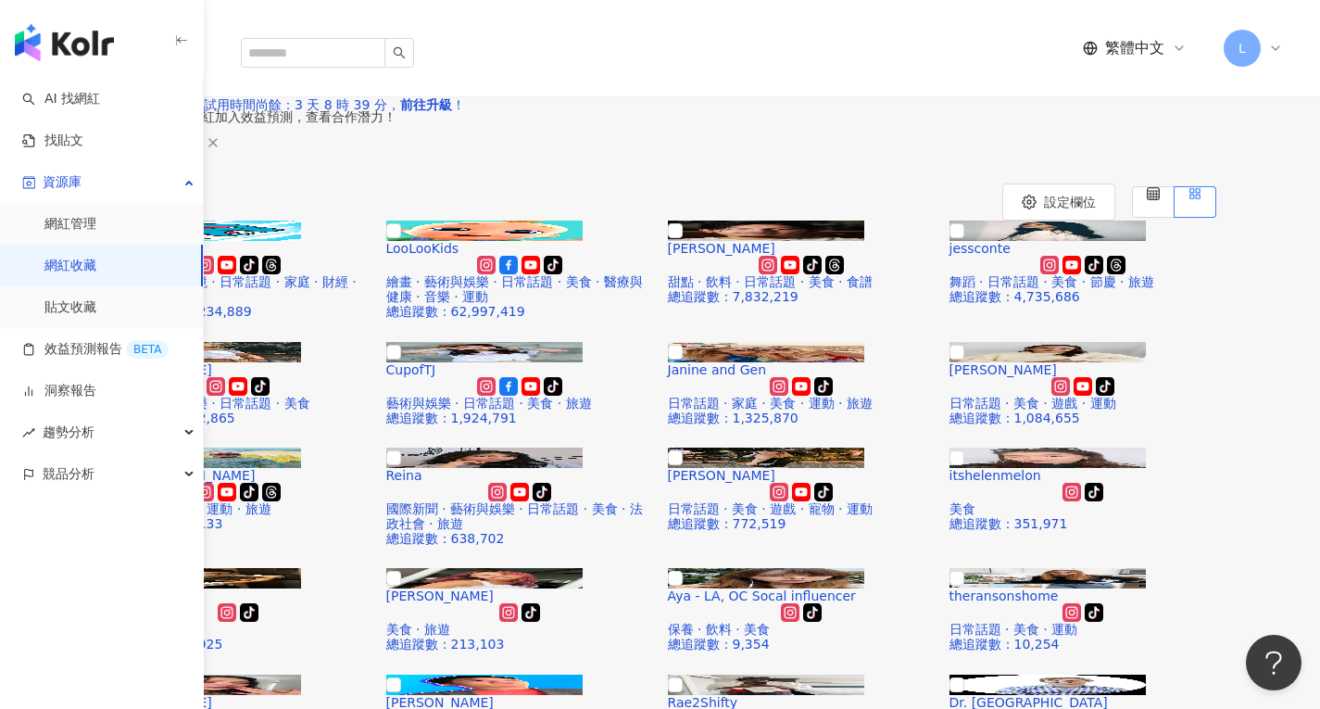
click at [1160, 38] on span "繁體中文" at bounding box center [1134, 48] width 59 height 20
click at [1129, 113] on div "English" at bounding box center [1135, 103] width 74 height 20
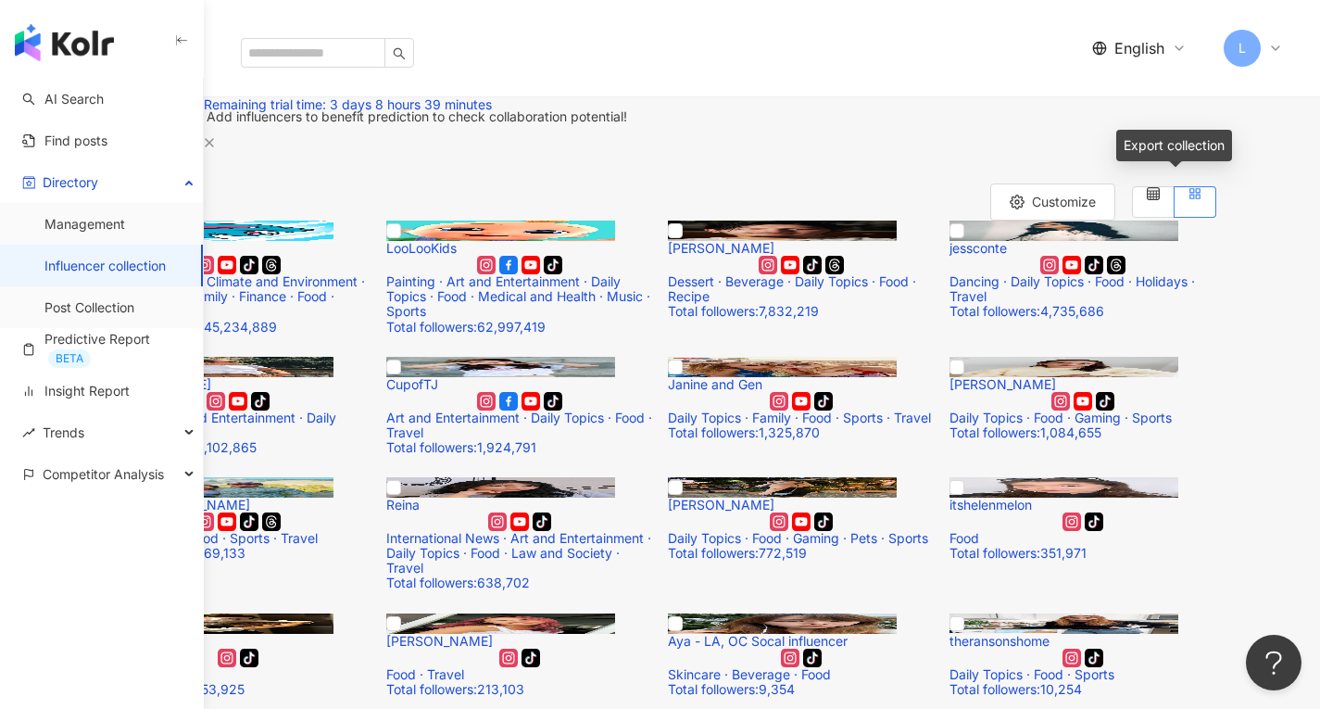
click at [342, 72] on button "button" at bounding box center [323, 53] width 37 height 37
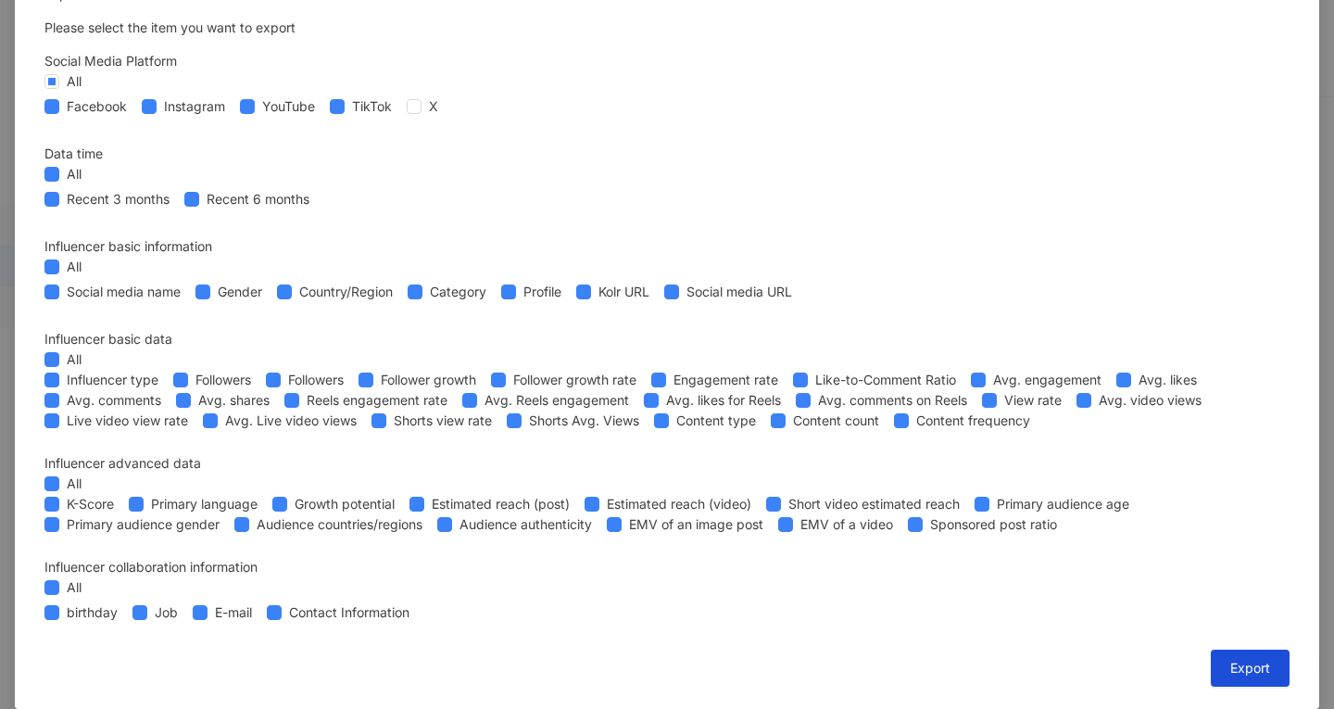
scroll to position [821, 0]
click at [1211, 675] on button "Export" at bounding box center [1250, 667] width 79 height 37
click at [816, 453] on div "Influencer advanced data" at bounding box center [666, 463] width 1245 height 20
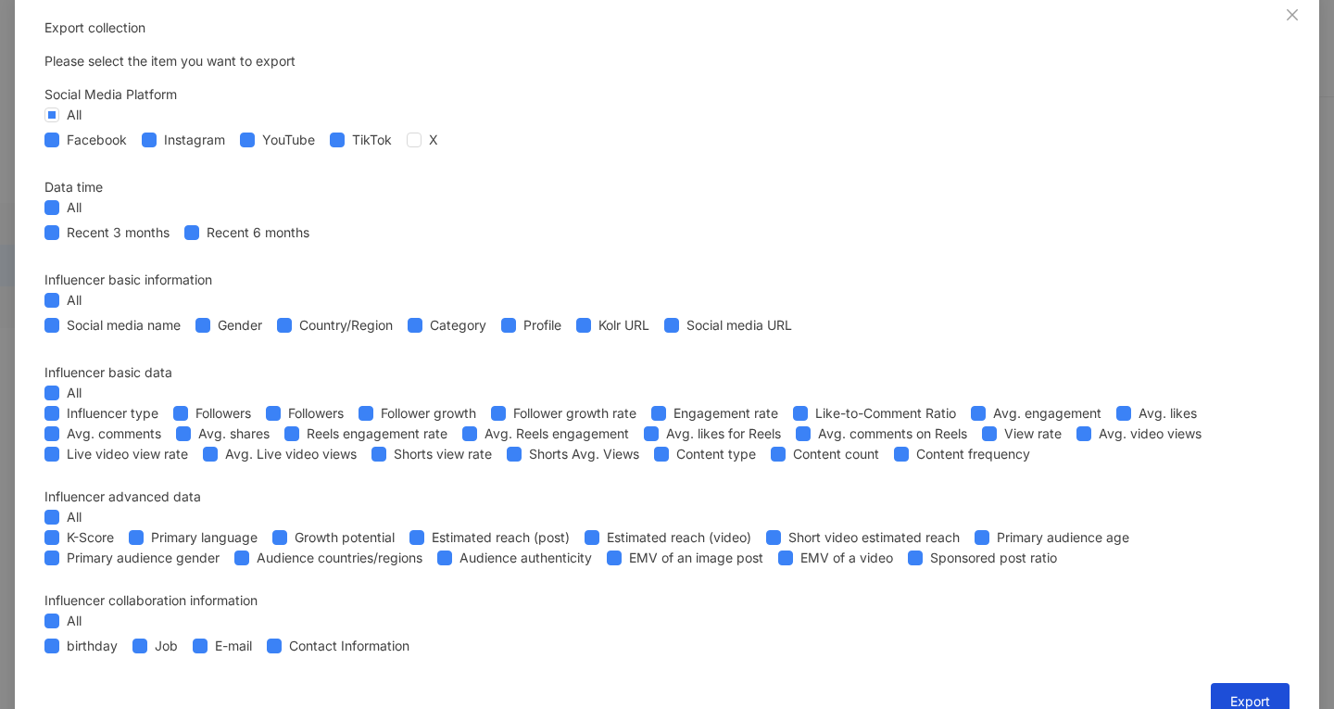
scroll to position [11, 0]
drag, startPoint x: 420, startPoint y: 241, endPoint x: 537, endPoint y: 249, distance: 117.0
click at [446, 151] on div "Facebook Instagram YouTube TikTok X" at bounding box center [244, 141] width 401 height 20
click at [322, 151] on span "YouTube" at bounding box center [289, 141] width 68 height 20
click at [157, 148] on span at bounding box center [149, 140] width 15 height 15
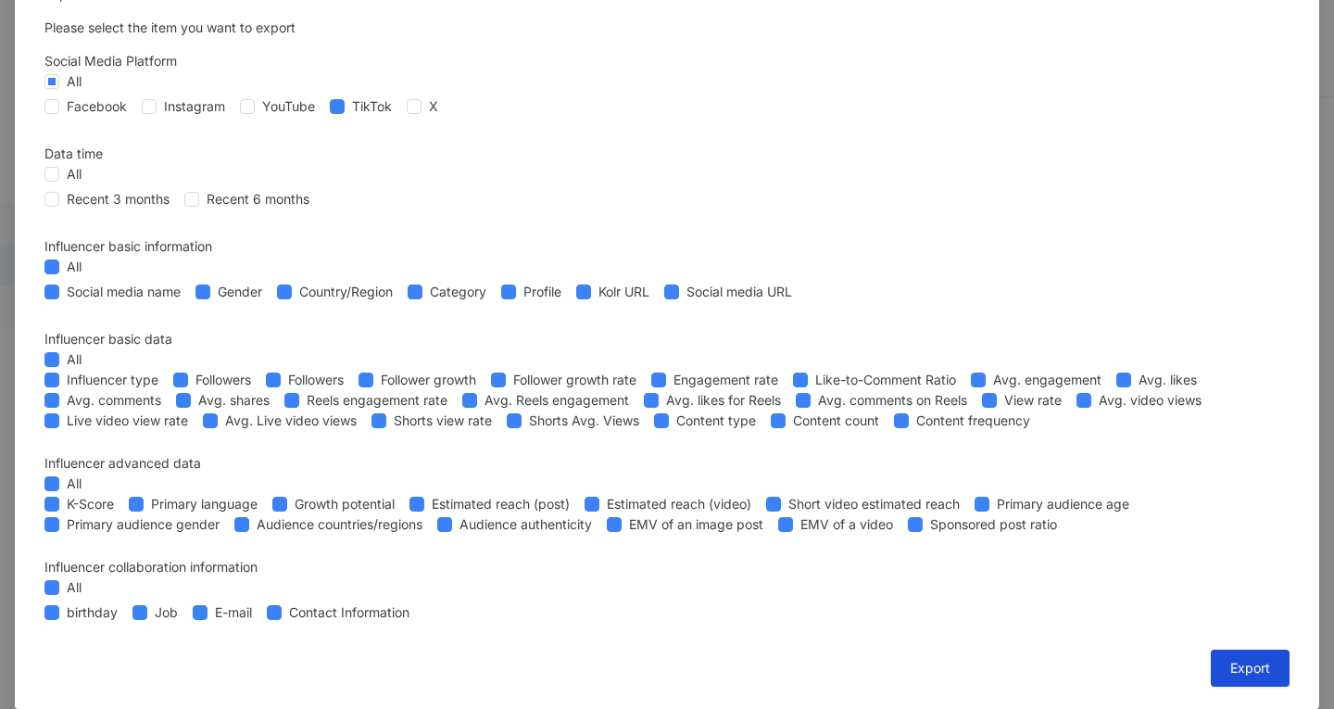
scroll to position [821, 0]
click at [1230, 671] on span "Export" at bounding box center [1250, 667] width 40 height 15
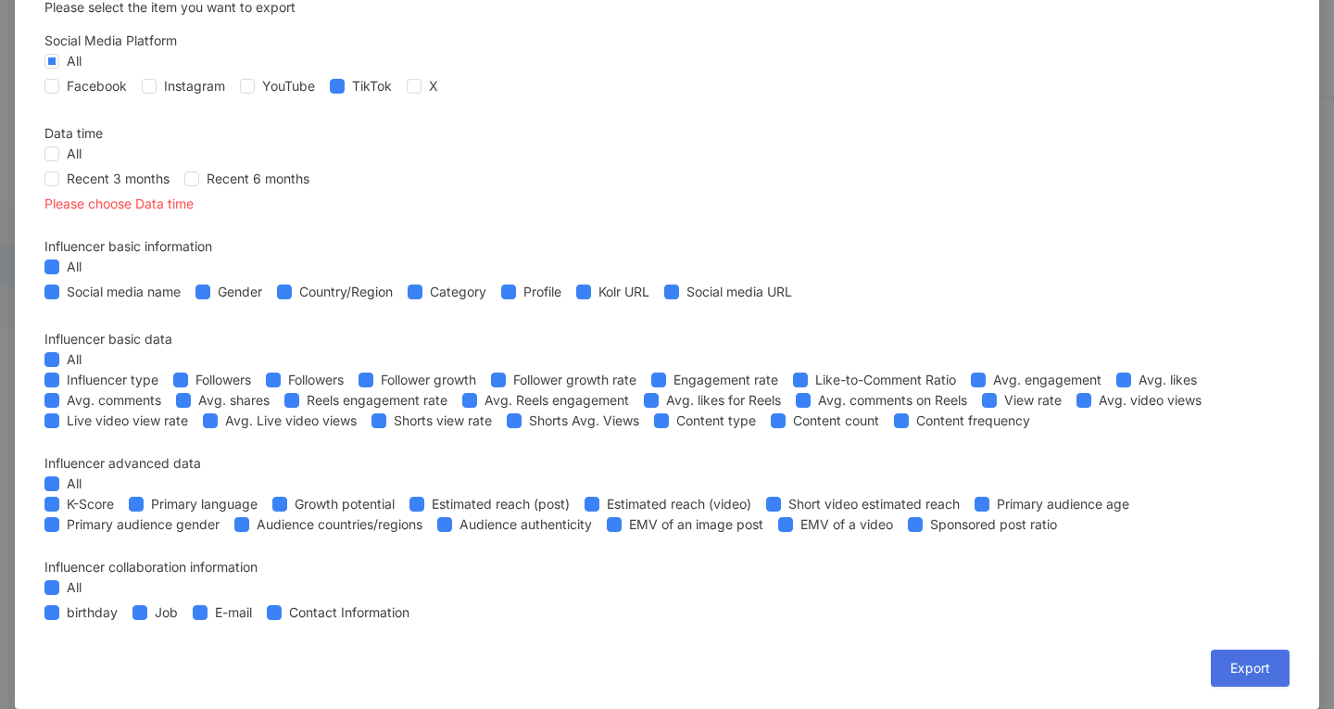
scroll to position [841, 0]
click at [1230, 671] on span "Export" at bounding box center [1250, 667] width 40 height 15
click at [1211, 678] on button "Export" at bounding box center [1250, 667] width 79 height 37
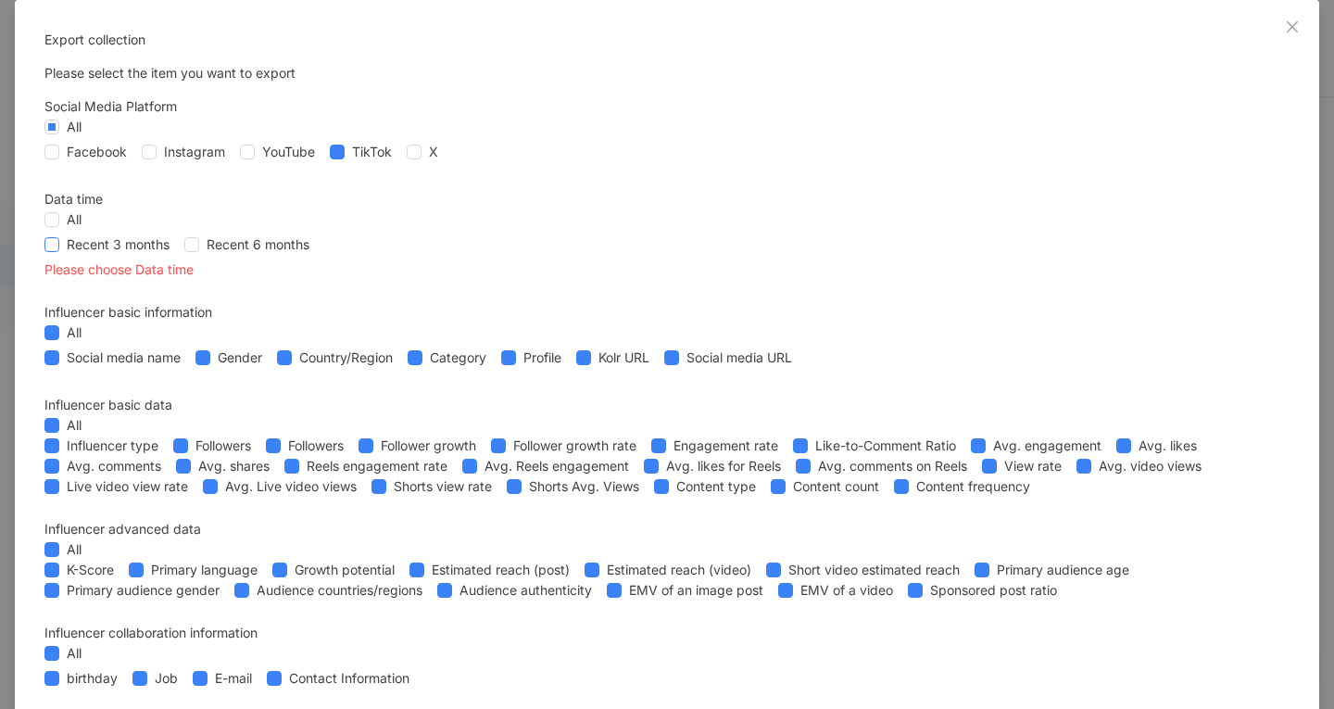
click at [59, 252] on span at bounding box center [51, 244] width 15 height 15
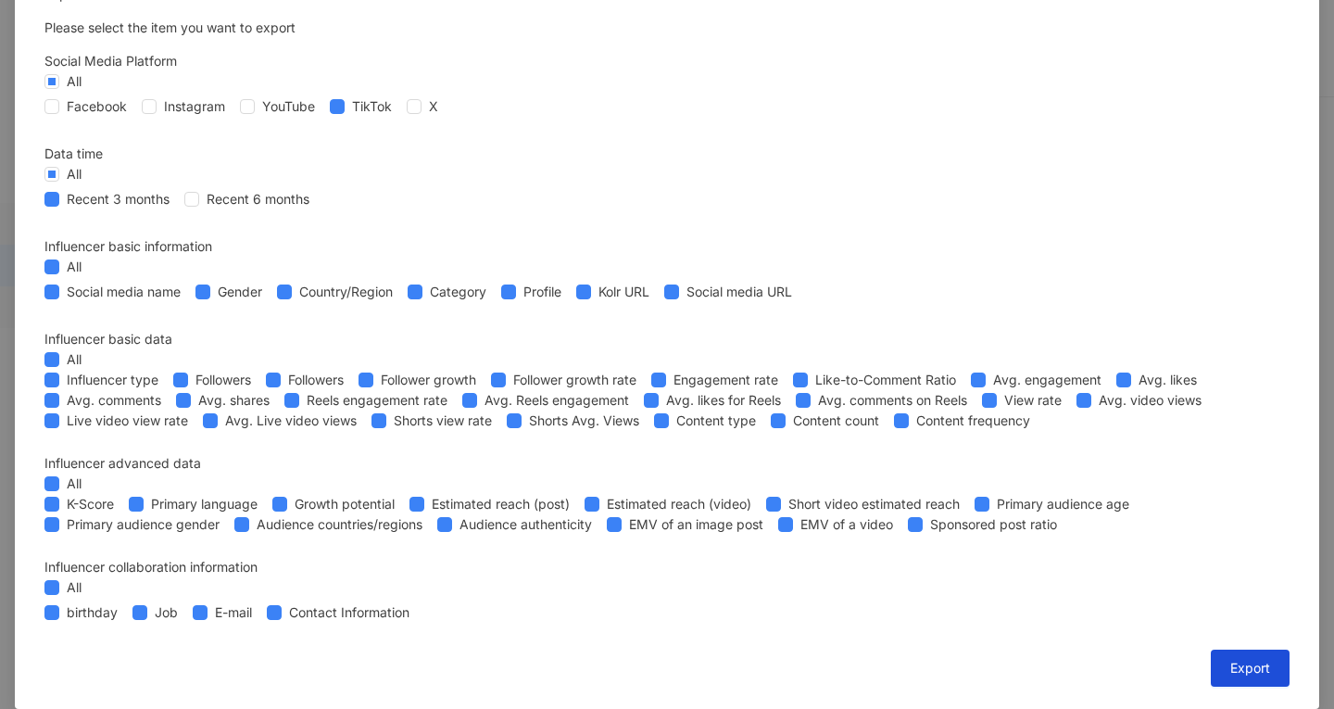
scroll to position [821, 0]
click at [1230, 664] on span "Export" at bounding box center [1250, 667] width 40 height 15
